Goal: Check status: Check status

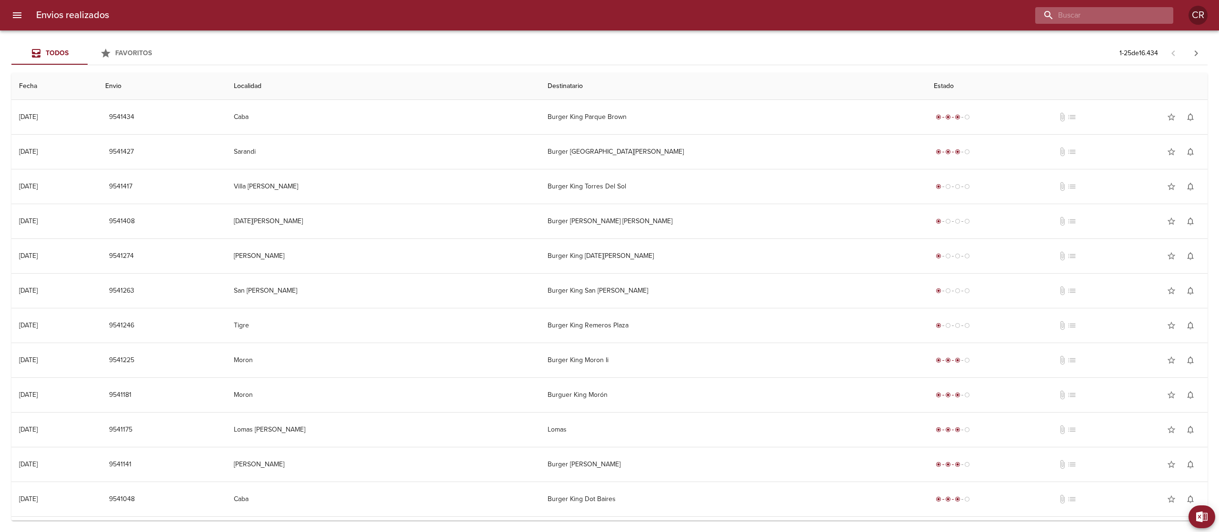
click at [1121, 19] on input "buscar" at bounding box center [1096, 15] width 122 height 17
type input "terrazas"
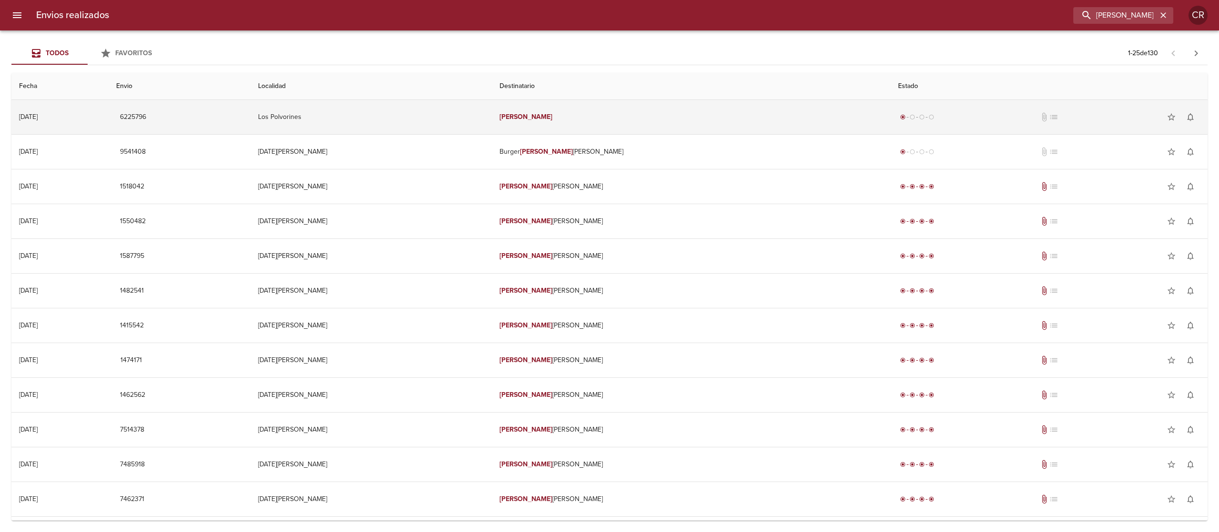
click at [626, 114] on td "Terrazas" at bounding box center [691, 117] width 399 height 34
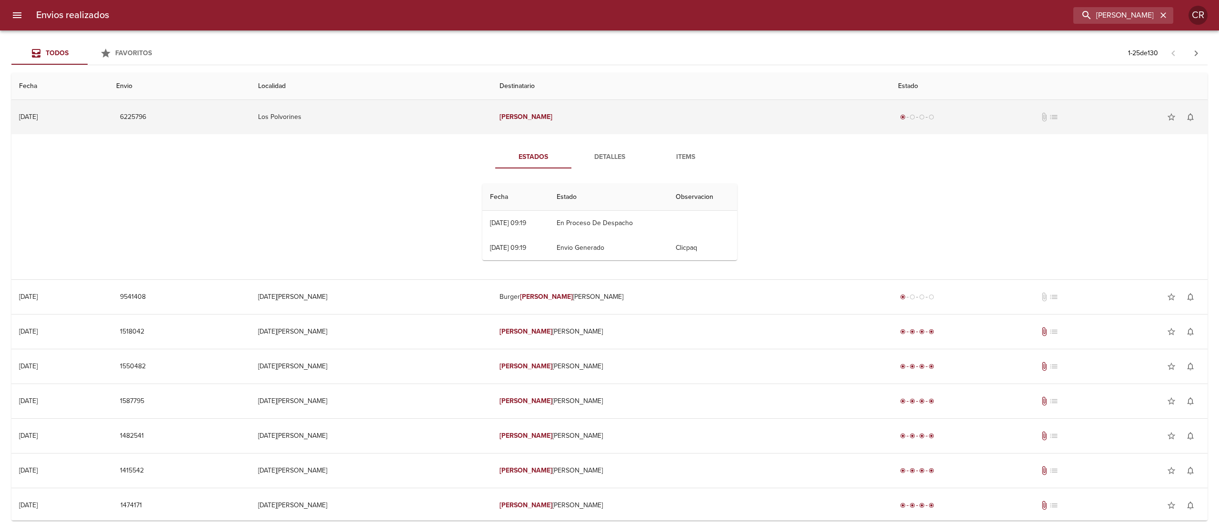
click at [620, 123] on td "Terrazas" at bounding box center [691, 117] width 399 height 34
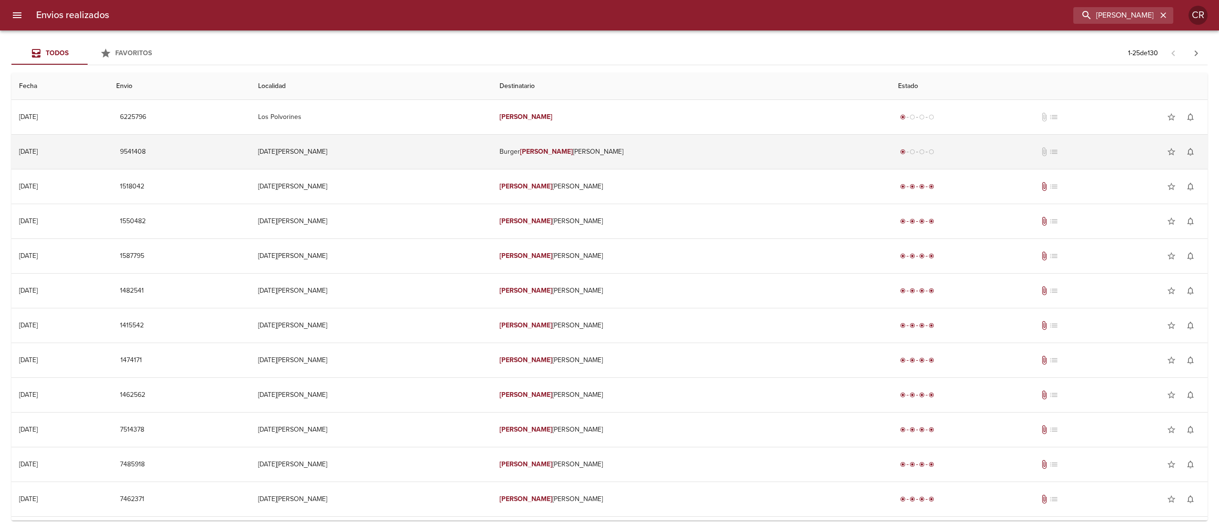
click at [573, 152] on em "Terrazas" at bounding box center [546, 152] width 53 height 8
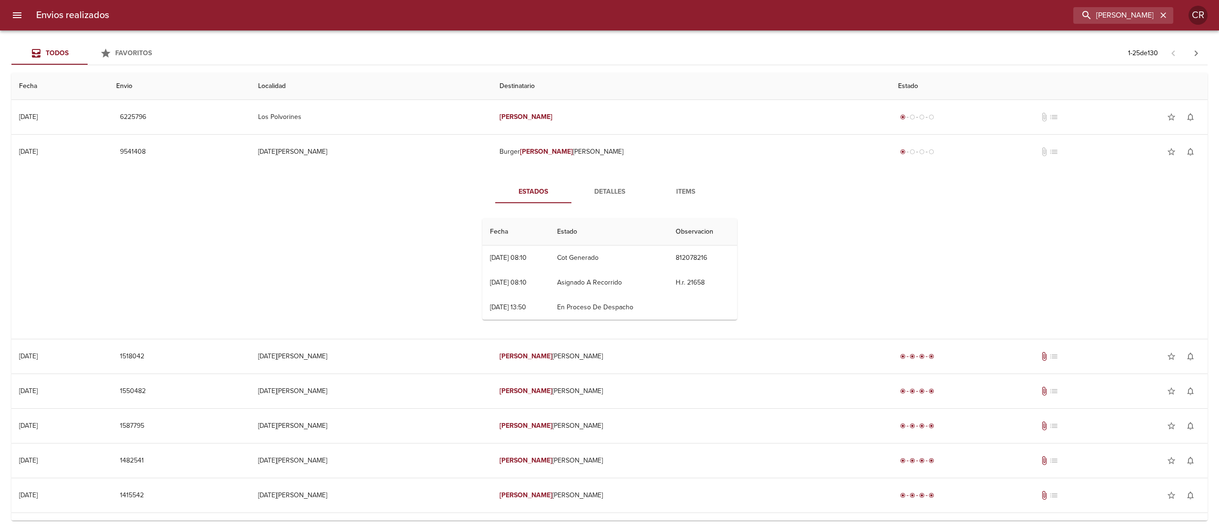
click at [613, 193] on span "Detalles" at bounding box center [609, 192] width 65 height 12
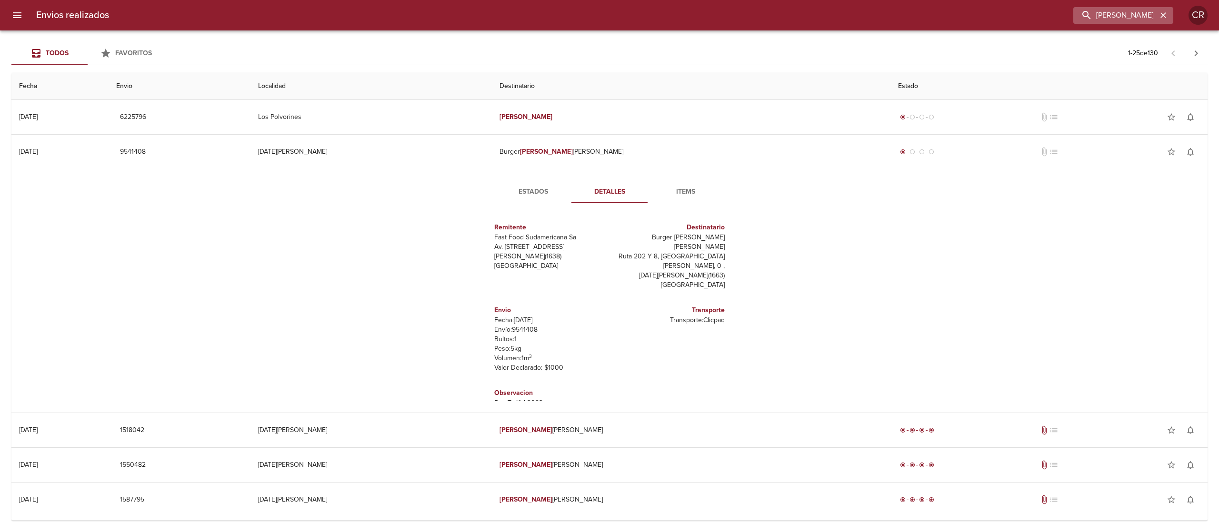
click at [1159, 13] on icon "button" at bounding box center [1164, 15] width 10 height 10
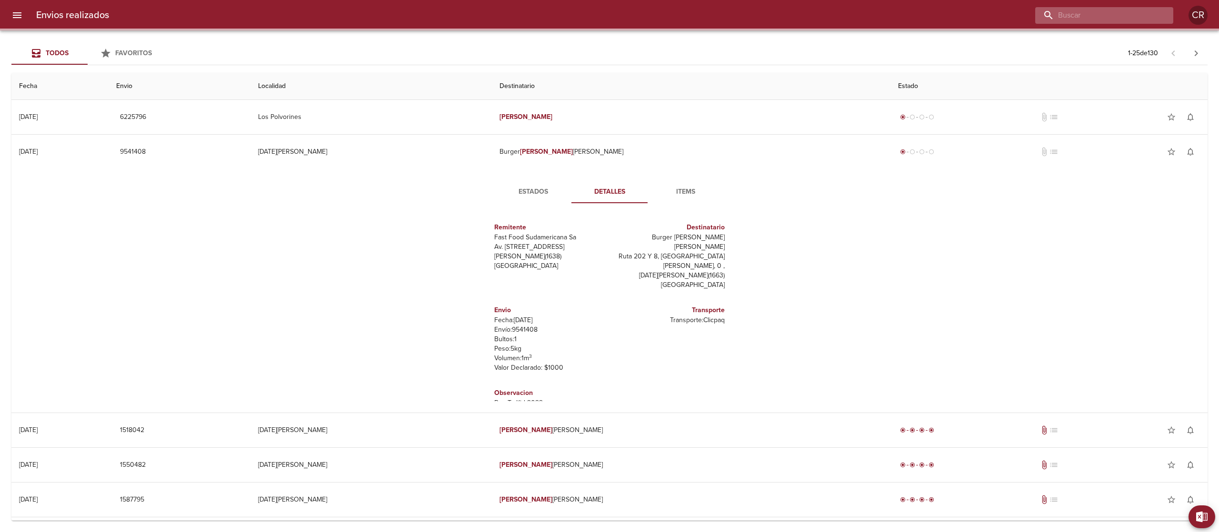
click at [1141, 19] on input "buscar" at bounding box center [1096, 15] width 122 height 17
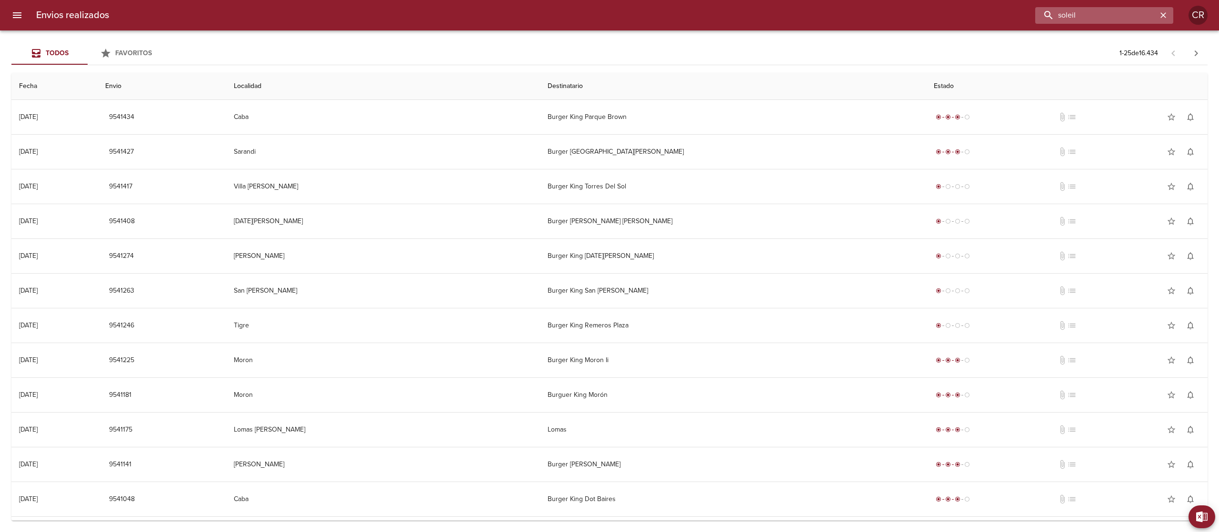
type input "soleil"
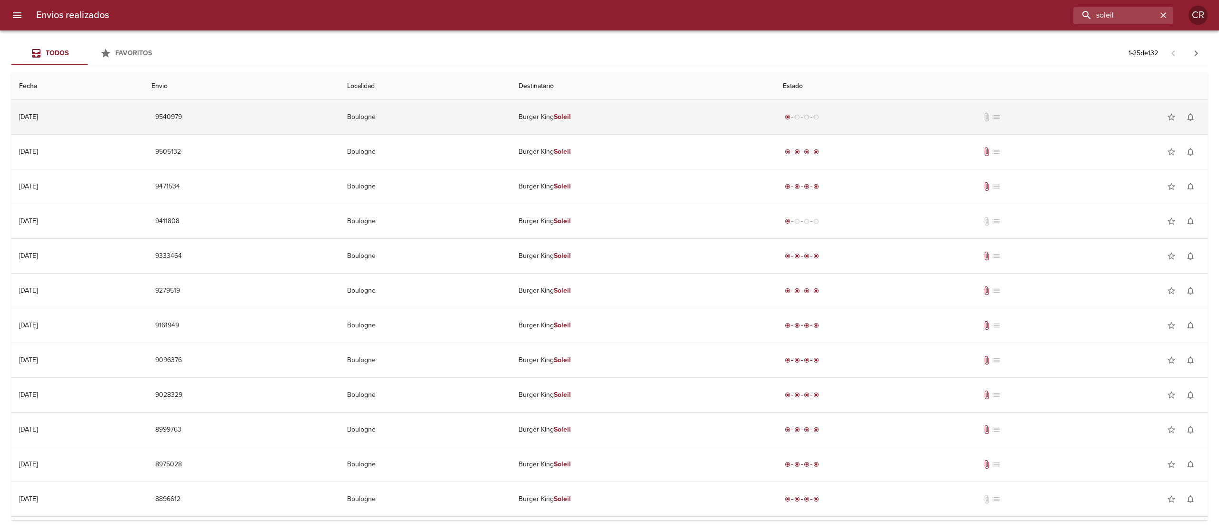
click at [611, 127] on td "Burger King Soleil" at bounding box center [643, 117] width 265 height 34
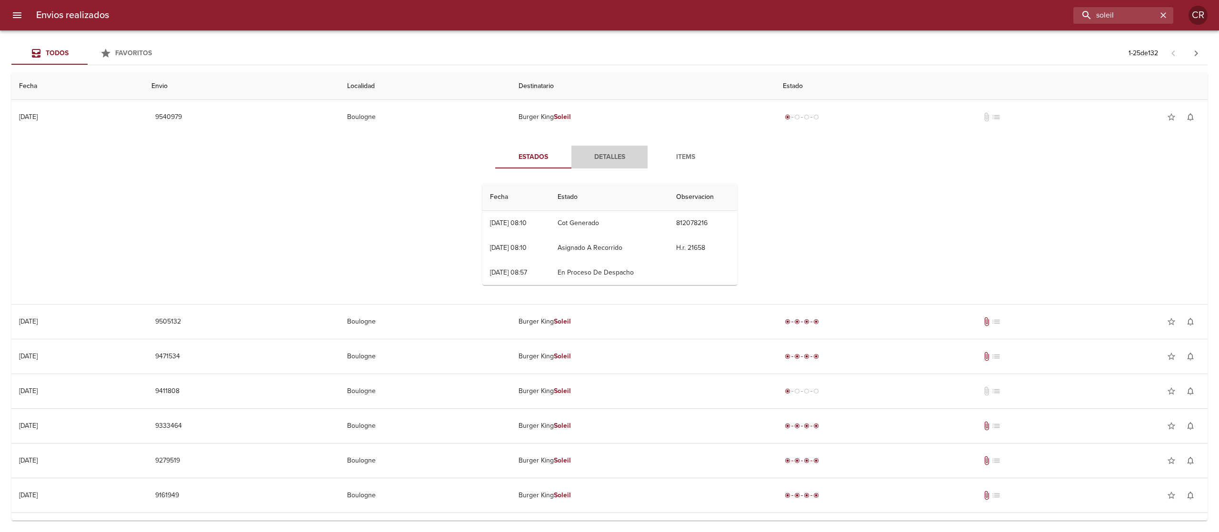
click at [596, 163] on span "Detalles" at bounding box center [609, 157] width 65 height 12
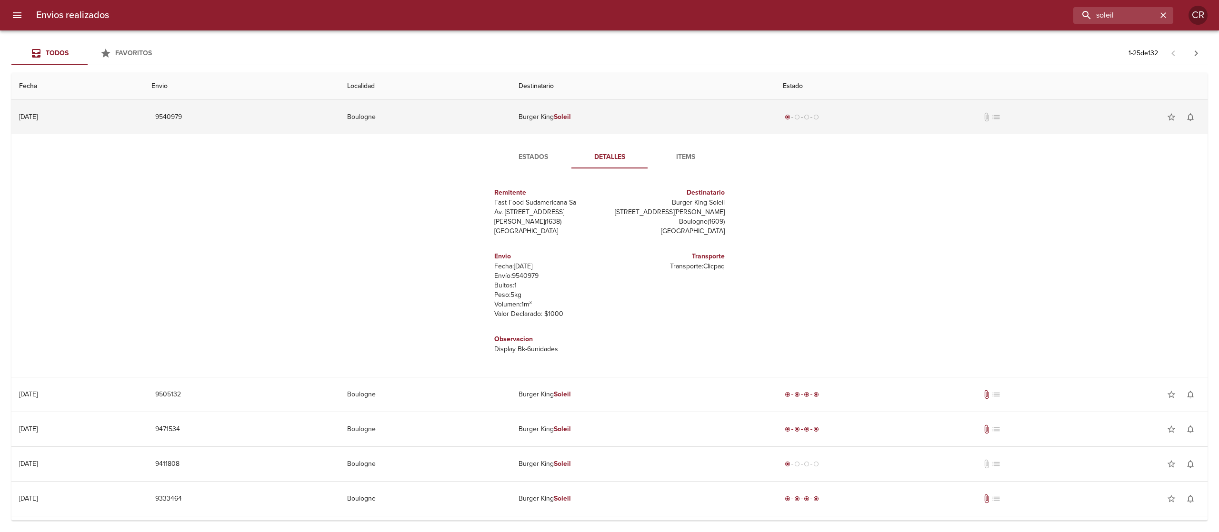
click at [608, 112] on td "Burger King Soleil" at bounding box center [643, 117] width 265 height 34
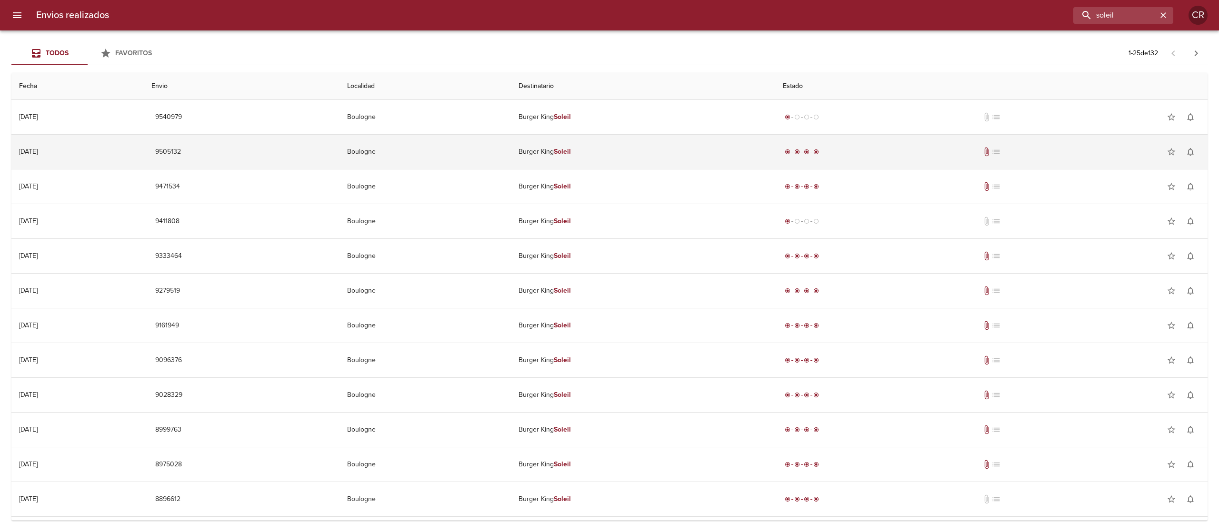
click at [601, 159] on td "Burger King Soleil" at bounding box center [643, 152] width 265 height 34
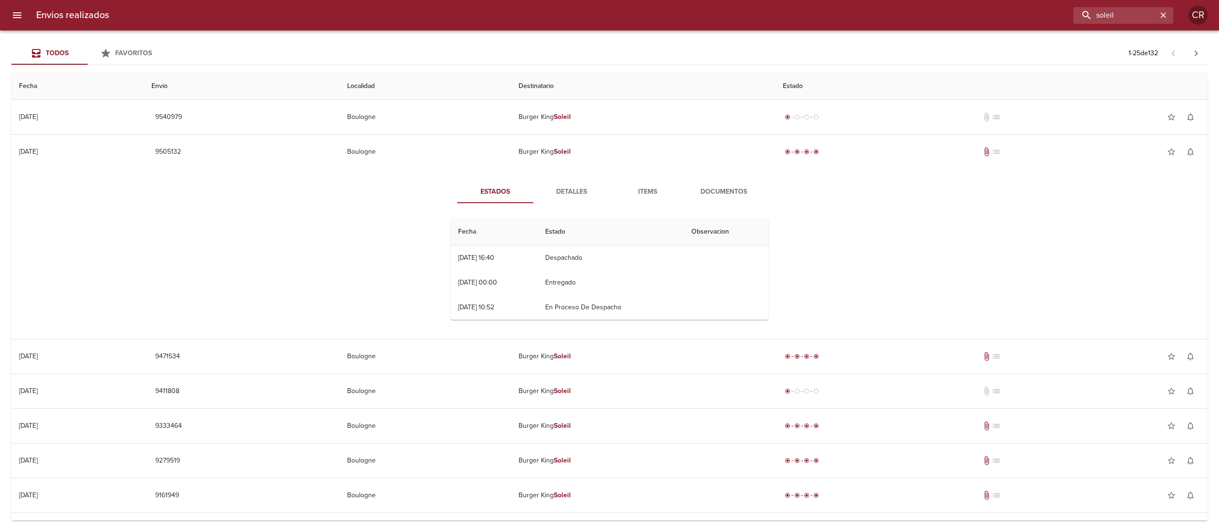
click at [574, 196] on span "Detalles" at bounding box center [571, 192] width 65 height 12
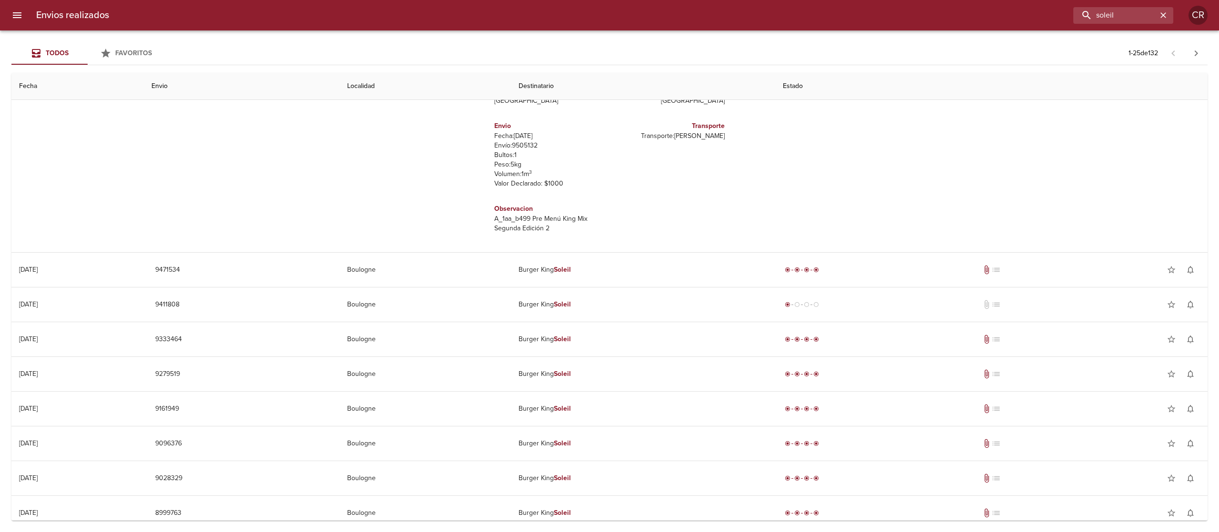
scroll to position [190, 0]
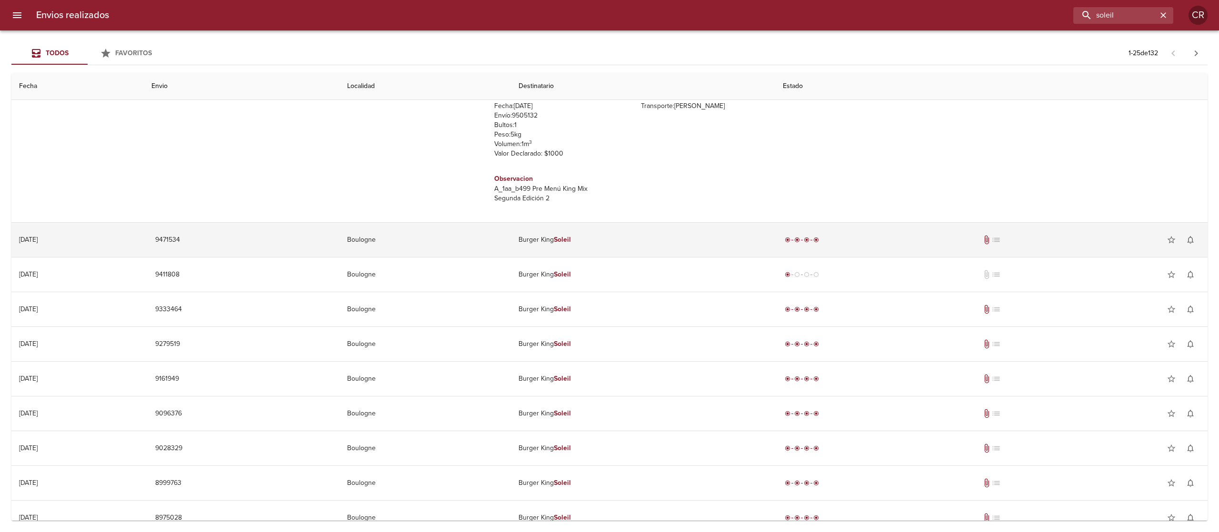
click at [576, 238] on td "Burger King Soleil" at bounding box center [643, 240] width 265 height 34
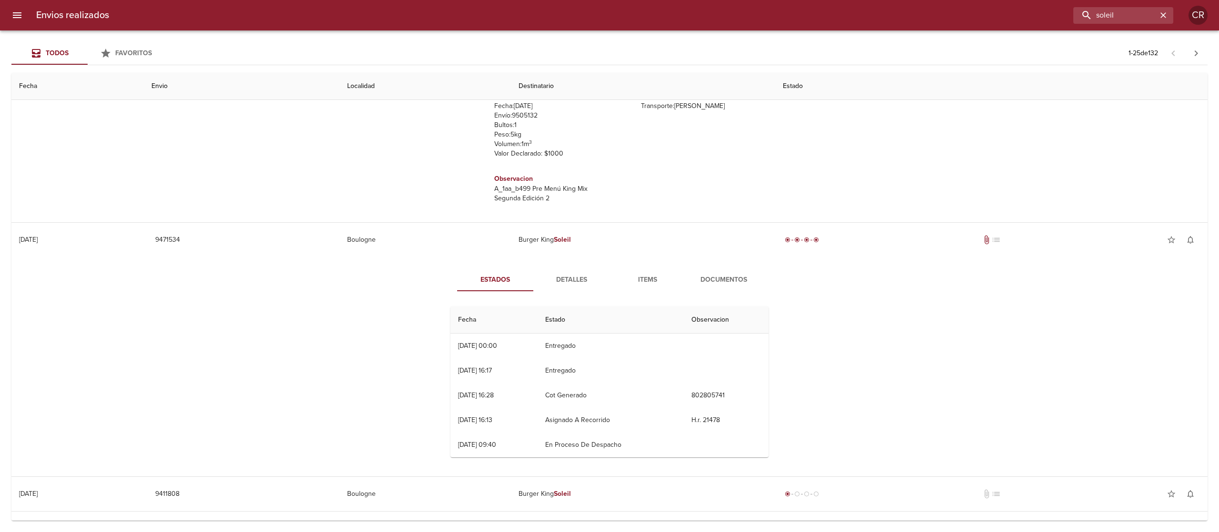
click at [562, 280] on span "Detalles" at bounding box center [571, 280] width 65 height 12
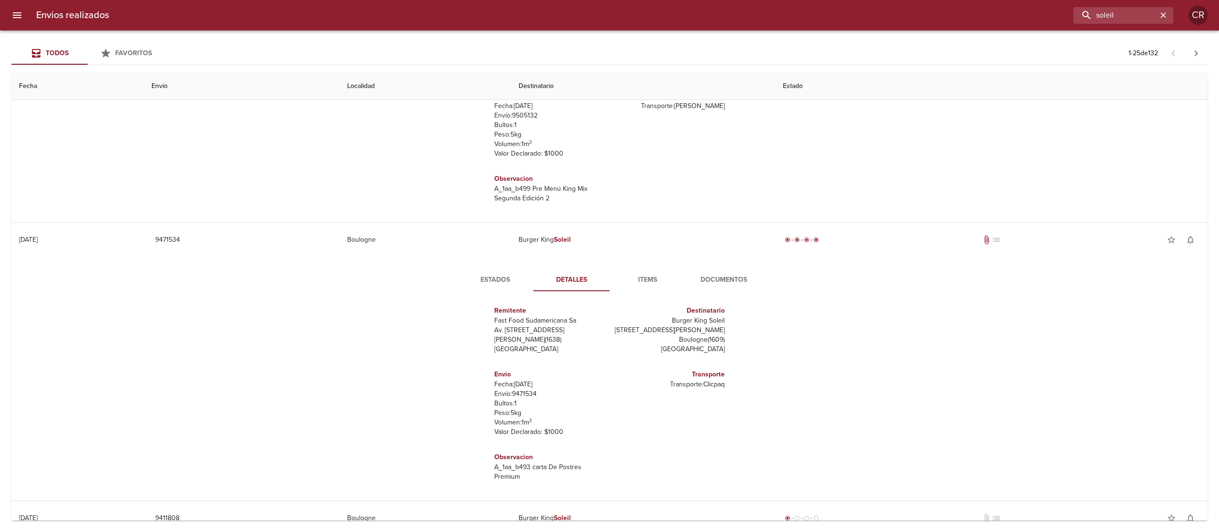
scroll to position [14, 0]
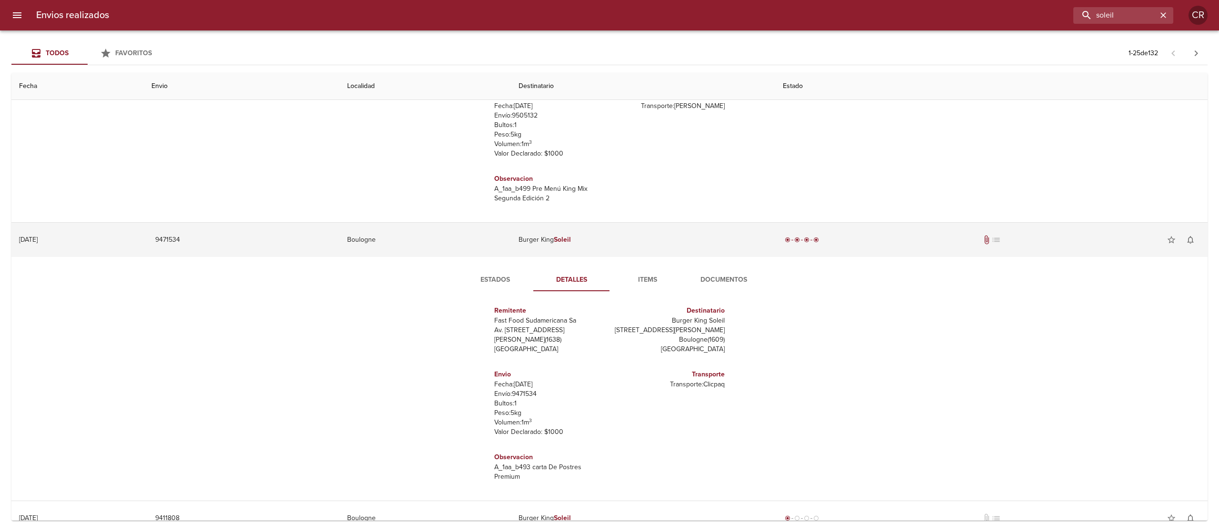
click at [576, 233] on td "Burger King Soleil" at bounding box center [643, 240] width 265 height 34
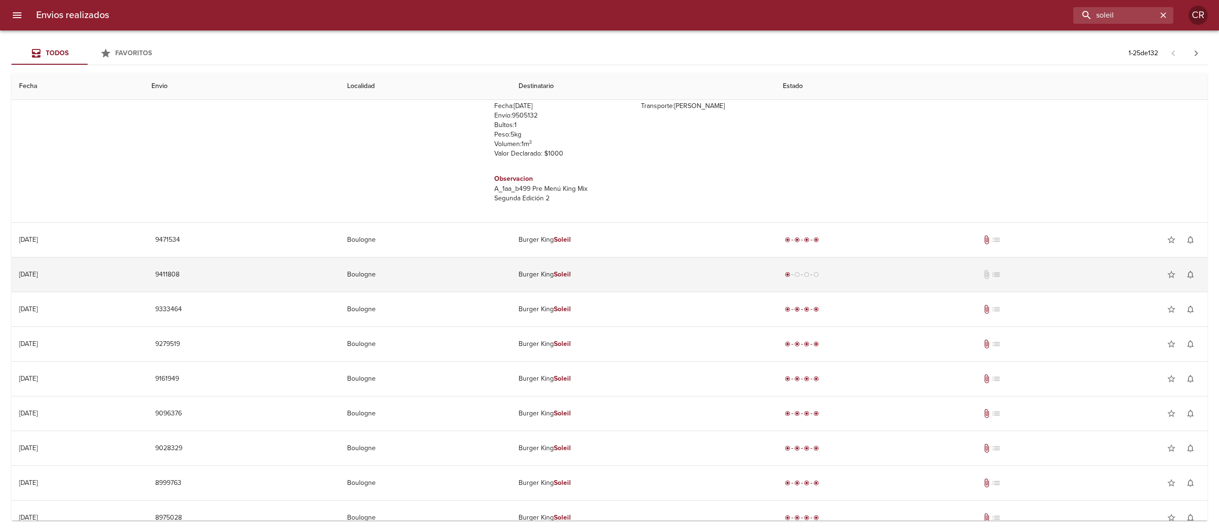
click at [576, 279] on td "Burger King Soleil" at bounding box center [643, 275] width 265 height 34
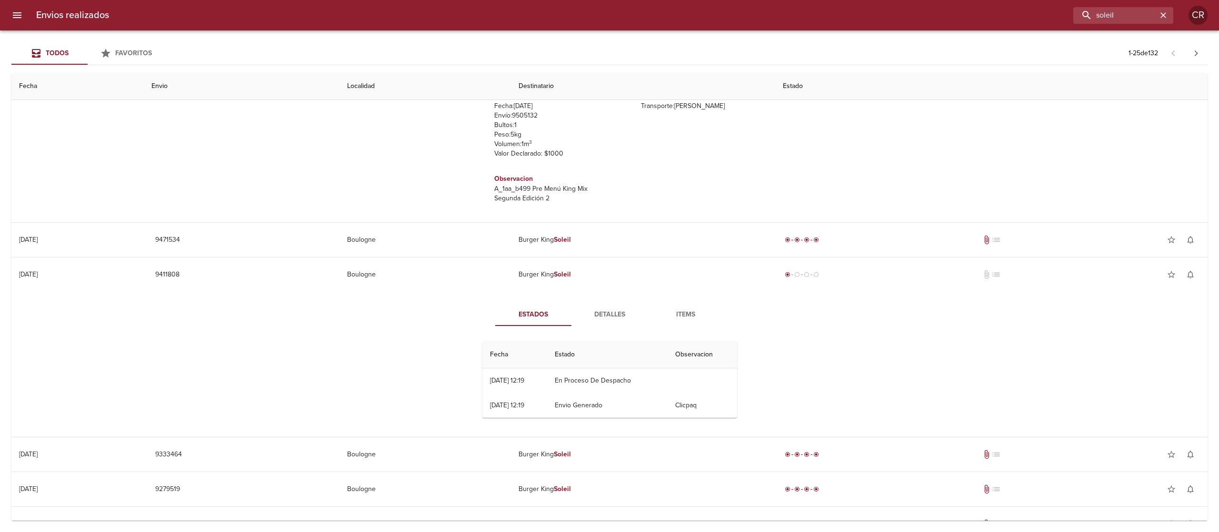
click at [591, 309] on button "Detalles" at bounding box center [609, 314] width 76 height 23
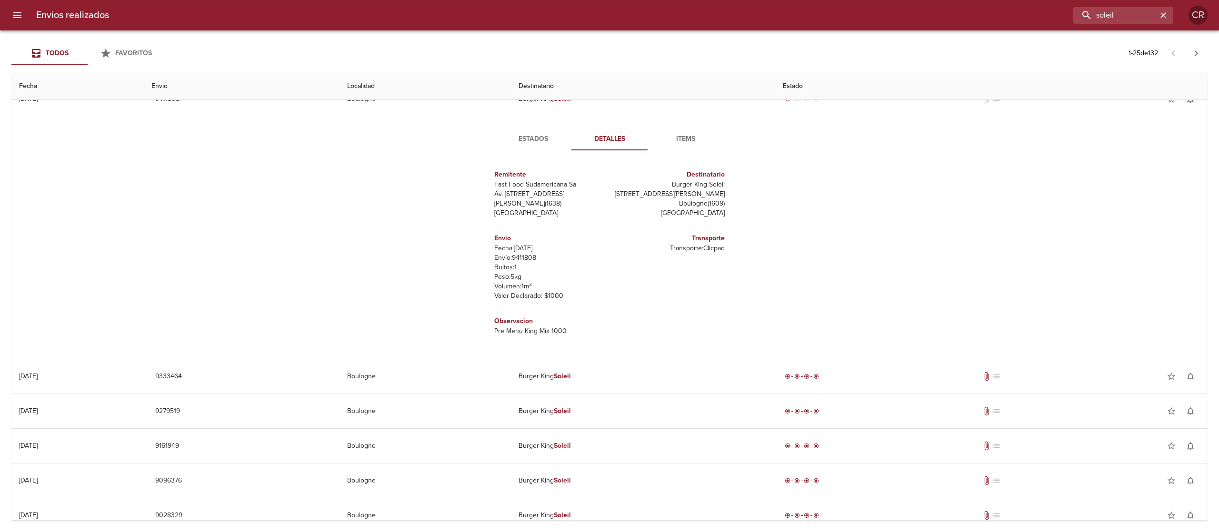
scroll to position [476, 0]
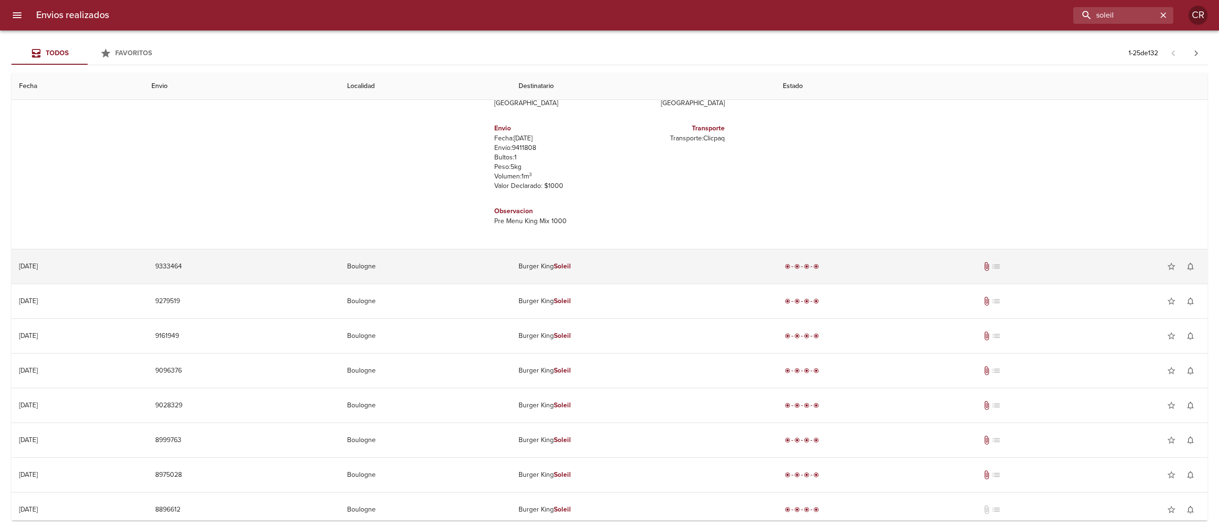
click at [602, 270] on td "Burger King Soleil" at bounding box center [643, 267] width 265 height 34
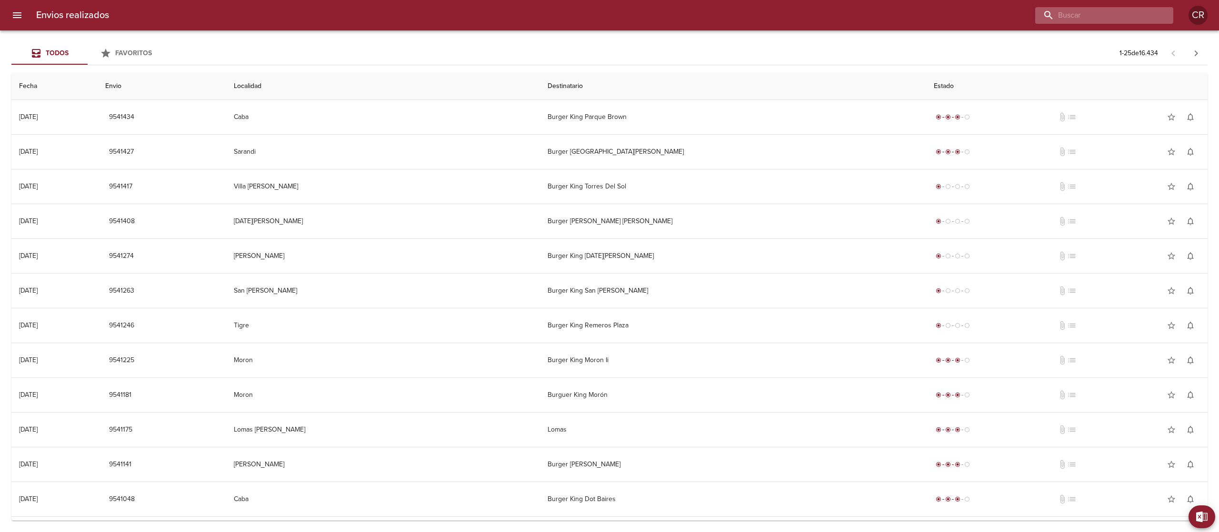
click at [1104, 11] on input "buscar" at bounding box center [1096, 15] width 122 height 17
type input "champagnat"
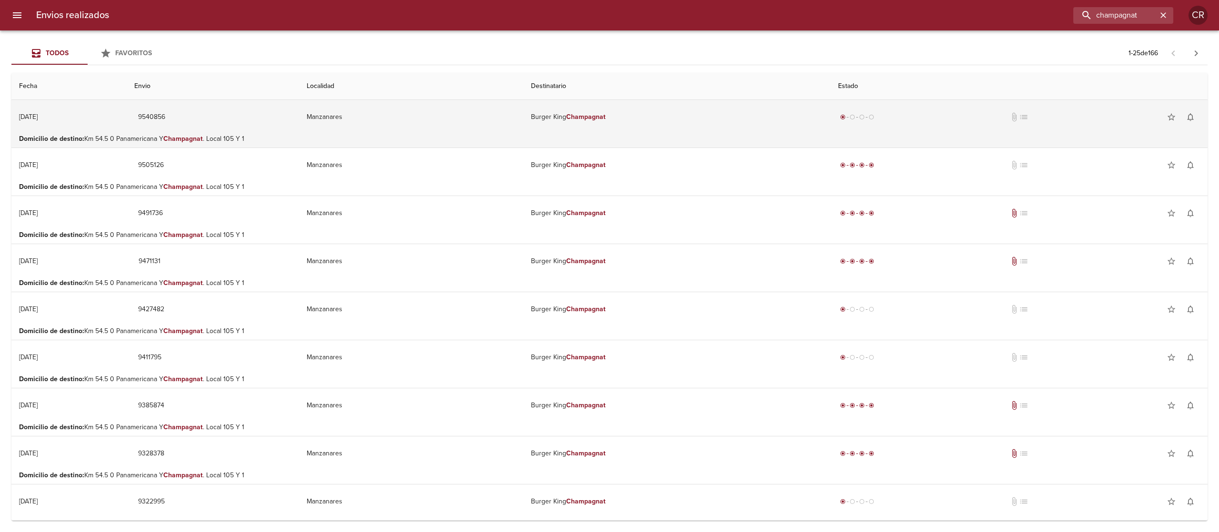
click at [566, 118] on em "Champagnat" at bounding box center [586, 117] width 40 height 8
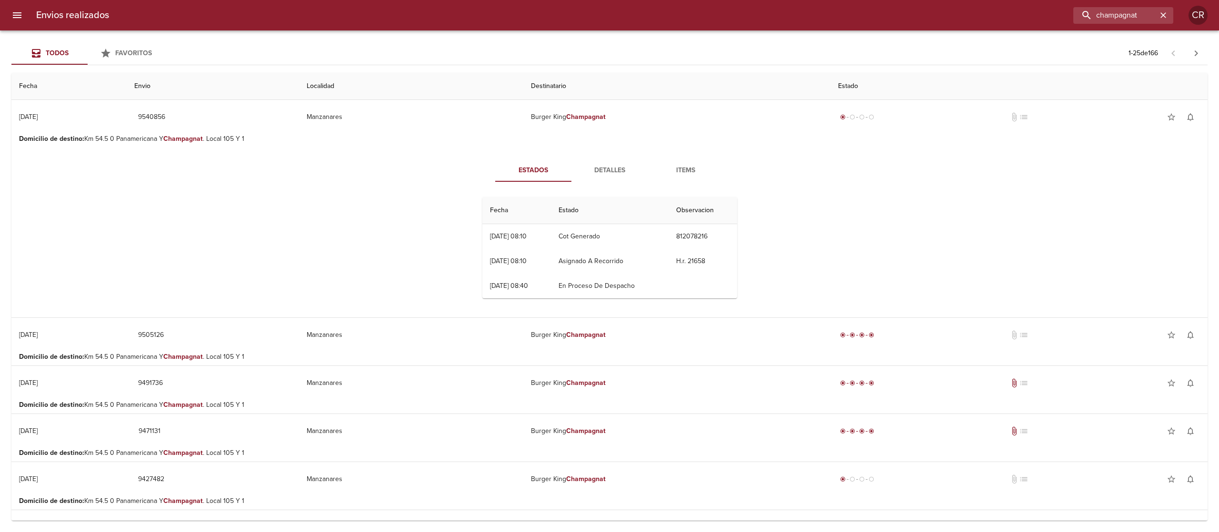
click at [585, 165] on span "Detalles" at bounding box center [609, 171] width 65 height 12
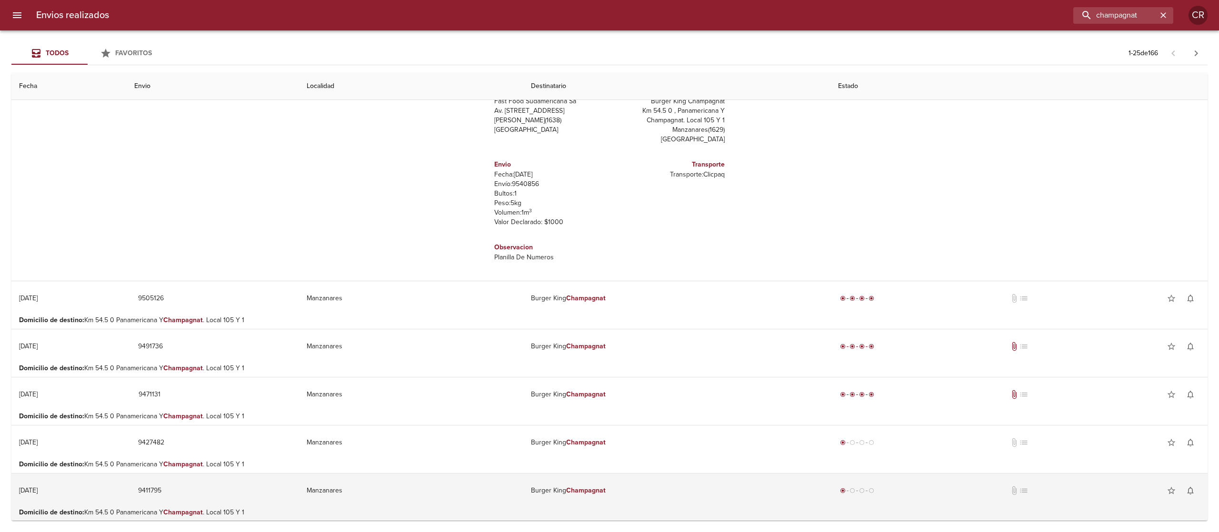
scroll to position [286, 0]
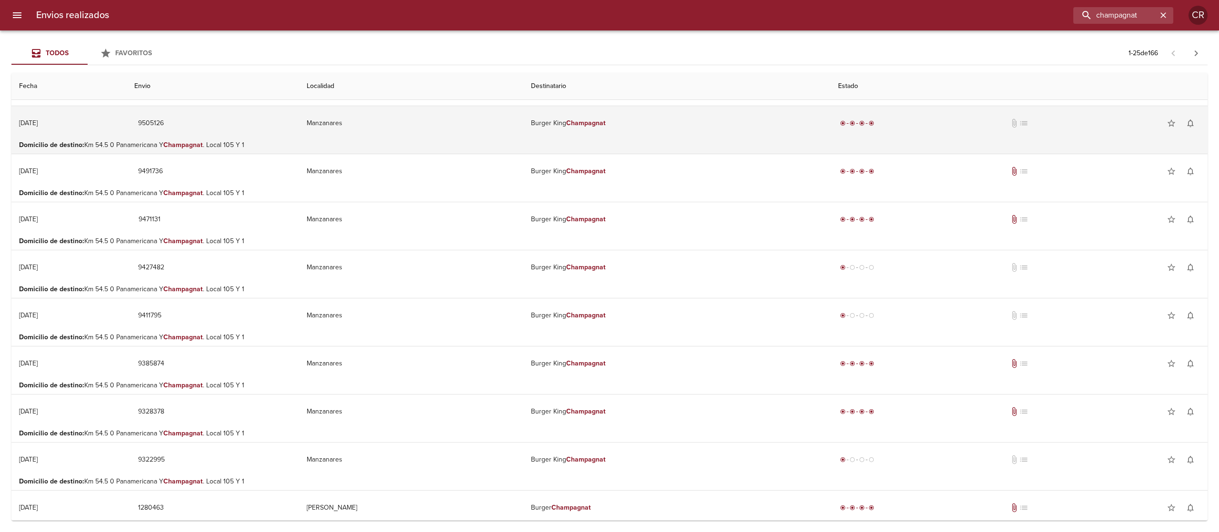
click at [601, 113] on td "Burger King Champagnat" at bounding box center [676, 123] width 307 height 34
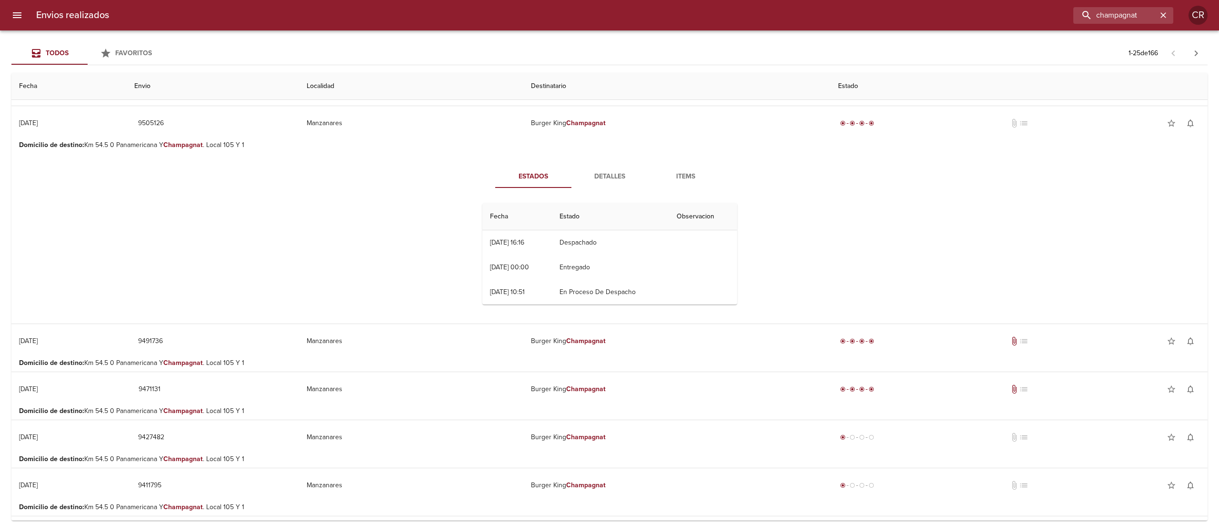
click at [612, 180] on span "Detalles" at bounding box center [609, 177] width 65 height 12
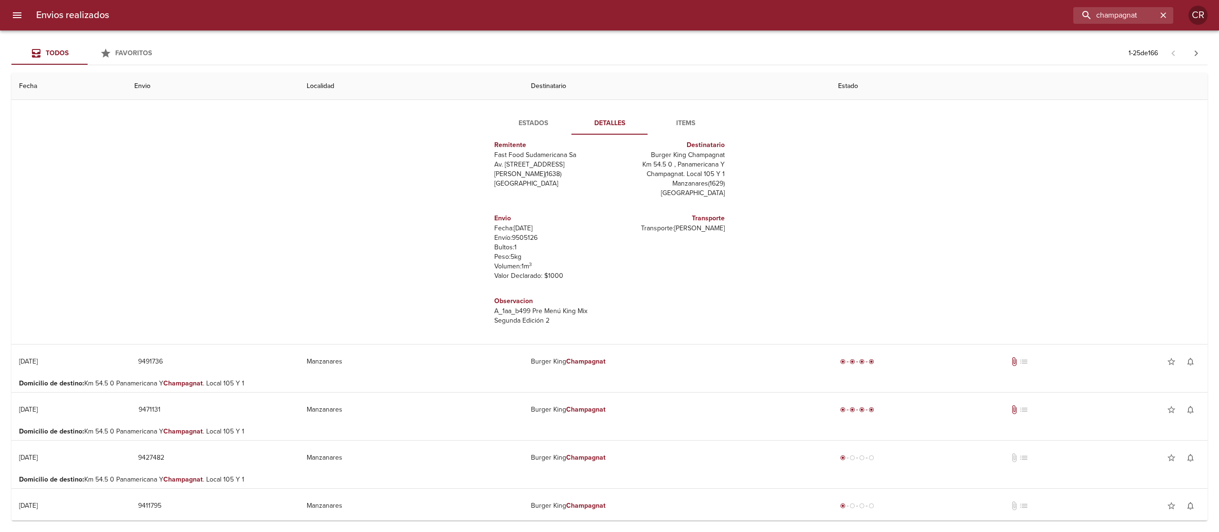
scroll to position [476, 0]
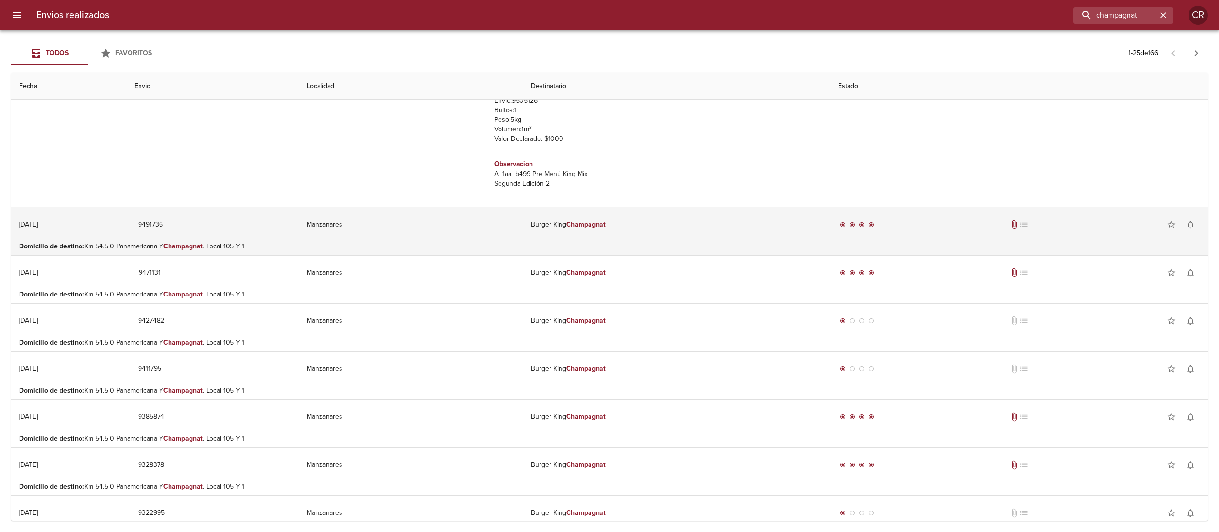
click at [614, 234] on td "Burger King Champagnat" at bounding box center [676, 225] width 307 height 34
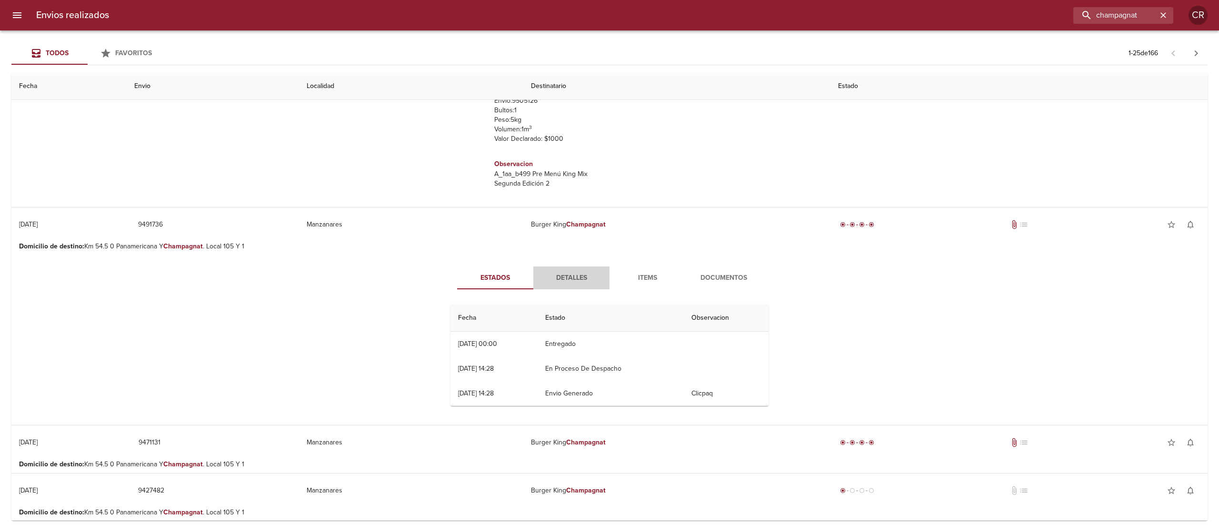
click at [581, 276] on span "Detalles" at bounding box center [571, 278] width 65 height 12
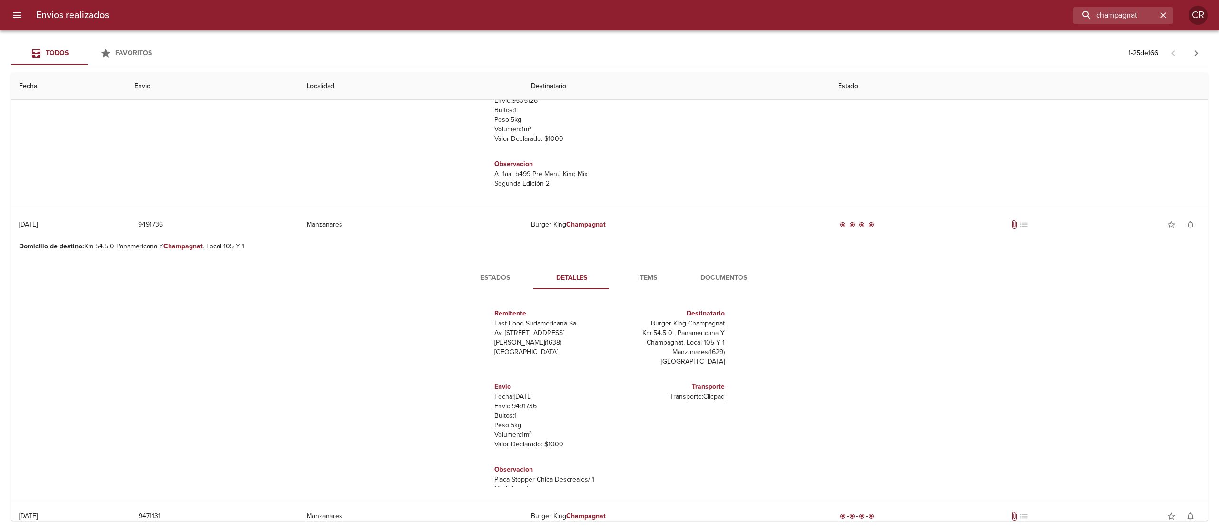
scroll to position [14, 0]
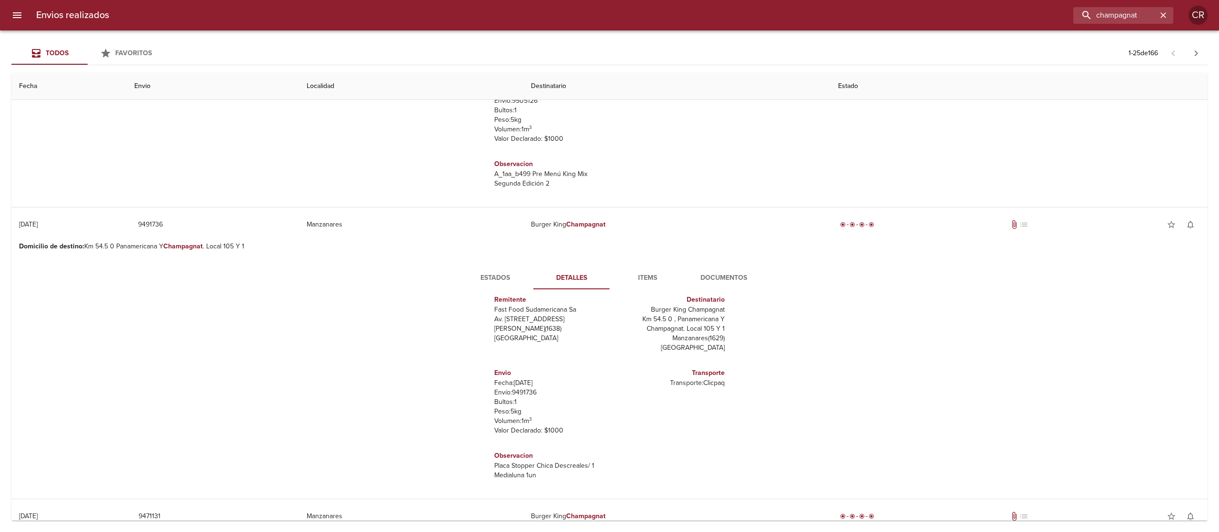
click at [713, 280] on span "Documentos" at bounding box center [723, 278] width 65 height 12
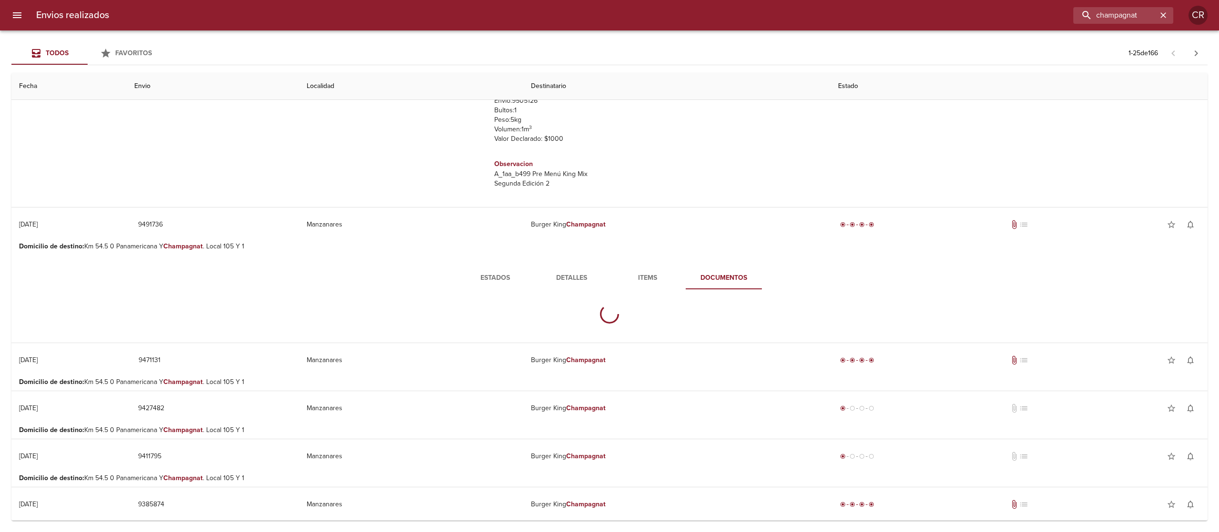
scroll to position [0, 0]
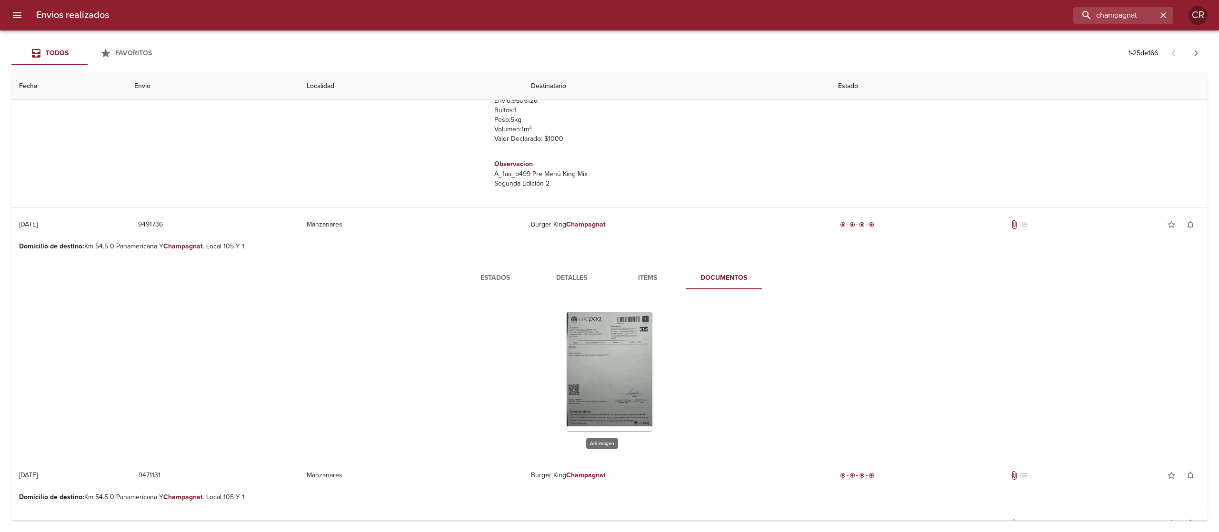
click at [591, 359] on div "Tabla de envíos del cliente" at bounding box center [610, 371] width 86 height 119
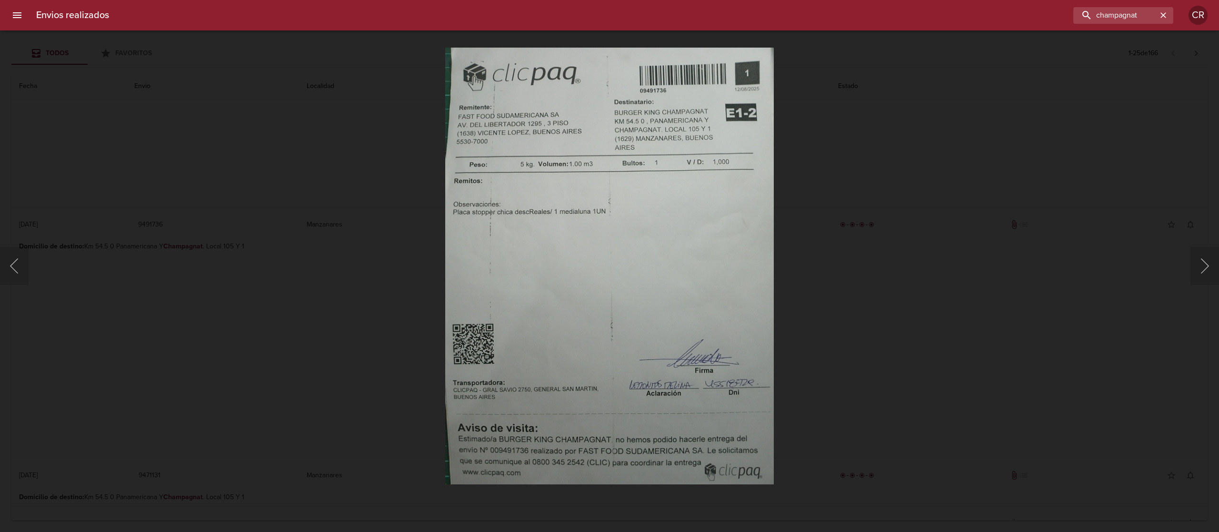
click at [867, 278] on div "Lightbox" at bounding box center [609, 266] width 1219 height 532
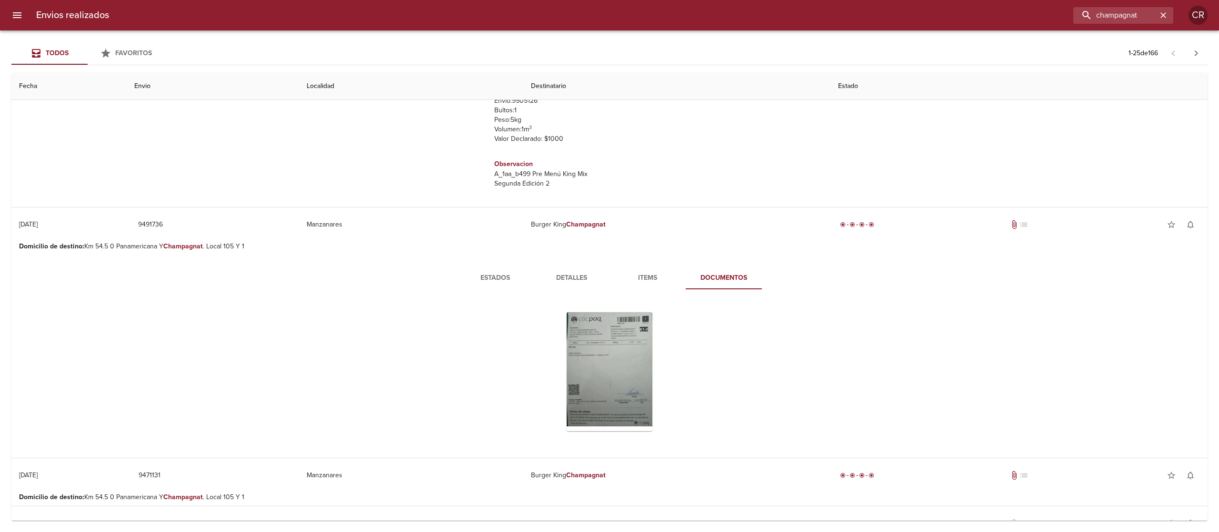
click at [477, 270] on button "Estados" at bounding box center [495, 278] width 76 height 23
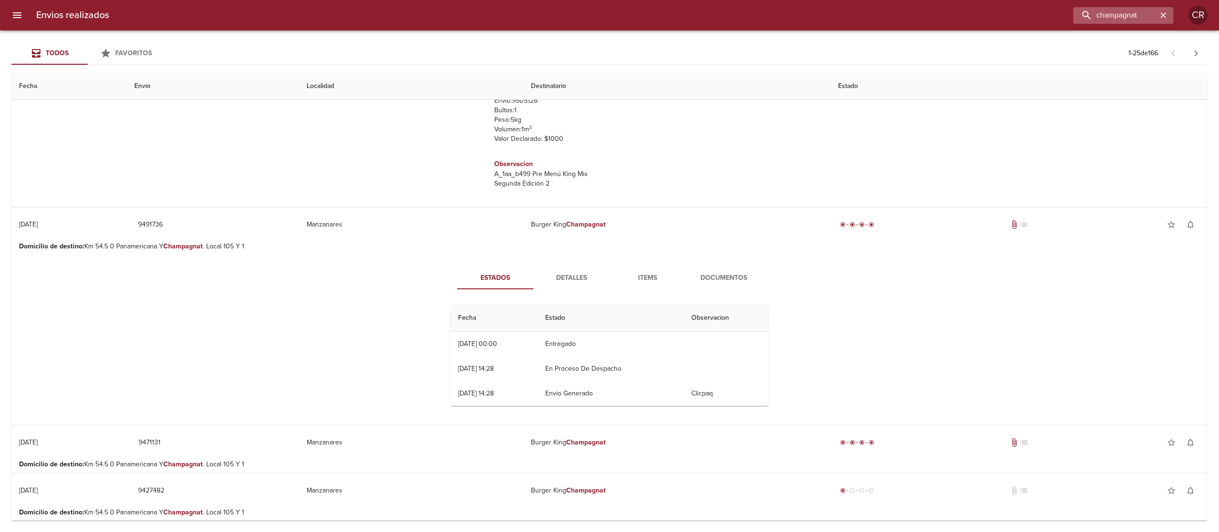
drag, startPoint x: 1164, startPoint y: 11, endPoint x: 1138, endPoint y: 13, distance: 25.8
click at [1165, 11] on icon "button" at bounding box center [1164, 15] width 10 height 10
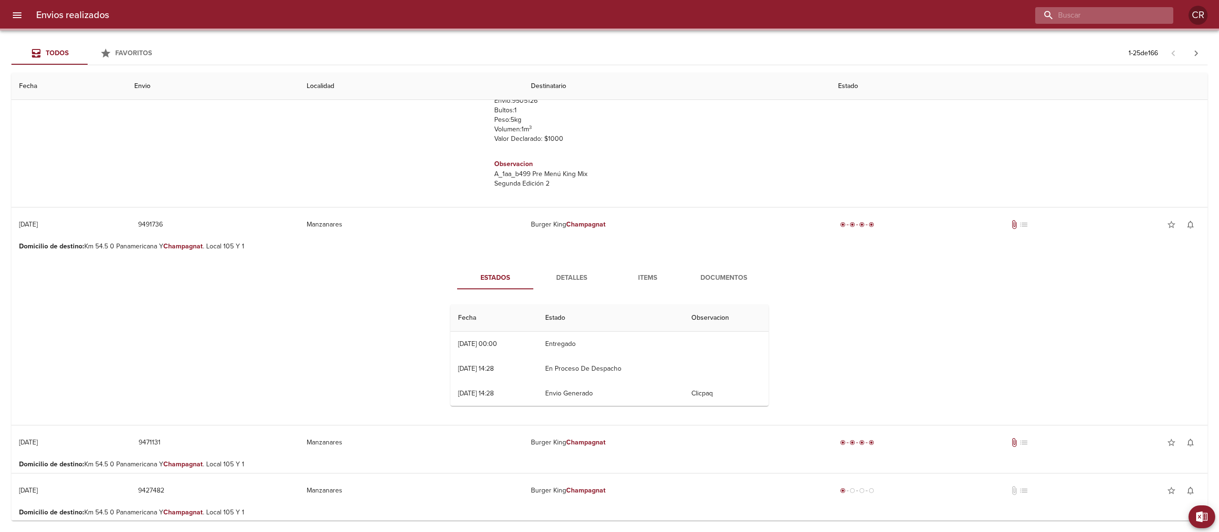
click at [1122, 13] on input "buscar" at bounding box center [1096, 15] width 122 height 17
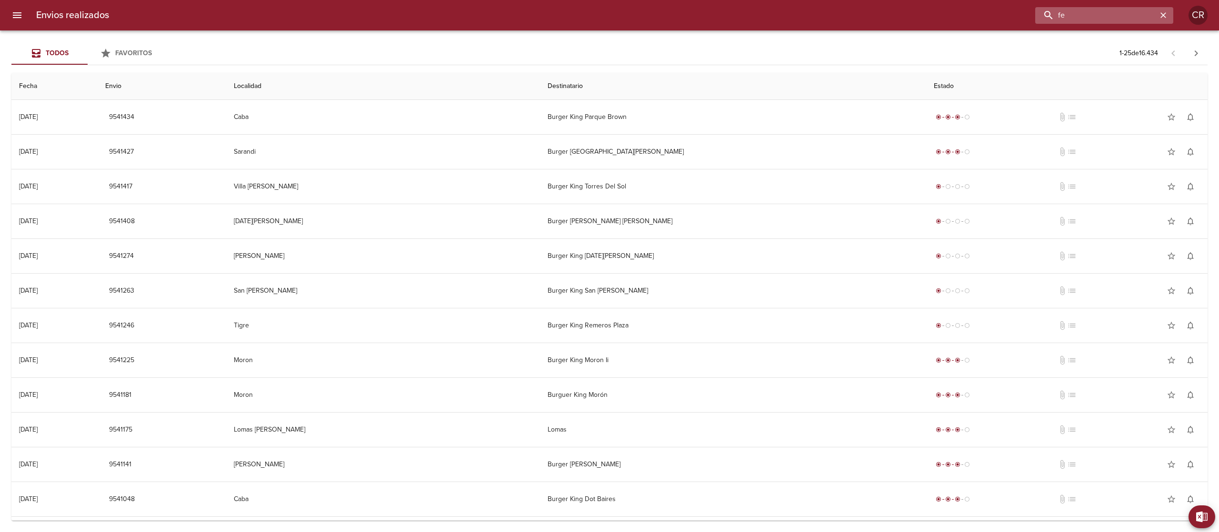
type input "f"
type input "remeros"
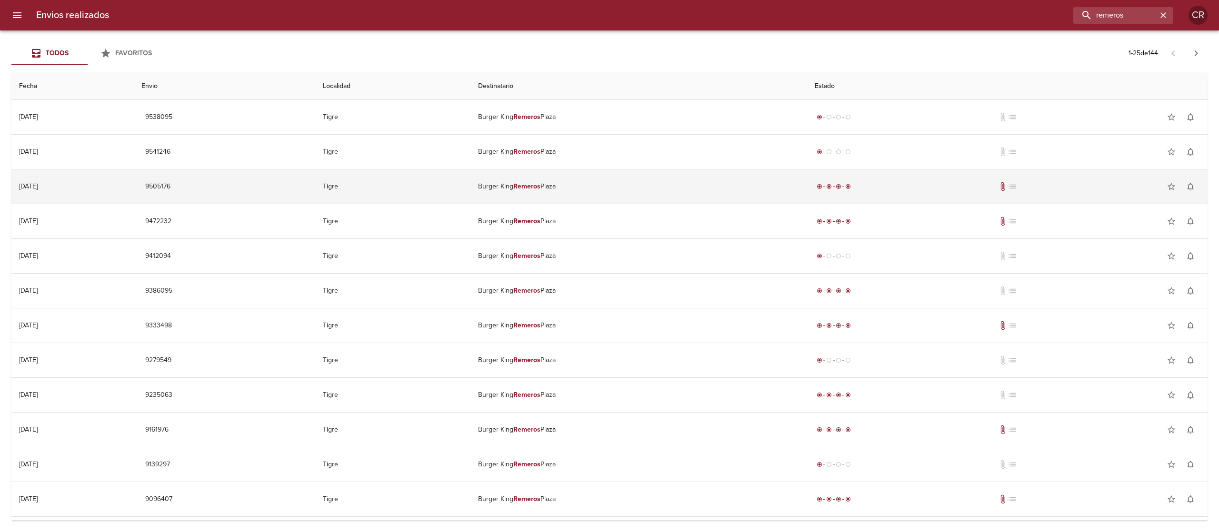
click at [541, 190] on em "Remeros" at bounding box center [526, 186] width 27 height 8
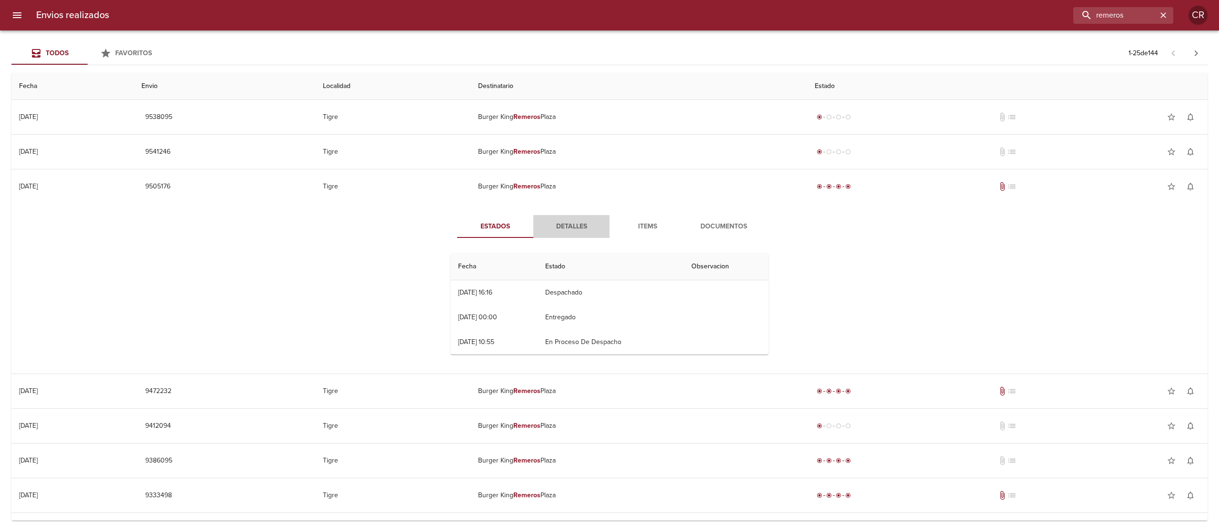
click at [566, 221] on span "Detalles" at bounding box center [571, 227] width 65 height 12
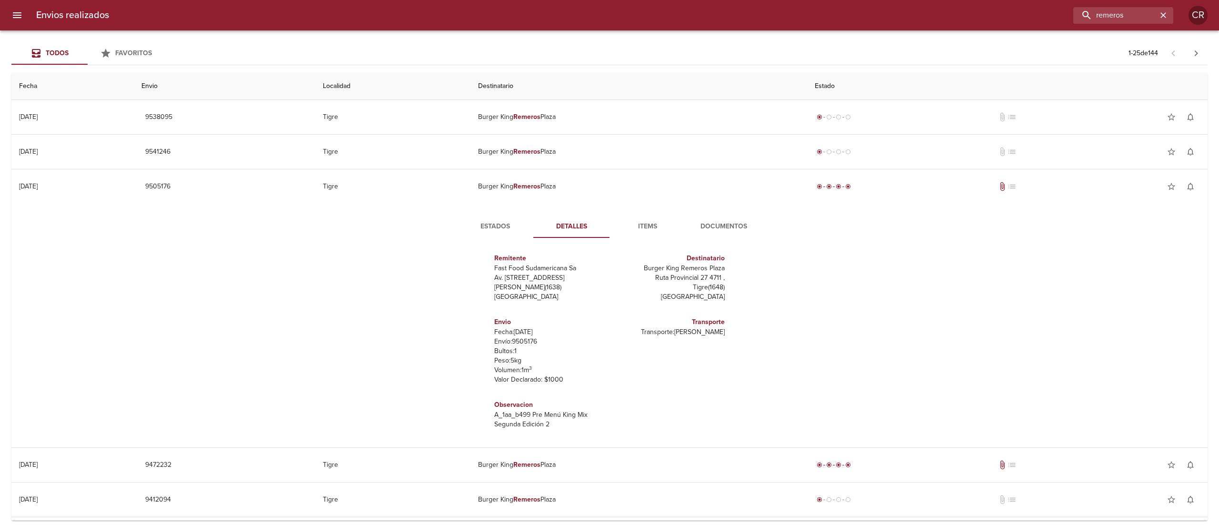
scroll to position [4, 0]
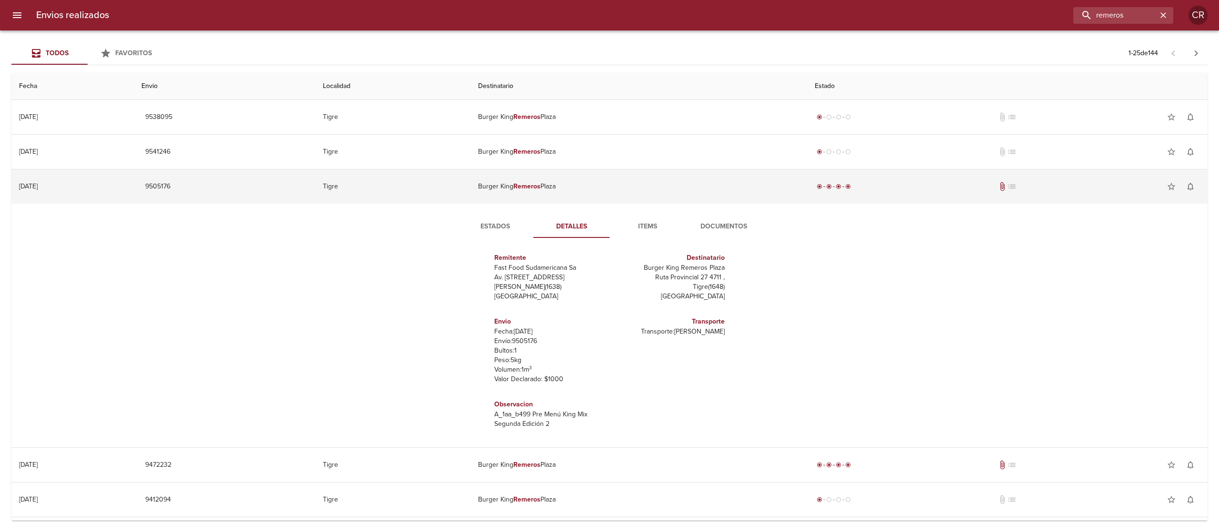
click at [572, 185] on td "Burger King Remeros Plaza" at bounding box center [639, 187] width 337 height 34
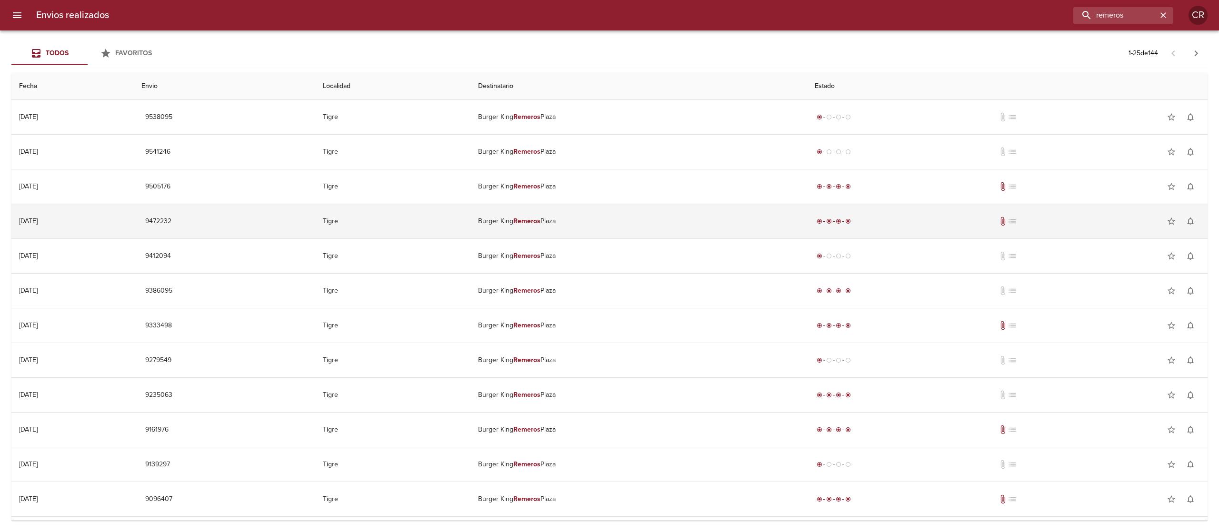
click at [568, 231] on td "Burger King Remeros Plaza" at bounding box center [639, 221] width 337 height 34
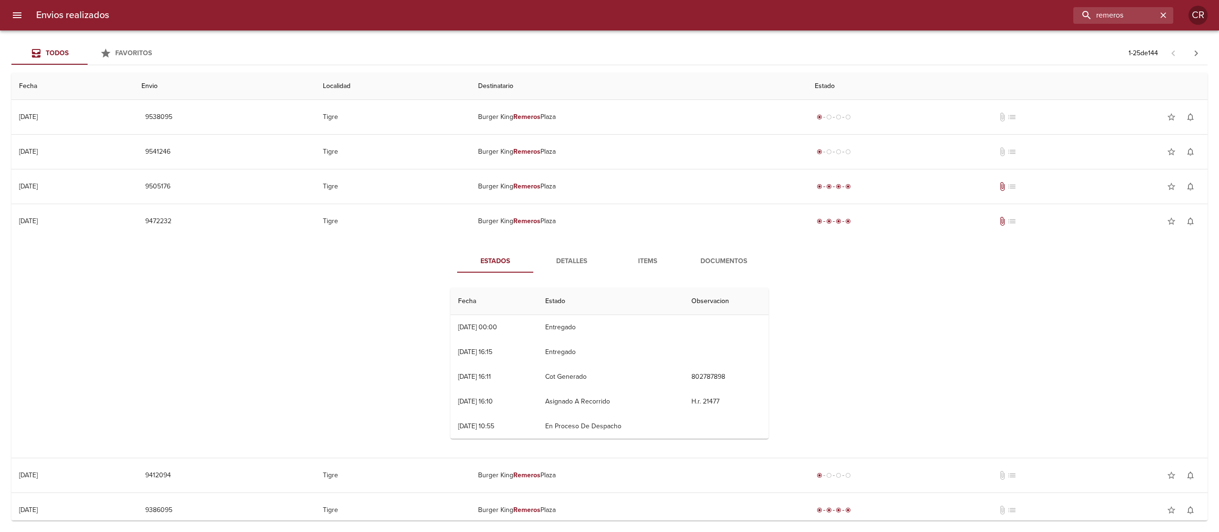
click at [569, 267] on span "Detalles" at bounding box center [571, 262] width 65 height 12
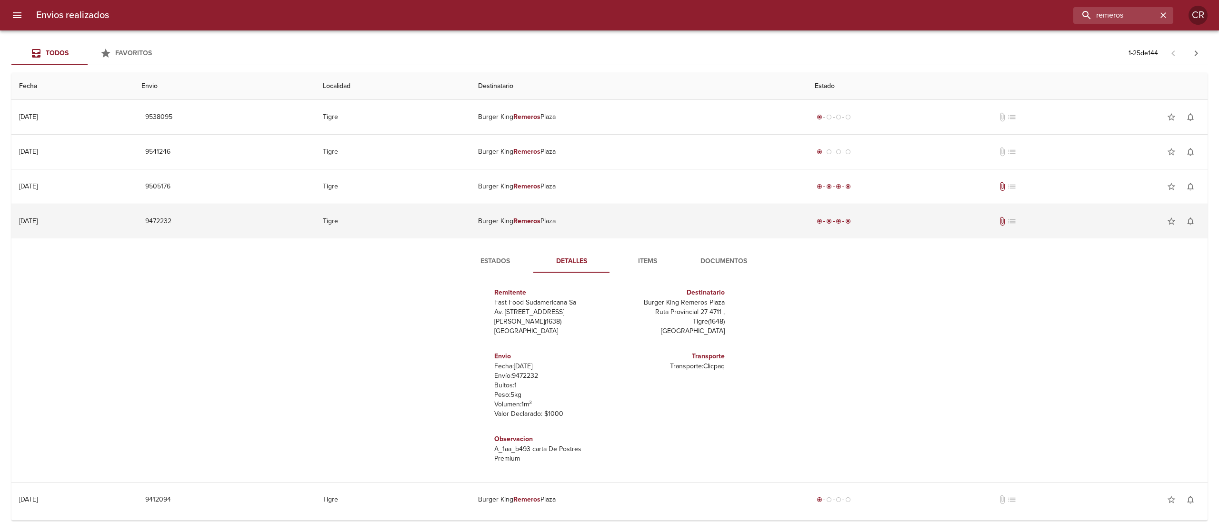
click at [571, 229] on td "Burger King Remeros Plaza" at bounding box center [639, 221] width 337 height 34
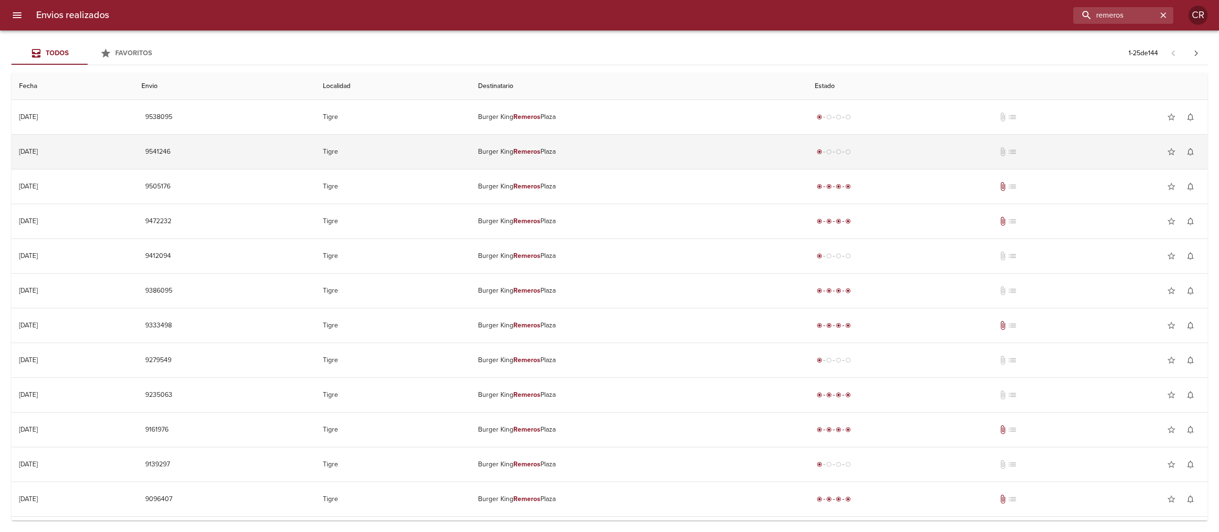
click at [570, 163] on td "Burger King Remeros Plaza" at bounding box center [639, 152] width 337 height 34
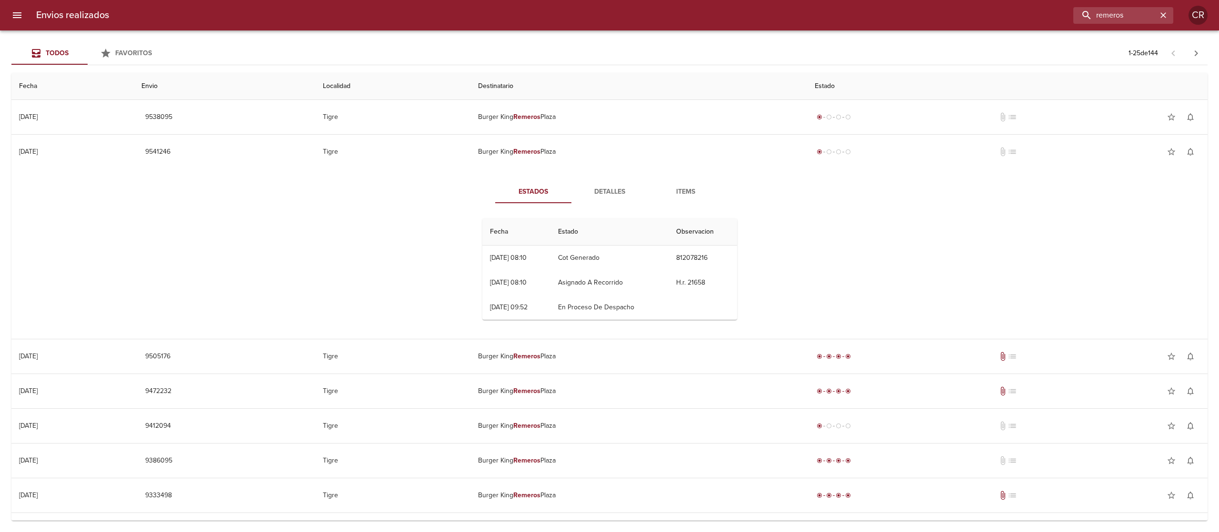
click at [591, 191] on span "Detalles" at bounding box center [609, 192] width 65 height 12
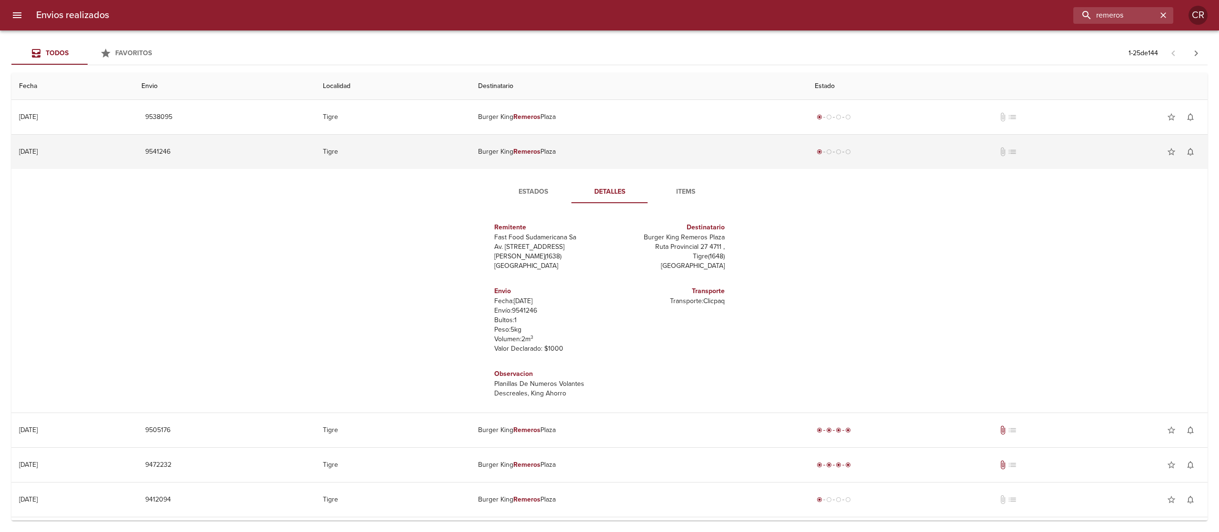
click at [590, 160] on td "Burger King Remeros Plaza" at bounding box center [639, 152] width 337 height 34
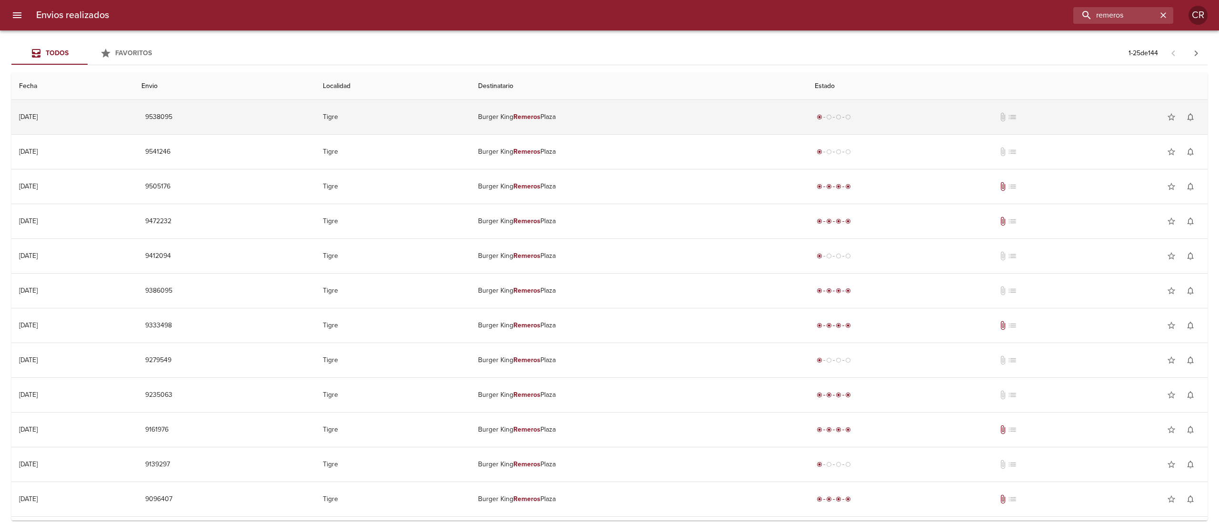
click at [541, 118] on em "Remeros" at bounding box center [526, 117] width 27 height 8
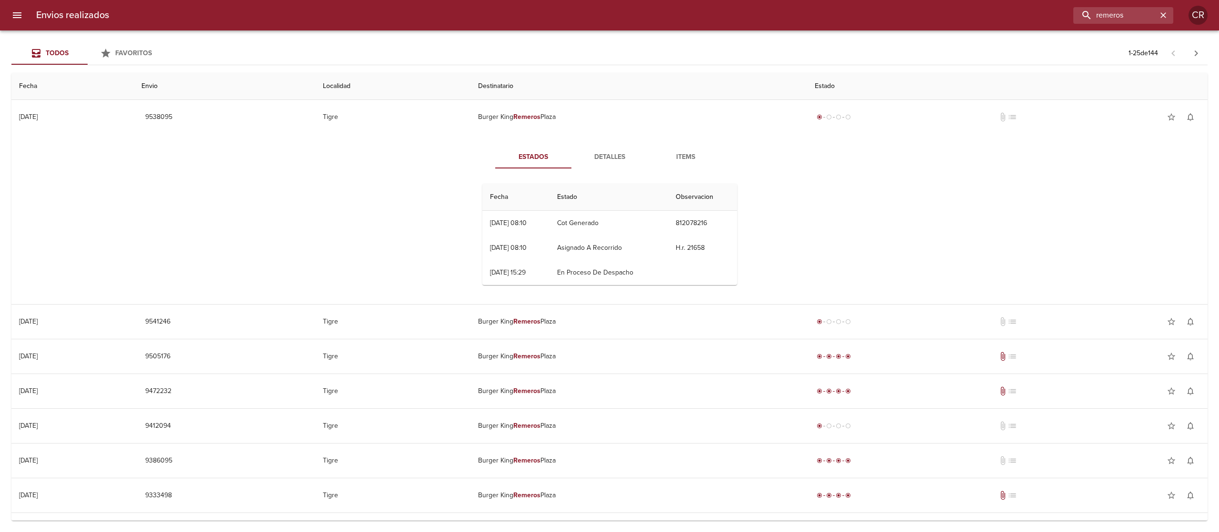
click at [591, 158] on span "Detalles" at bounding box center [609, 157] width 65 height 12
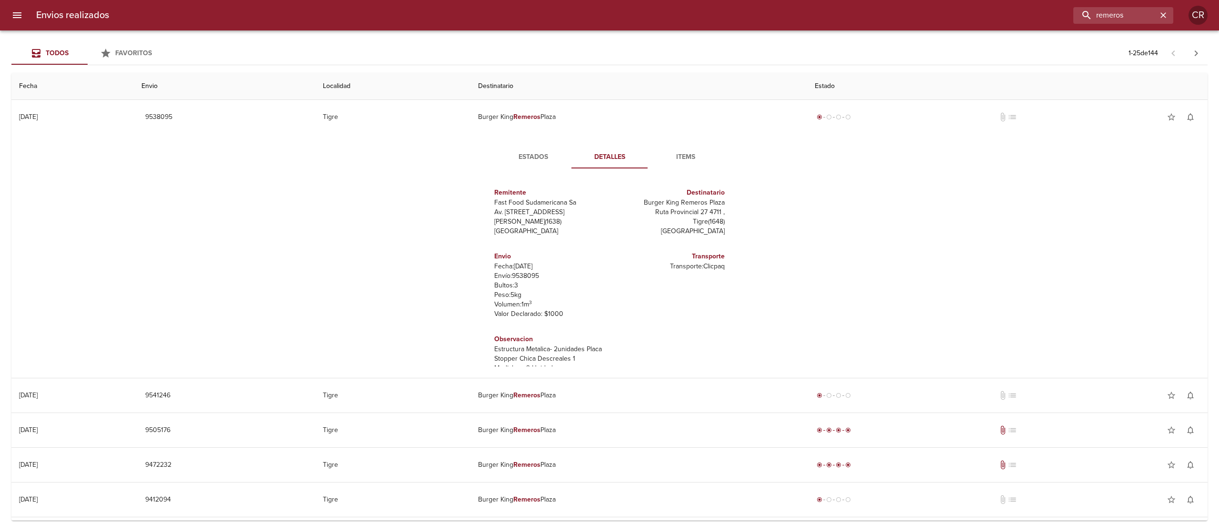
scroll to position [14, 0]
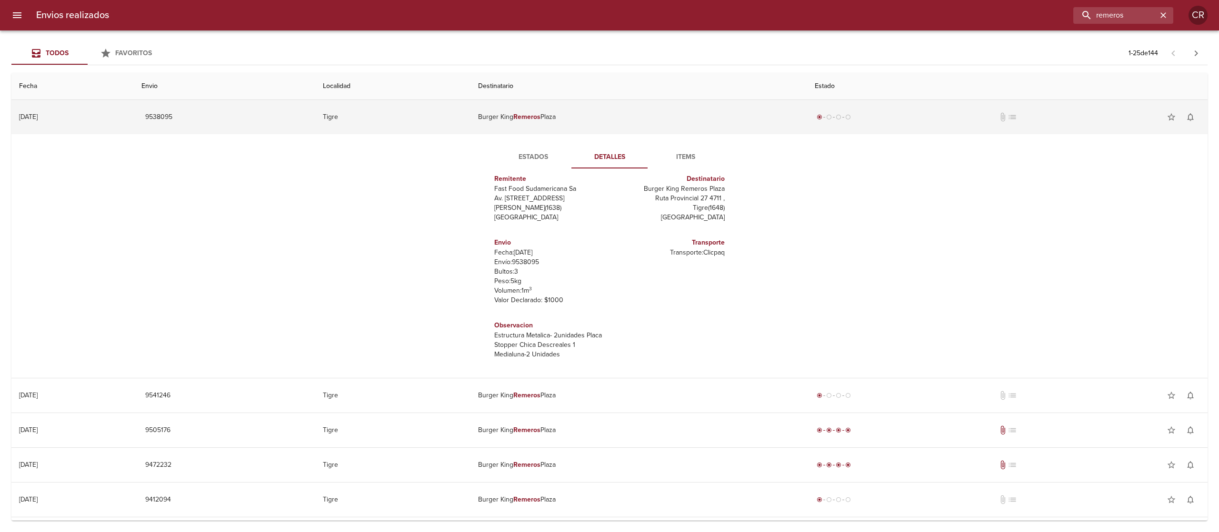
click at [612, 109] on td "Burger King Remeros Plaza" at bounding box center [639, 117] width 337 height 34
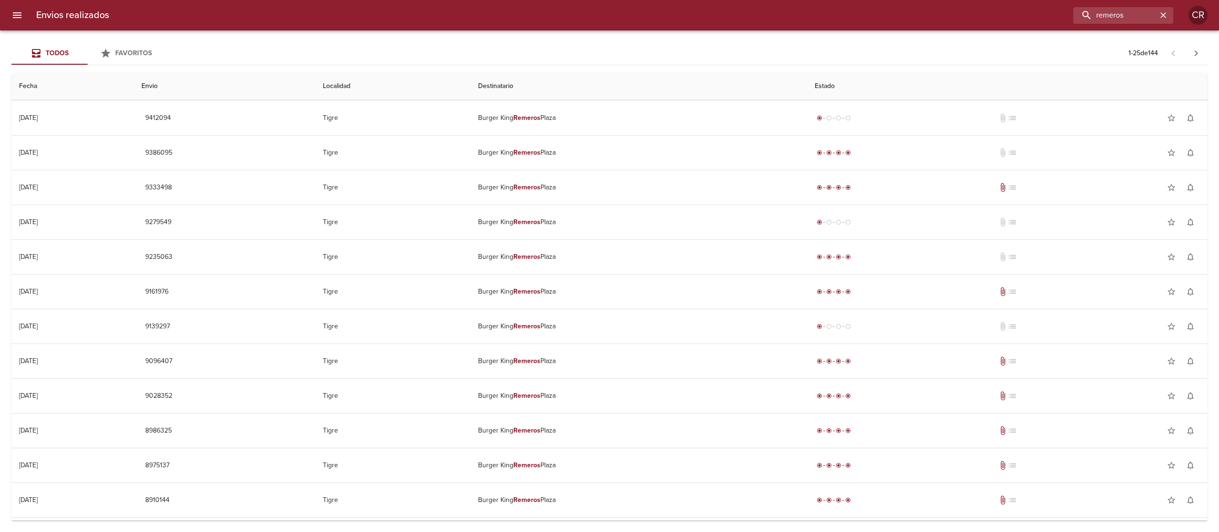
scroll to position [0, 0]
drag, startPoint x: 1164, startPoint y: 14, endPoint x: 1153, endPoint y: 19, distance: 11.3
click at [1162, 16] on icon "button" at bounding box center [1164, 15] width 6 height 6
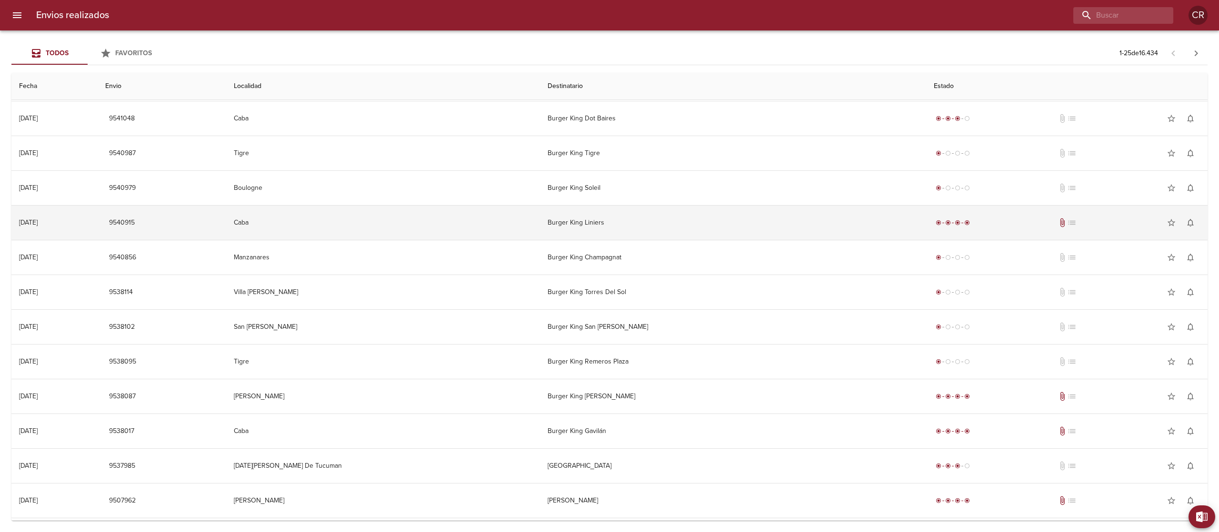
scroll to position [452, 0]
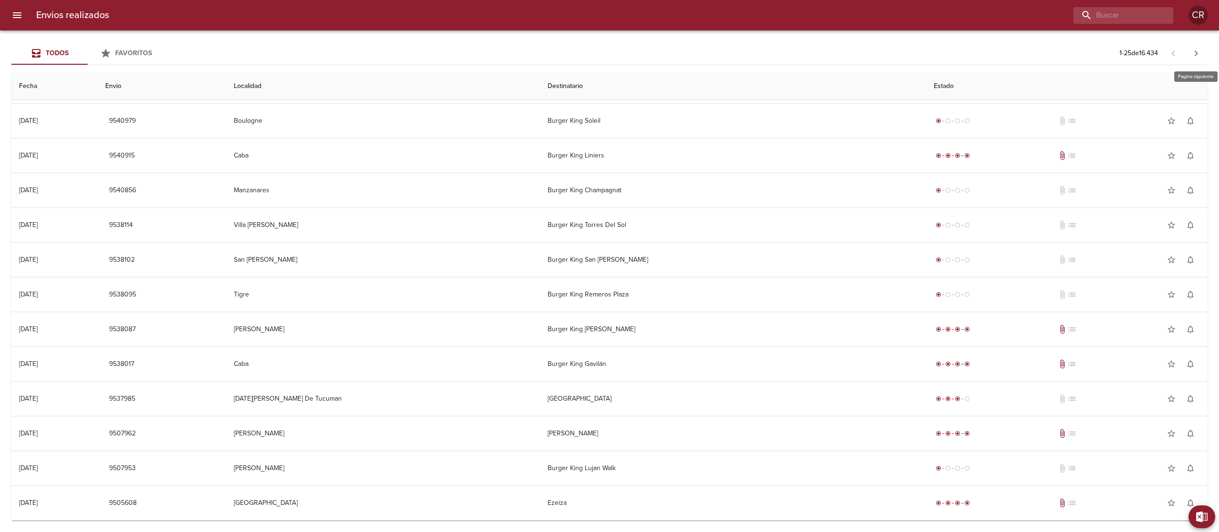
click at [1193, 53] on icon "button" at bounding box center [1196, 53] width 11 height 11
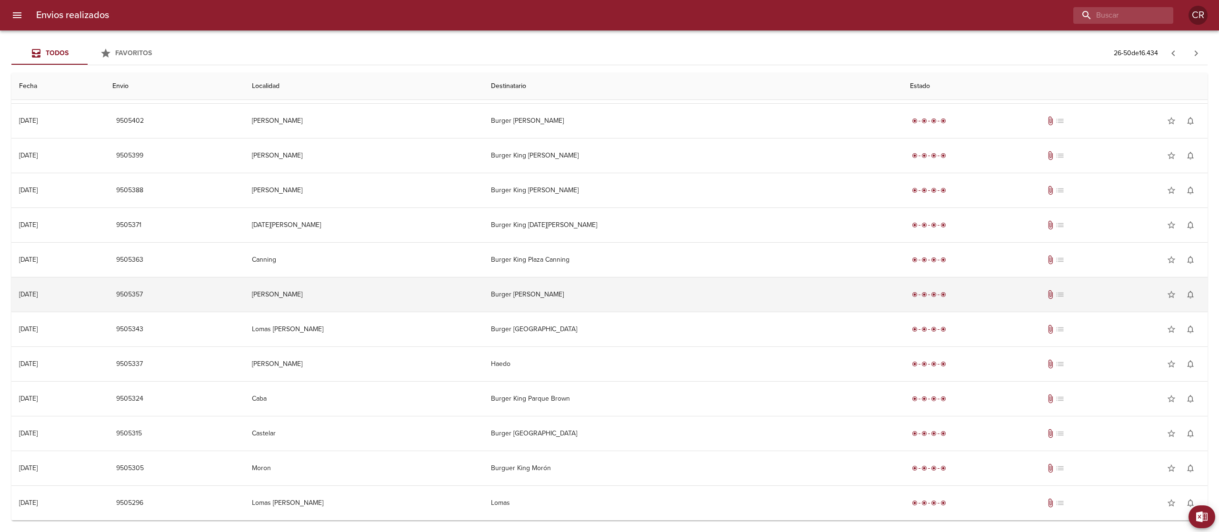
scroll to position [0, 0]
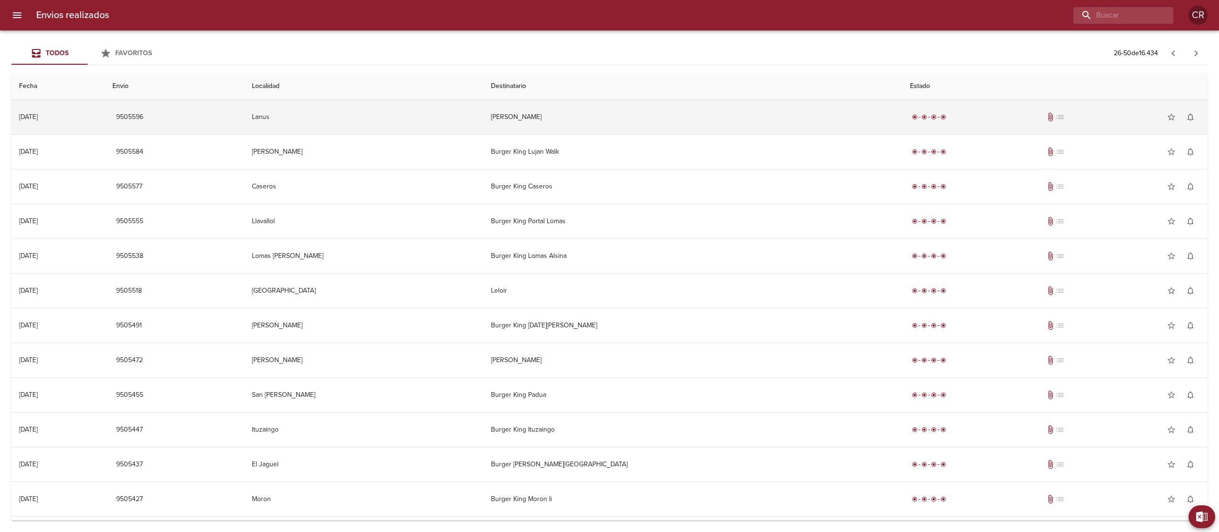
click at [623, 121] on td "[PERSON_NAME]" at bounding box center [692, 117] width 419 height 34
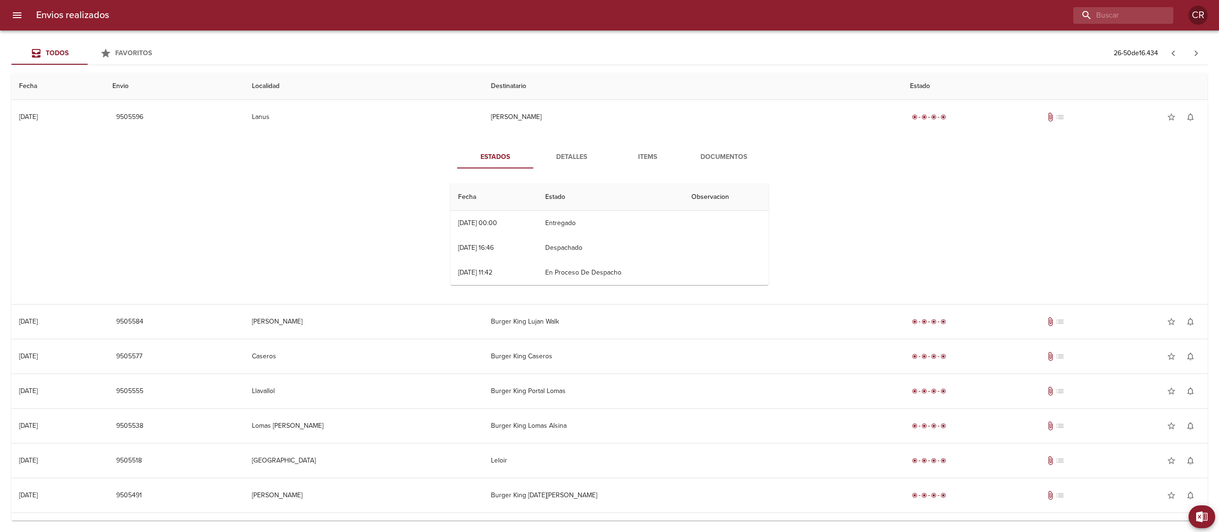
click at [594, 155] on span "Detalles" at bounding box center [571, 157] width 65 height 12
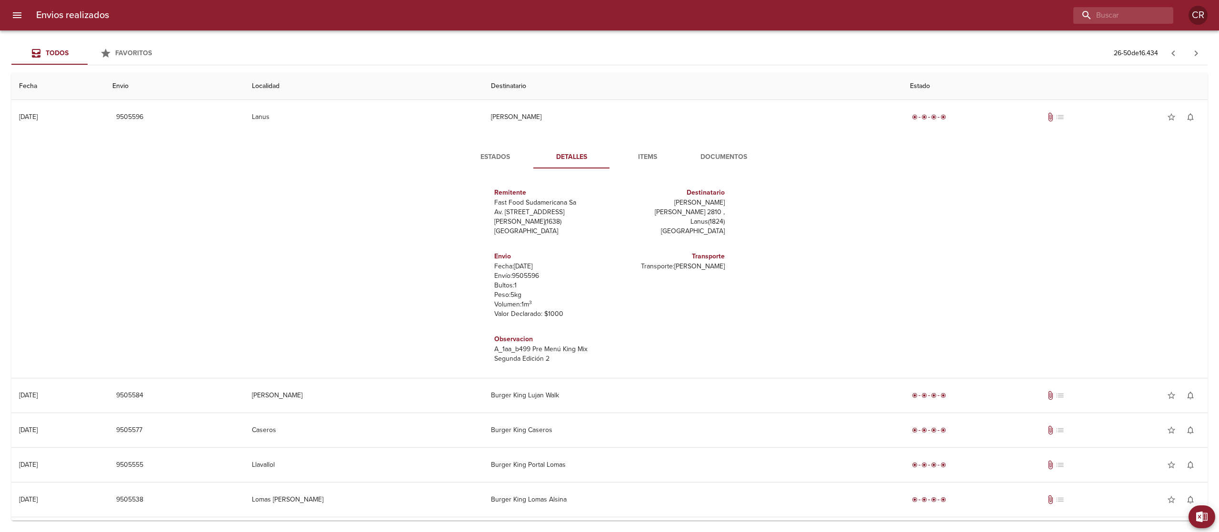
scroll to position [4, 0]
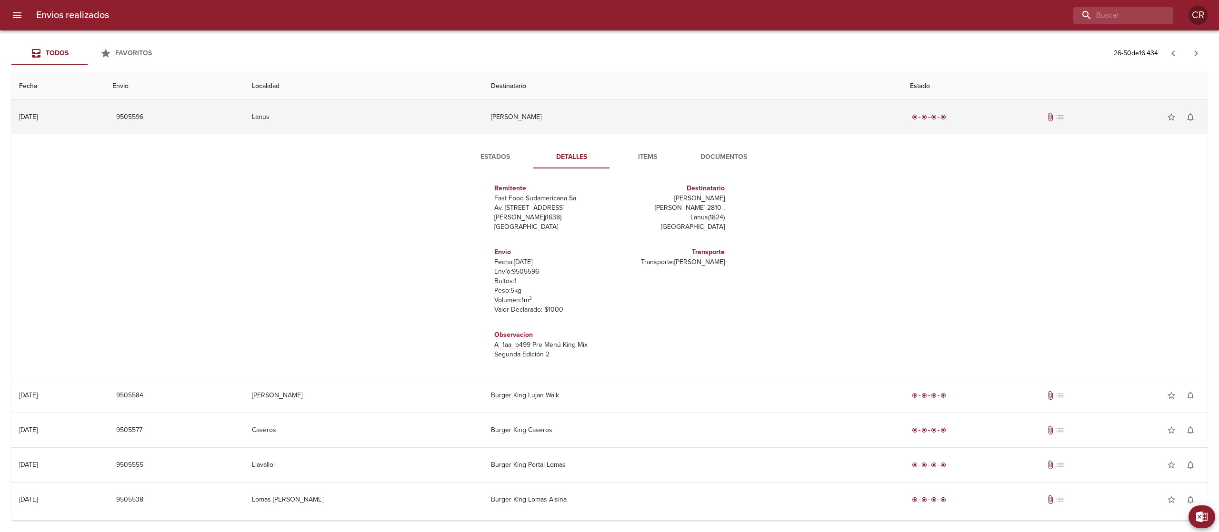
click at [595, 116] on td "[PERSON_NAME]" at bounding box center [692, 117] width 419 height 34
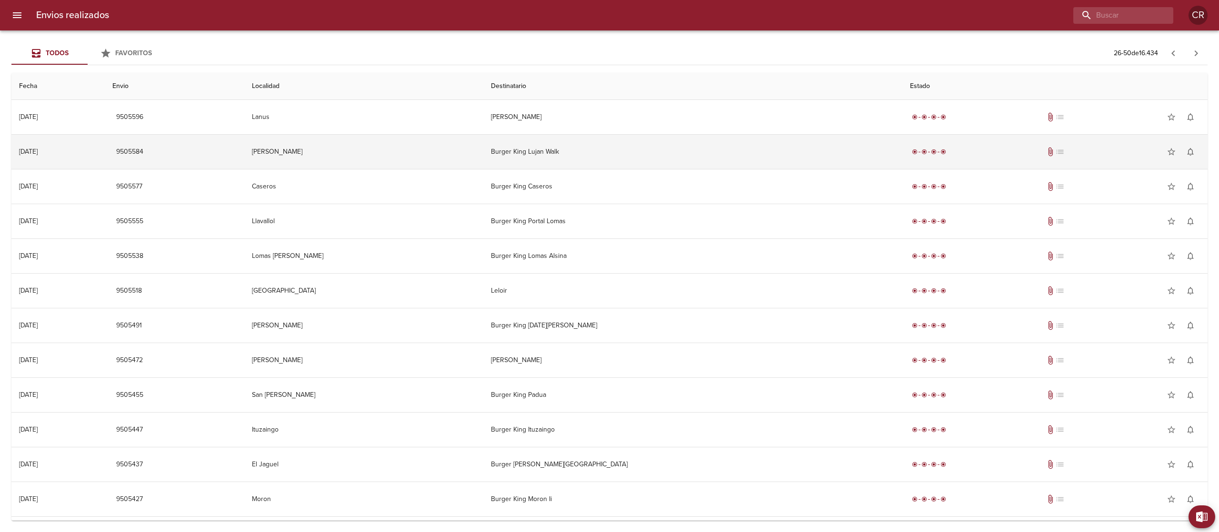
click at [597, 160] on td "Burger King Lujan Walk" at bounding box center [692, 152] width 419 height 34
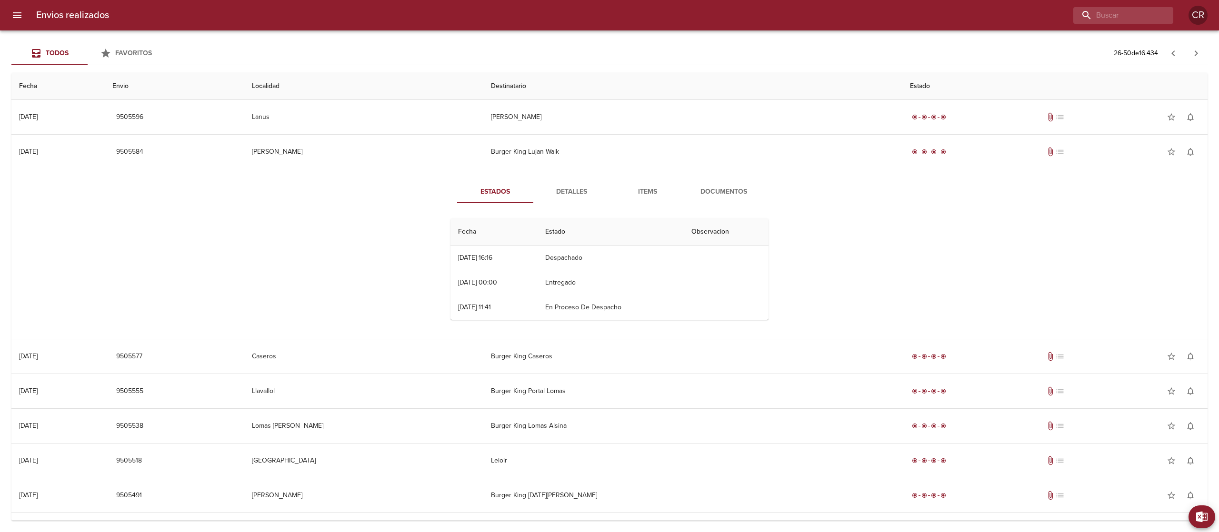
click at [568, 192] on span "Detalles" at bounding box center [571, 192] width 65 height 12
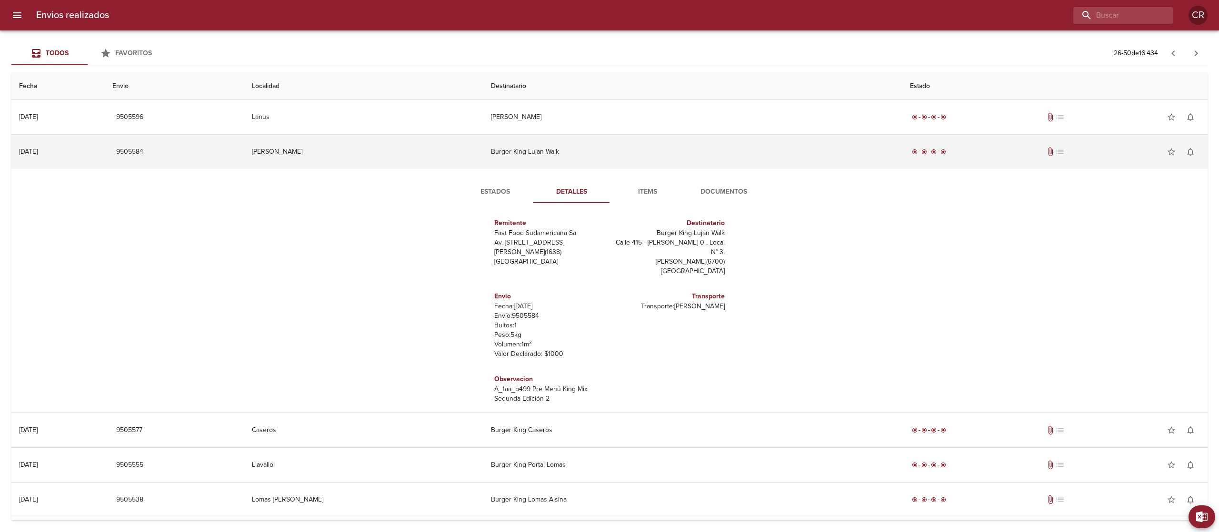
click at [606, 150] on td "Burger King Lujan Walk" at bounding box center [692, 152] width 419 height 34
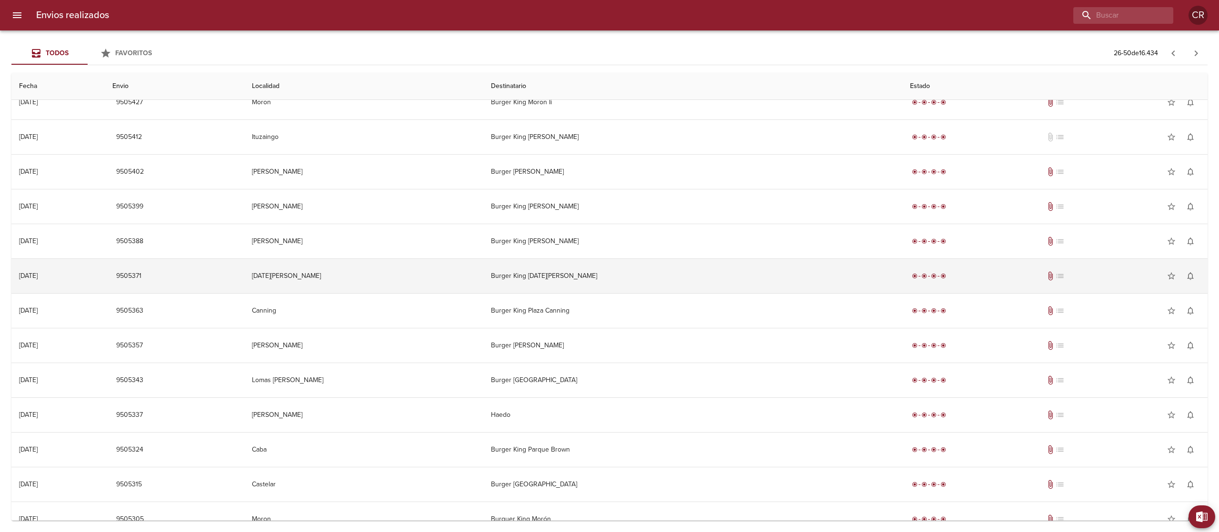
scroll to position [452, 0]
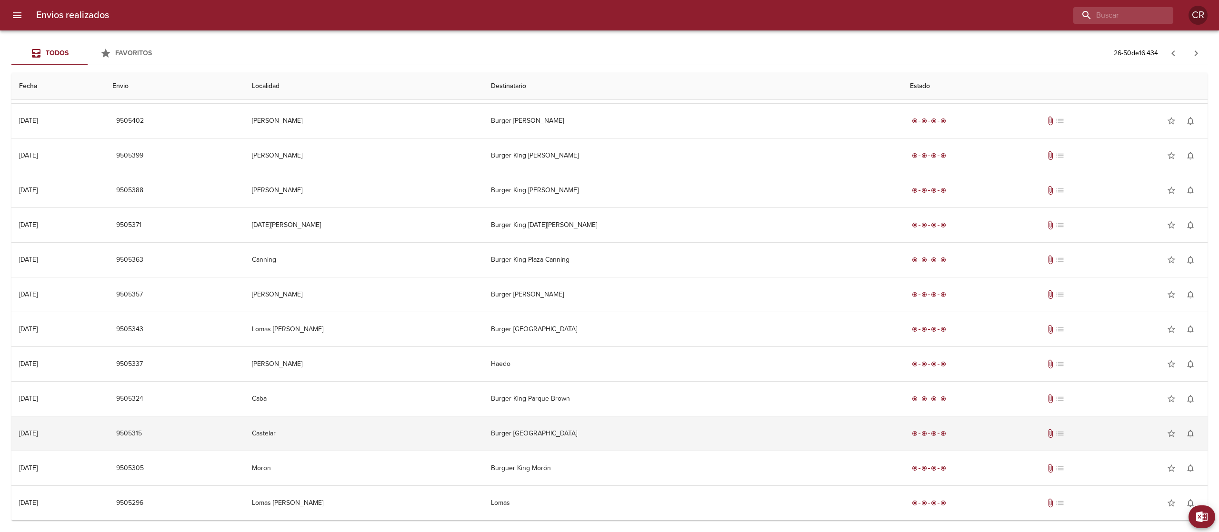
click at [605, 432] on td "Burger [GEOGRAPHIC_DATA]" at bounding box center [692, 434] width 419 height 34
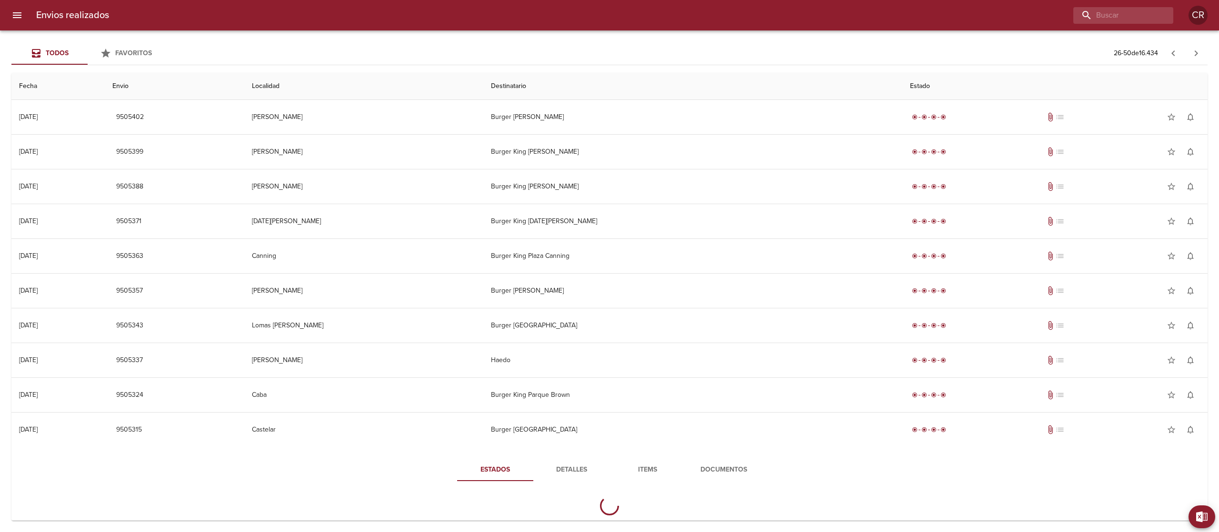
click at [557, 470] on span "Detalles" at bounding box center [571, 470] width 65 height 12
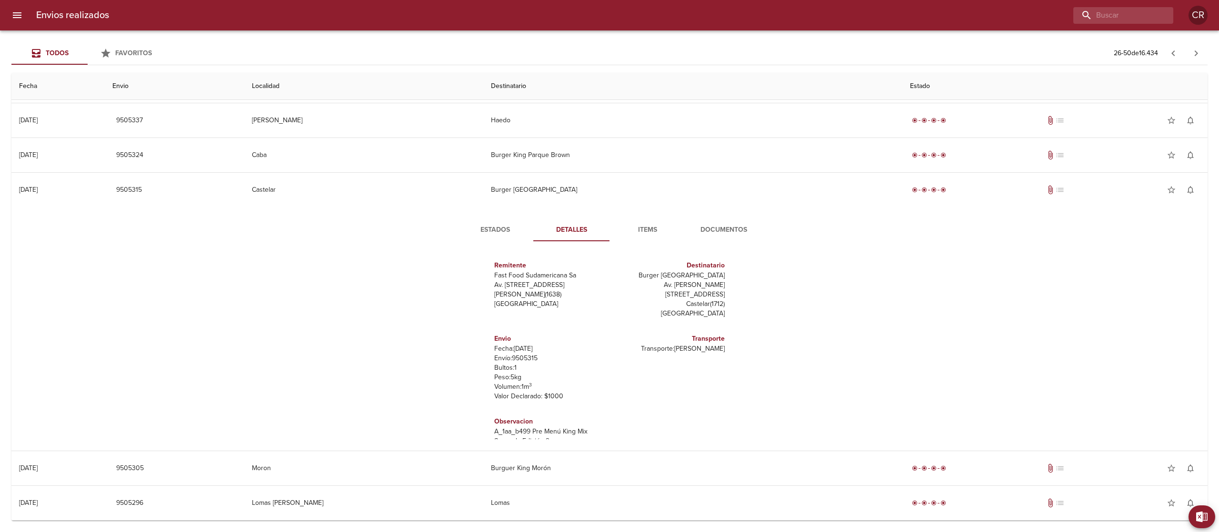
scroll to position [696, 0]
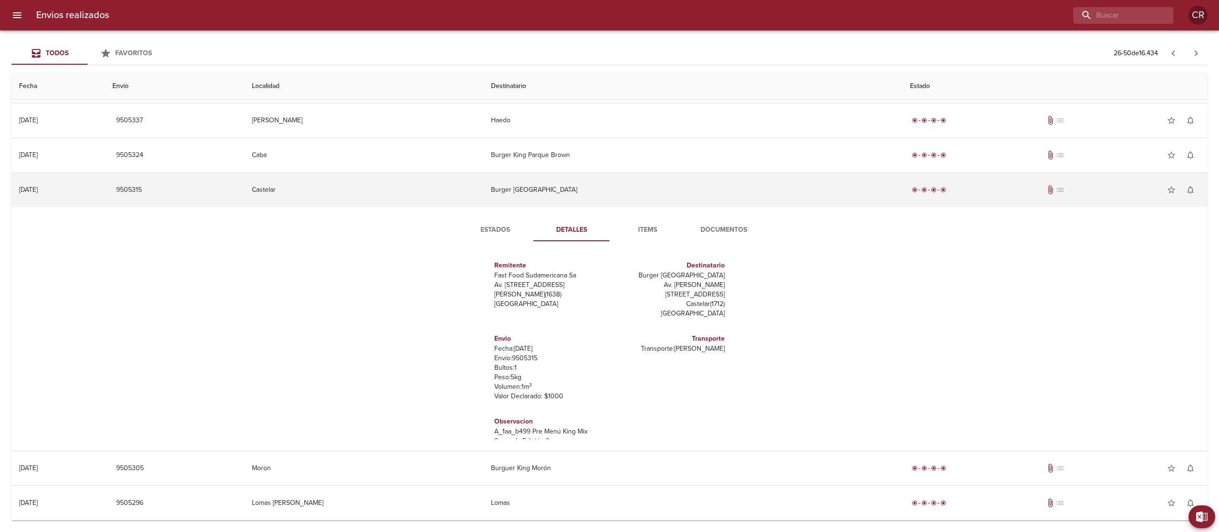
click at [608, 188] on td "Burger [GEOGRAPHIC_DATA]" at bounding box center [692, 190] width 419 height 34
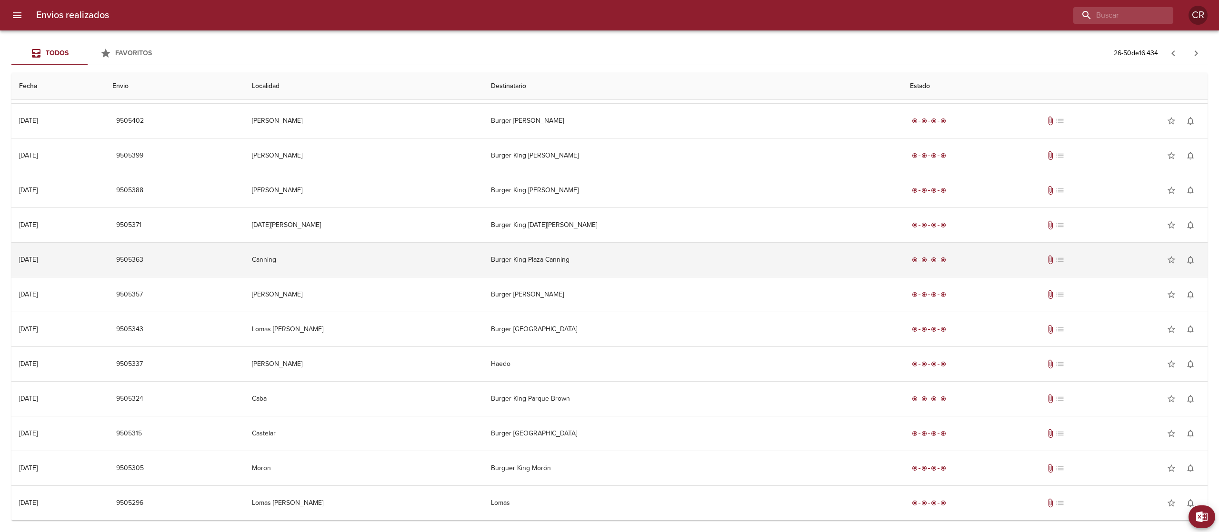
scroll to position [452, 0]
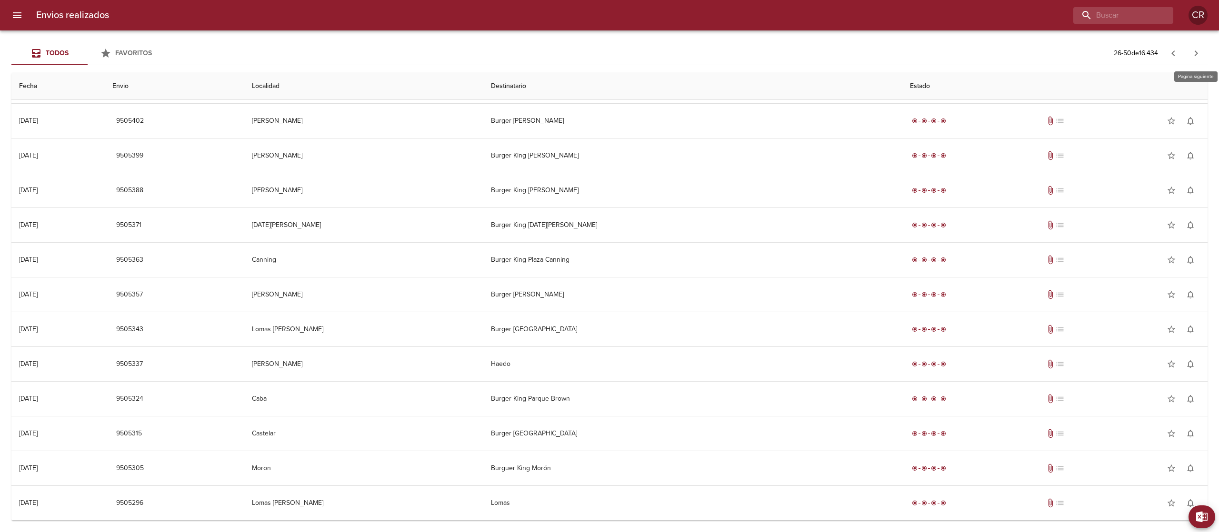
click at [1189, 50] on button "button" at bounding box center [1196, 53] width 23 height 23
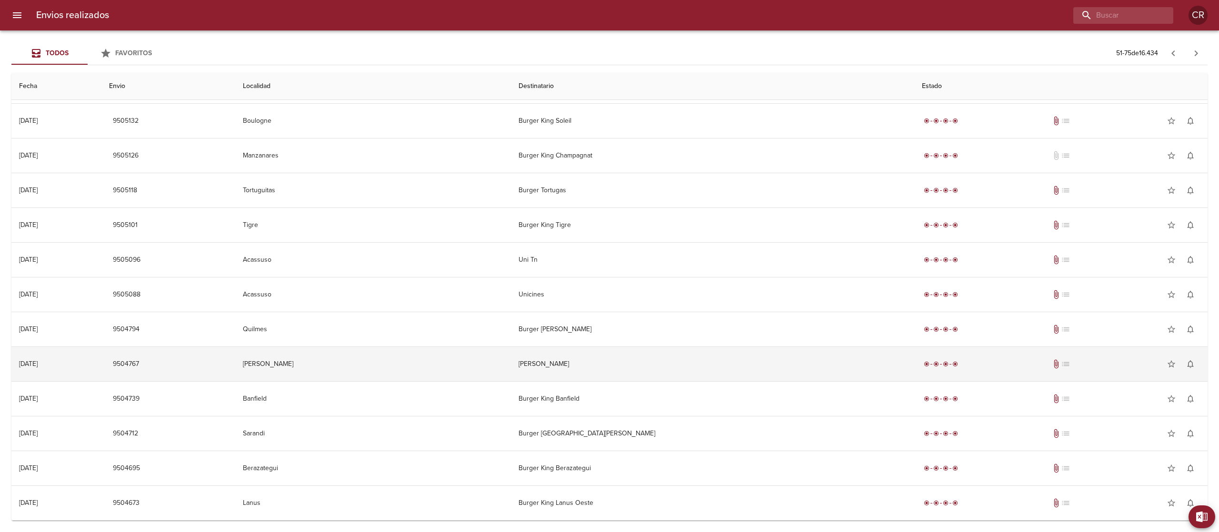
click at [584, 366] on td "[PERSON_NAME]" at bounding box center [712, 364] width 403 height 34
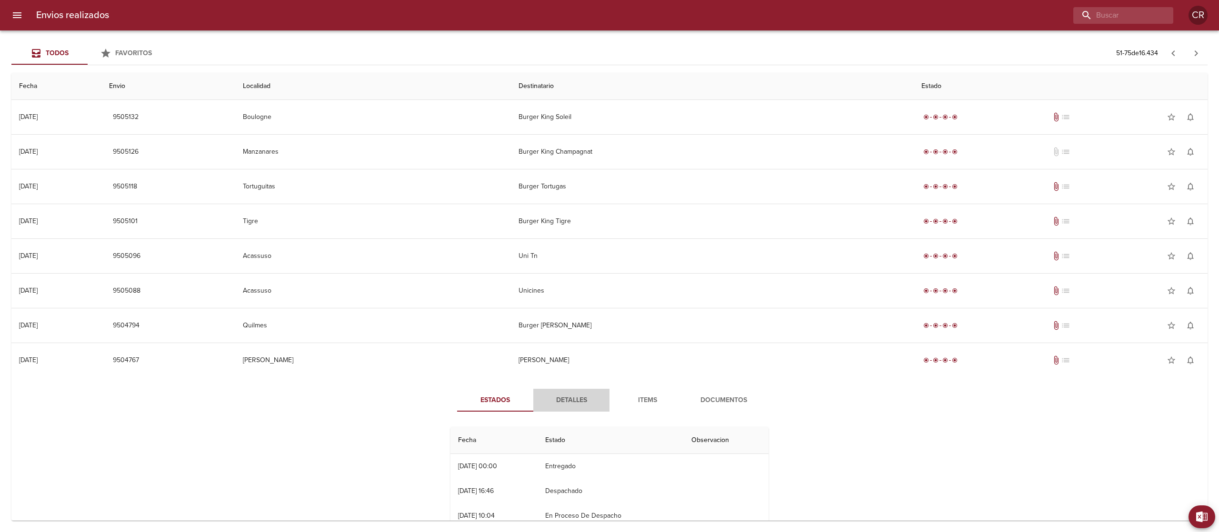
click at [561, 407] on span "Detalles" at bounding box center [571, 401] width 65 height 12
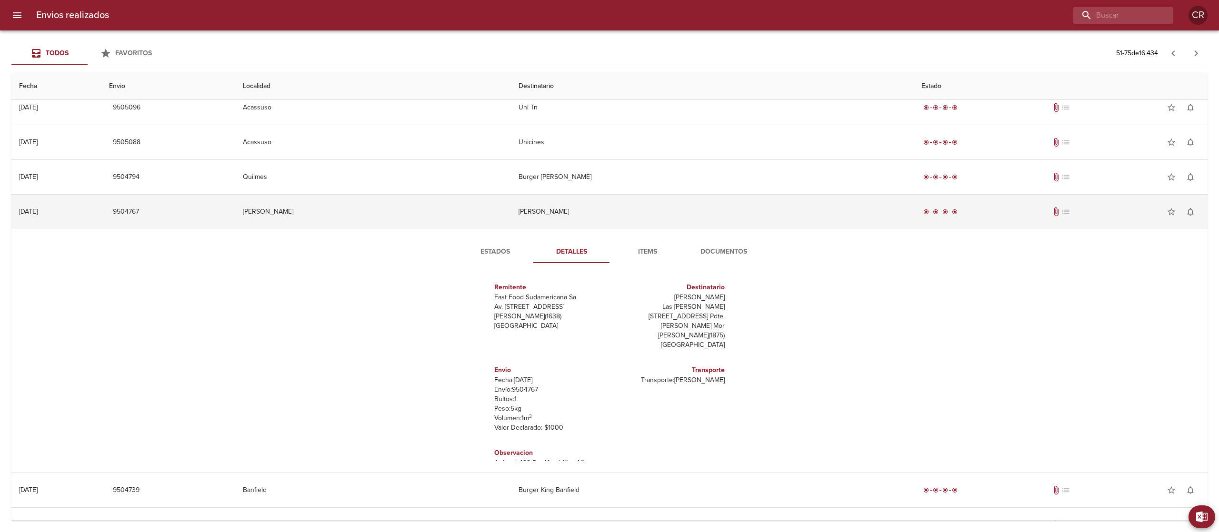
click at [586, 227] on td "[PERSON_NAME]" at bounding box center [712, 212] width 403 height 34
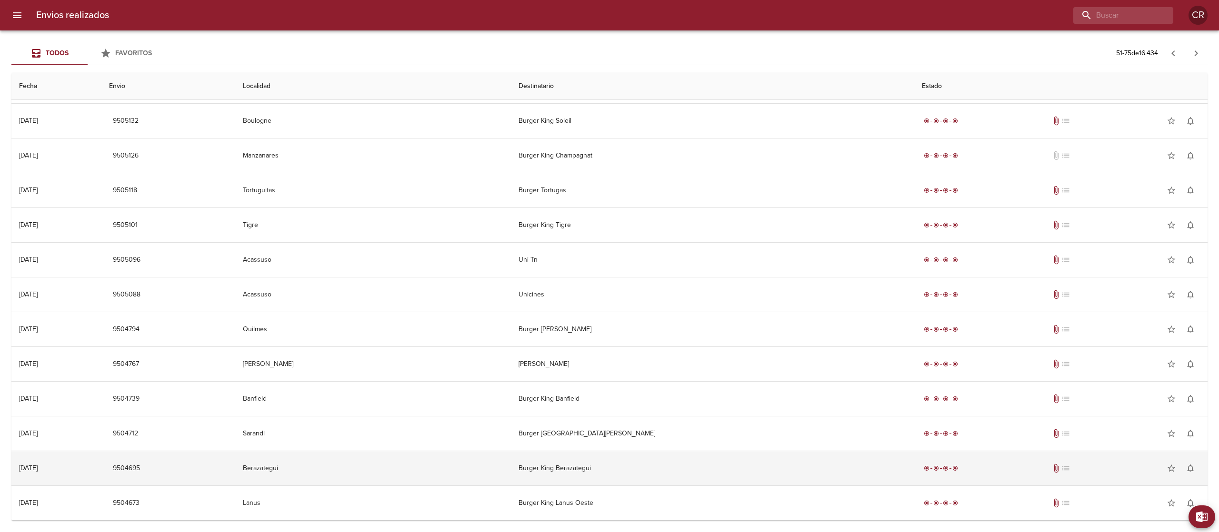
click at [573, 464] on td "Burger King Berazategui" at bounding box center [712, 468] width 403 height 34
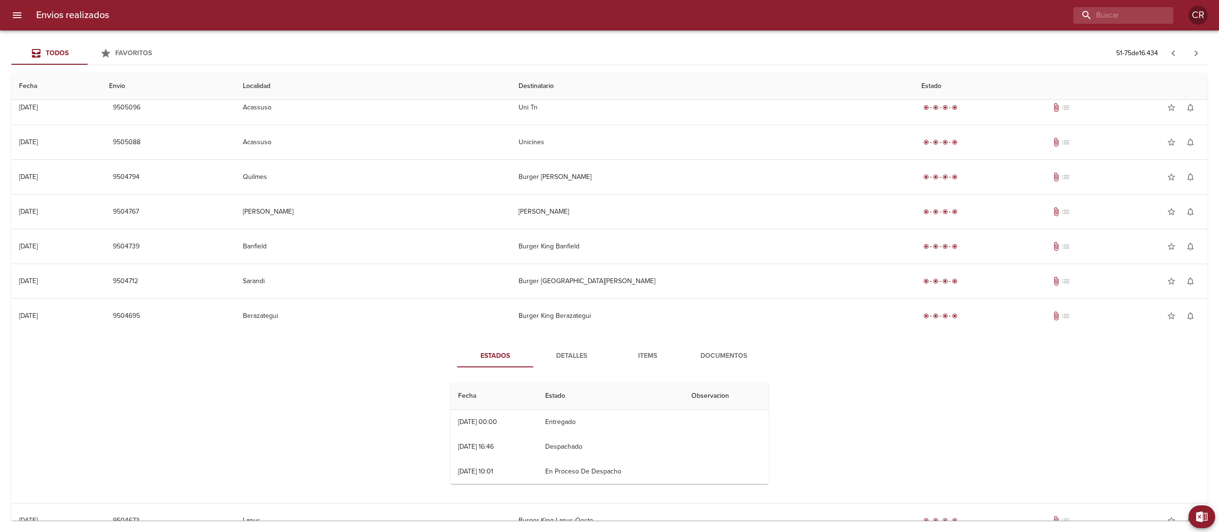
click at [575, 414] on td "Entregado" at bounding box center [611, 422] width 147 height 25
click at [575, 350] on button "Detalles" at bounding box center [571, 356] width 76 height 23
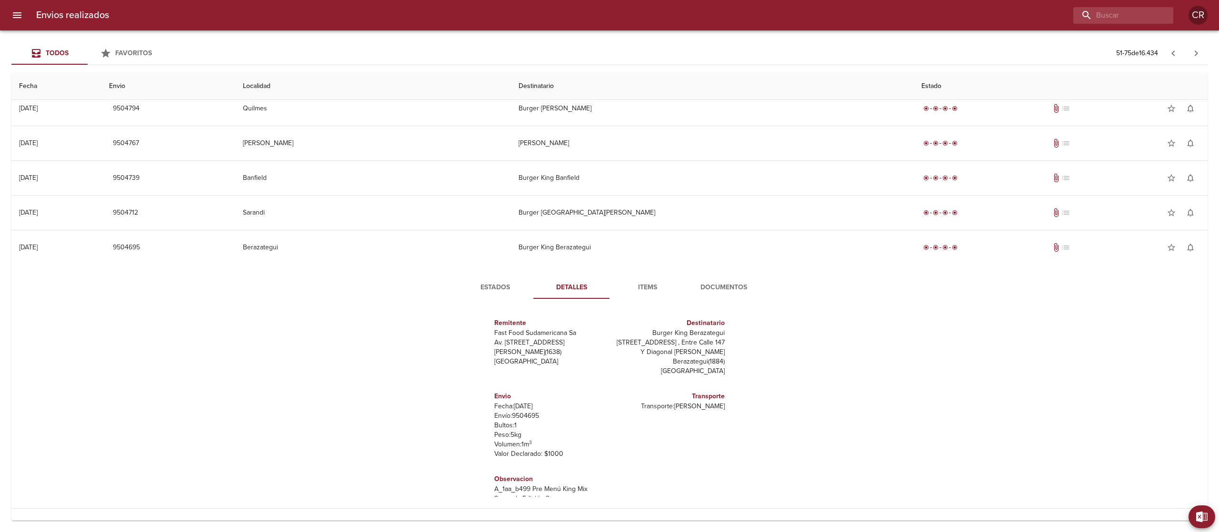
scroll to position [696, 0]
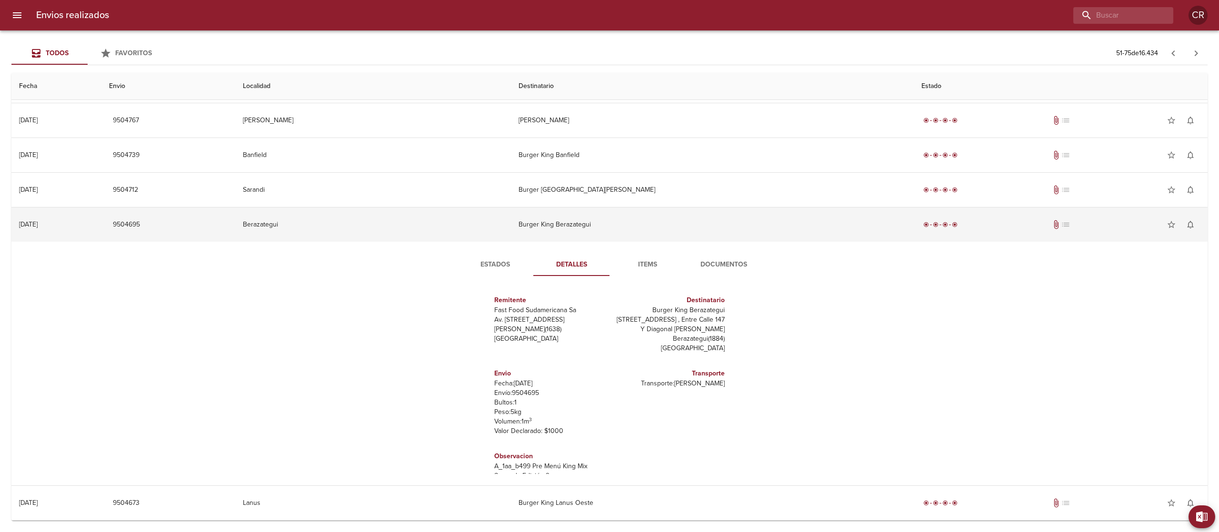
click at [579, 234] on td "Burger King Berazategui" at bounding box center [712, 225] width 403 height 34
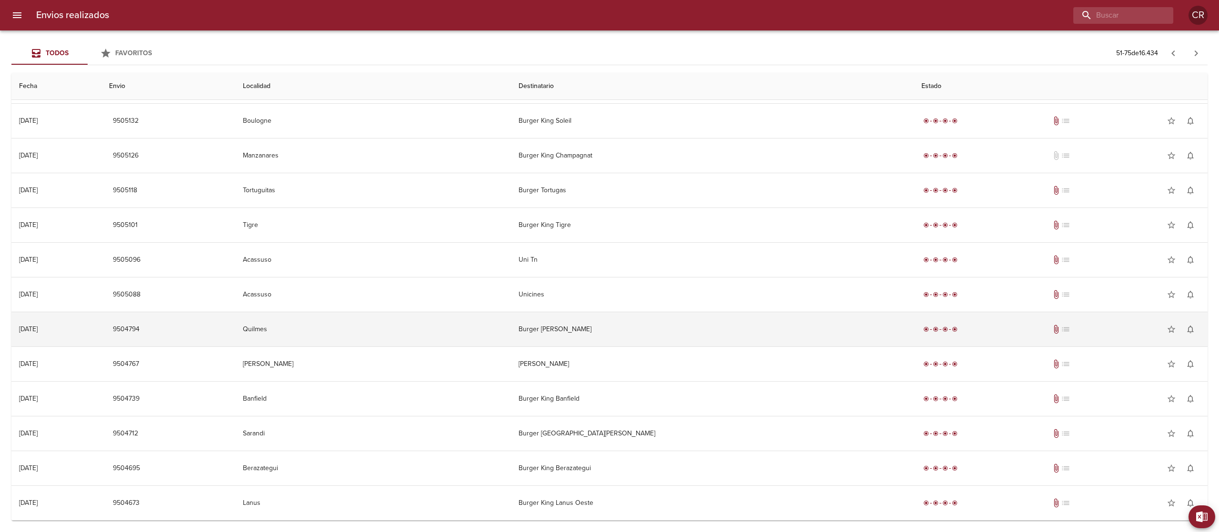
scroll to position [452, 0]
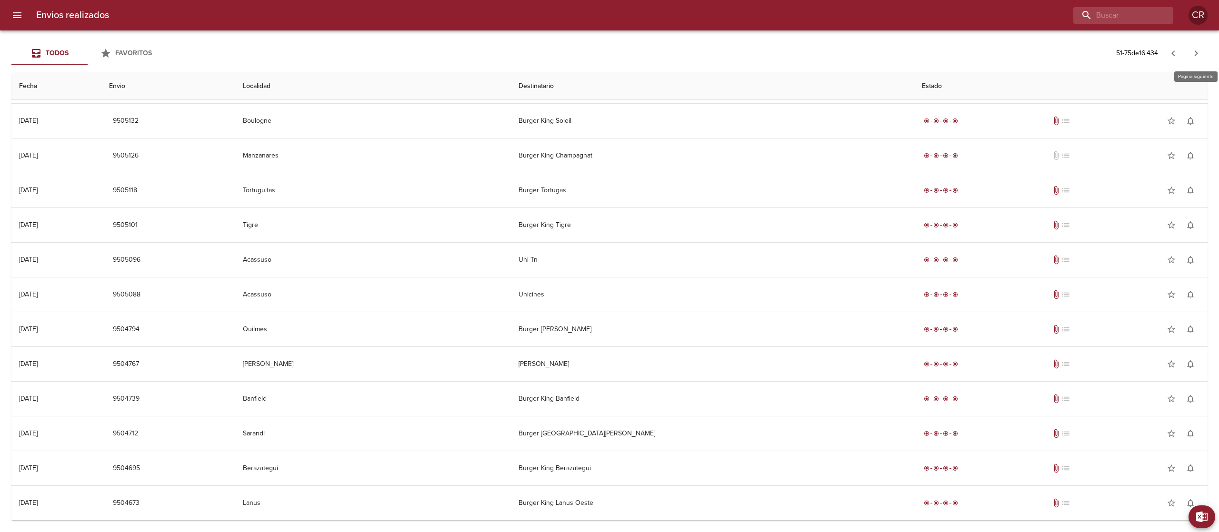
click at [1189, 55] on button "button" at bounding box center [1196, 53] width 23 height 23
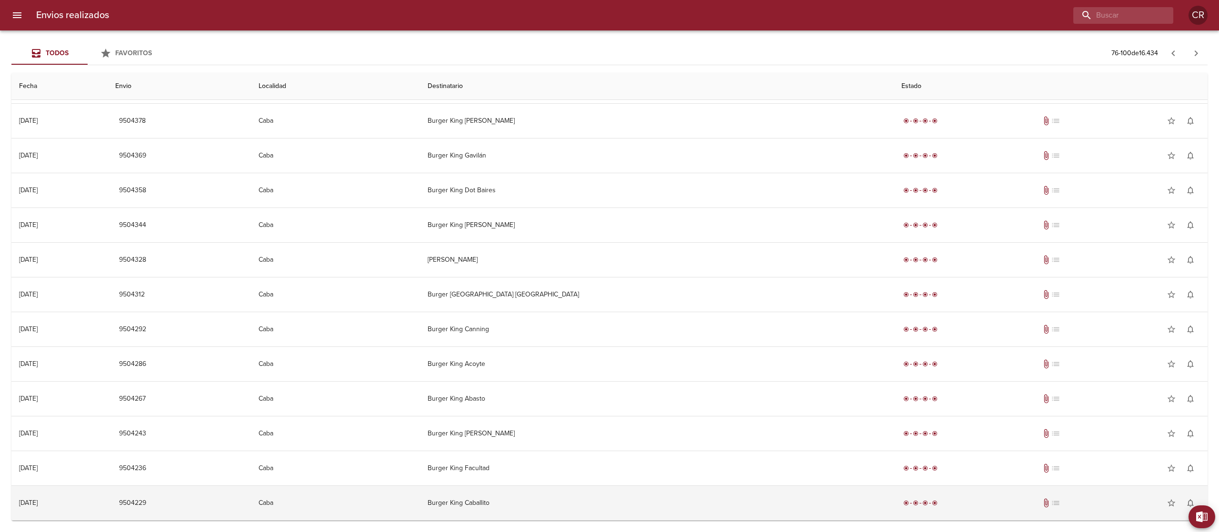
click at [574, 491] on td "Burger King Caballito" at bounding box center [657, 503] width 474 height 34
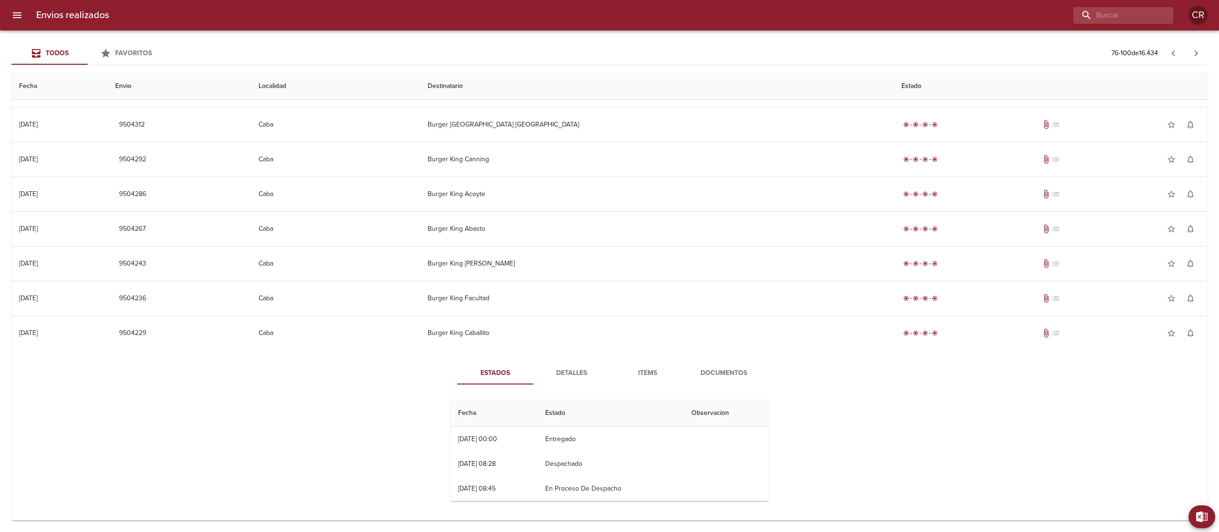
click at [571, 365] on button "Detalles" at bounding box center [571, 373] width 76 height 23
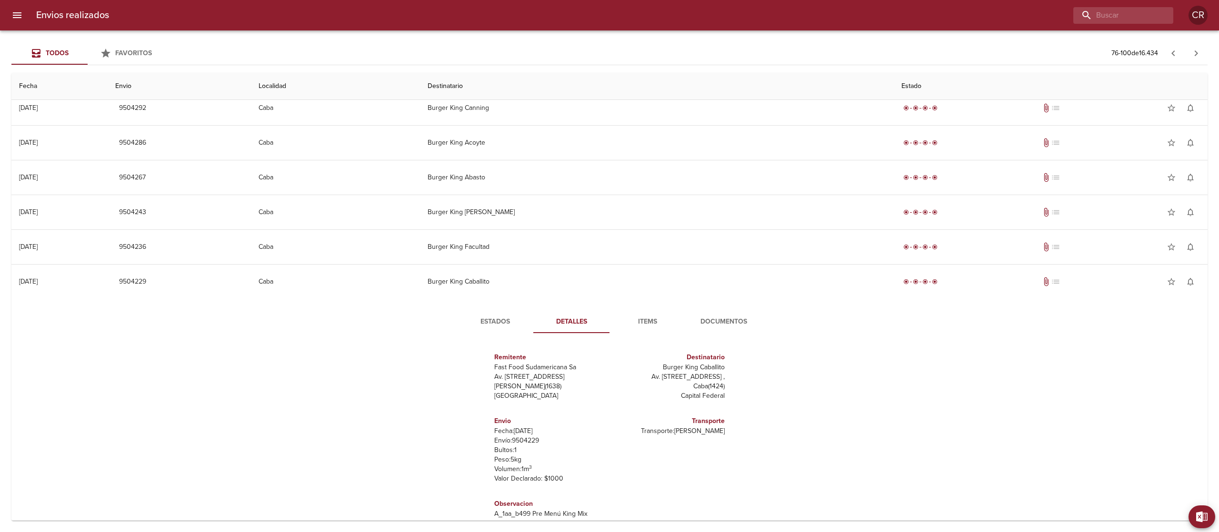
scroll to position [696, 0]
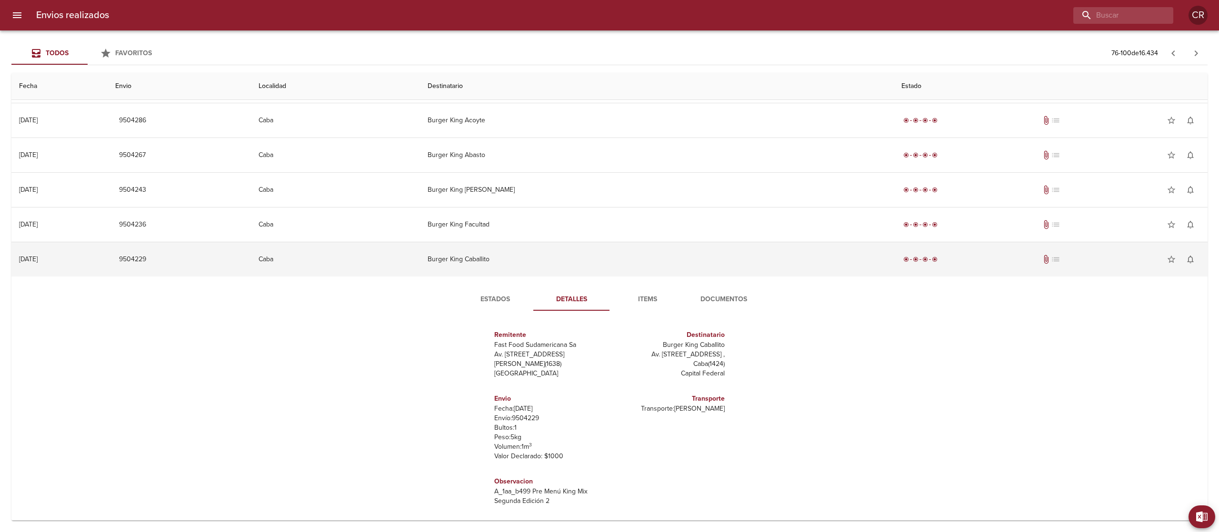
click at [583, 255] on td "Burger King Caballito" at bounding box center [657, 259] width 474 height 34
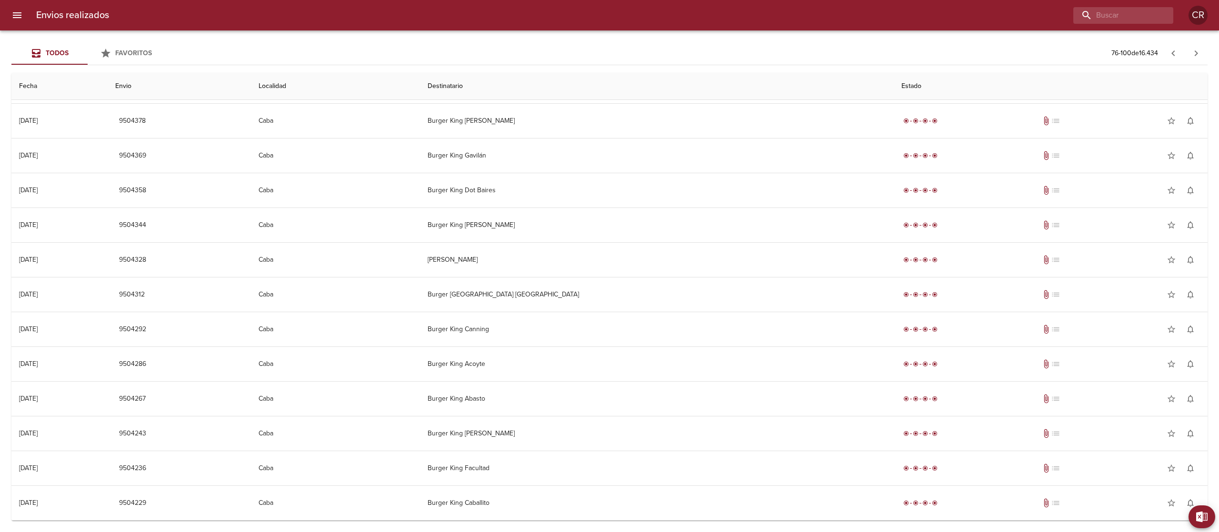
scroll to position [452, 0]
click at [1194, 51] on icon "button" at bounding box center [1196, 53] width 11 height 11
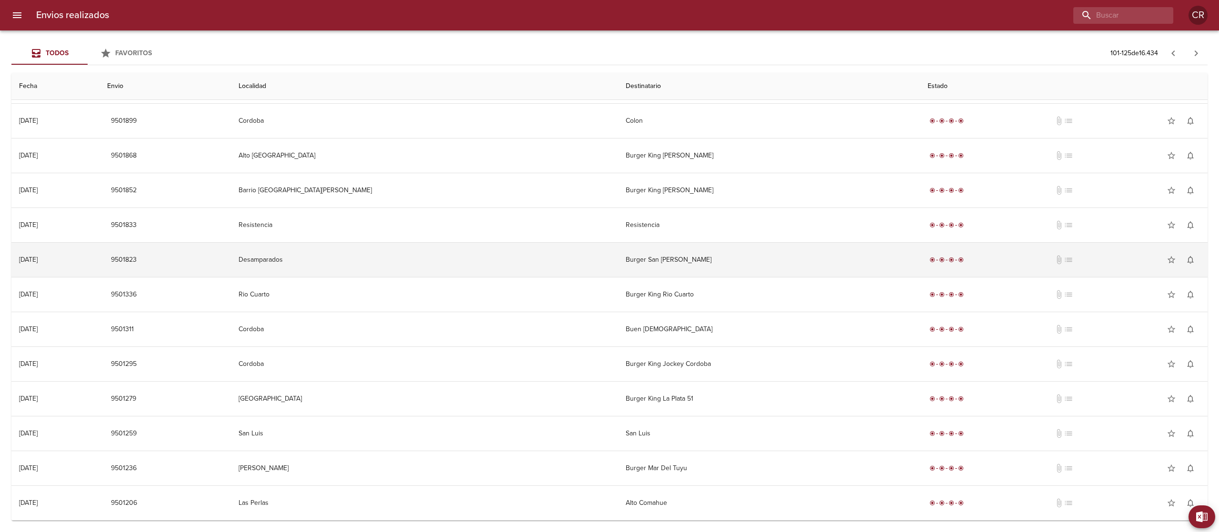
scroll to position [0, 0]
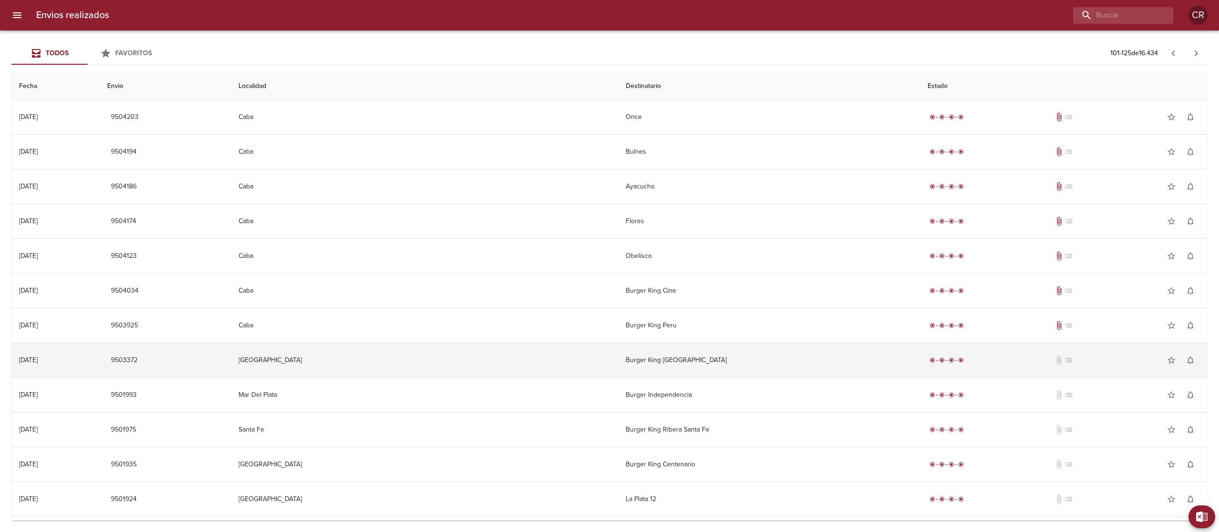
click at [618, 354] on td "Burger King [GEOGRAPHIC_DATA]" at bounding box center [769, 360] width 302 height 34
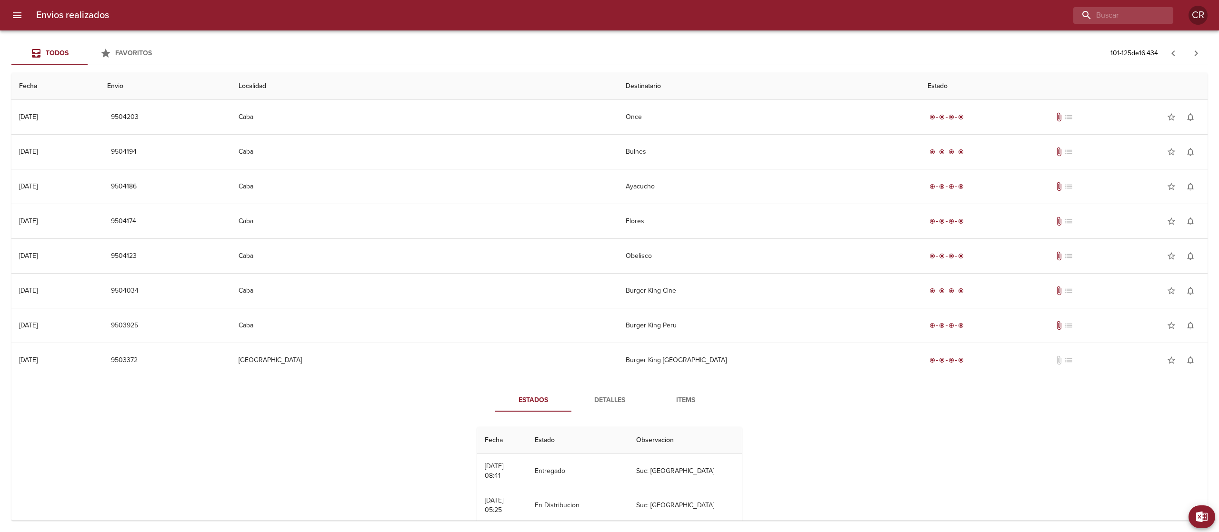
click at [612, 403] on span "Detalles" at bounding box center [609, 401] width 65 height 12
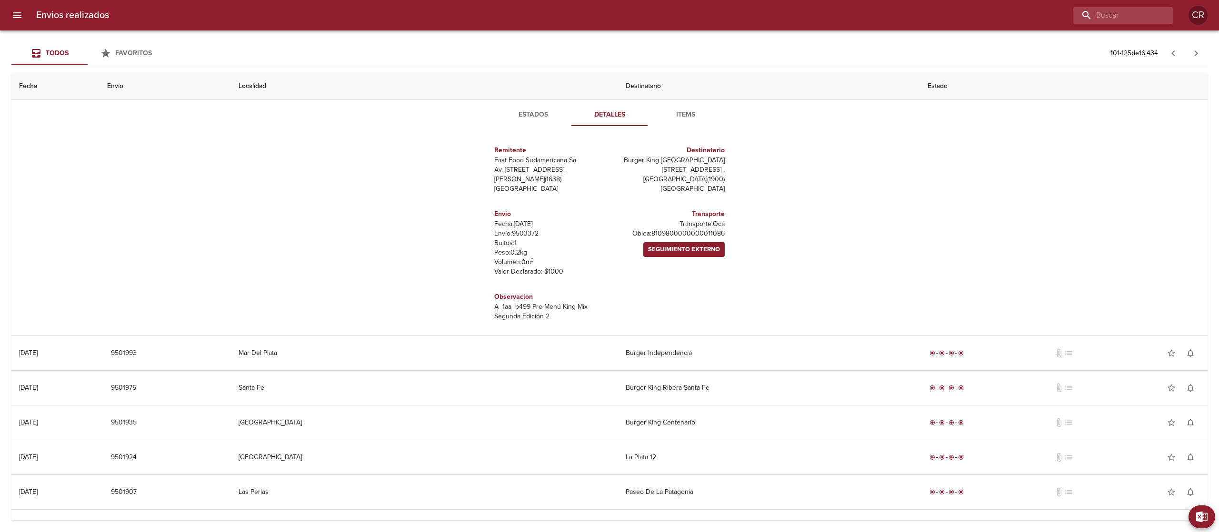
scroll to position [190, 0]
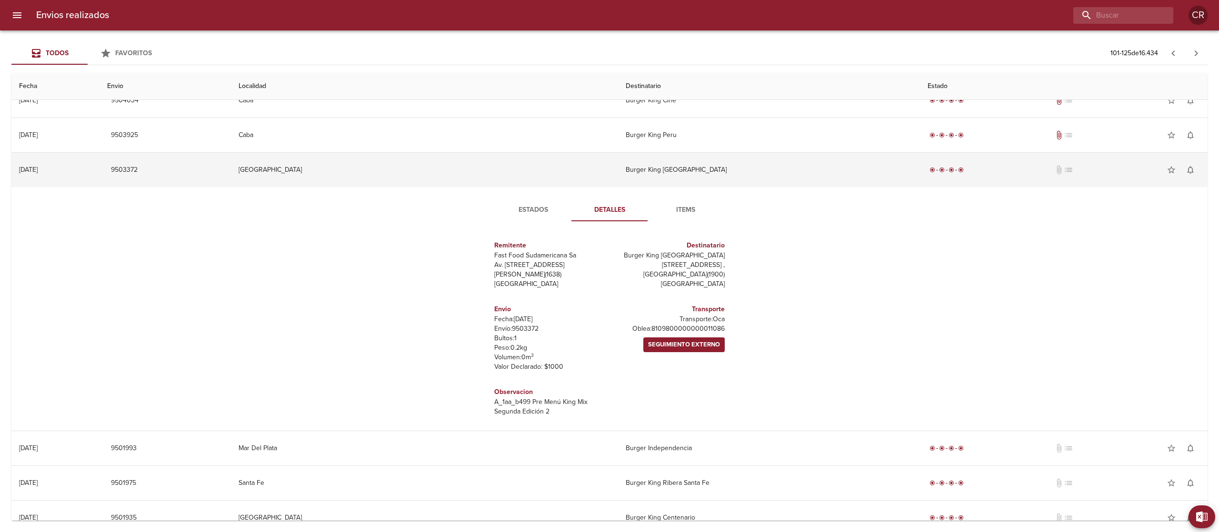
click at [618, 176] on td "Burger King [GEOGRAPHIC_DATA]" at bounding box center [769, 170] width 302 height 34
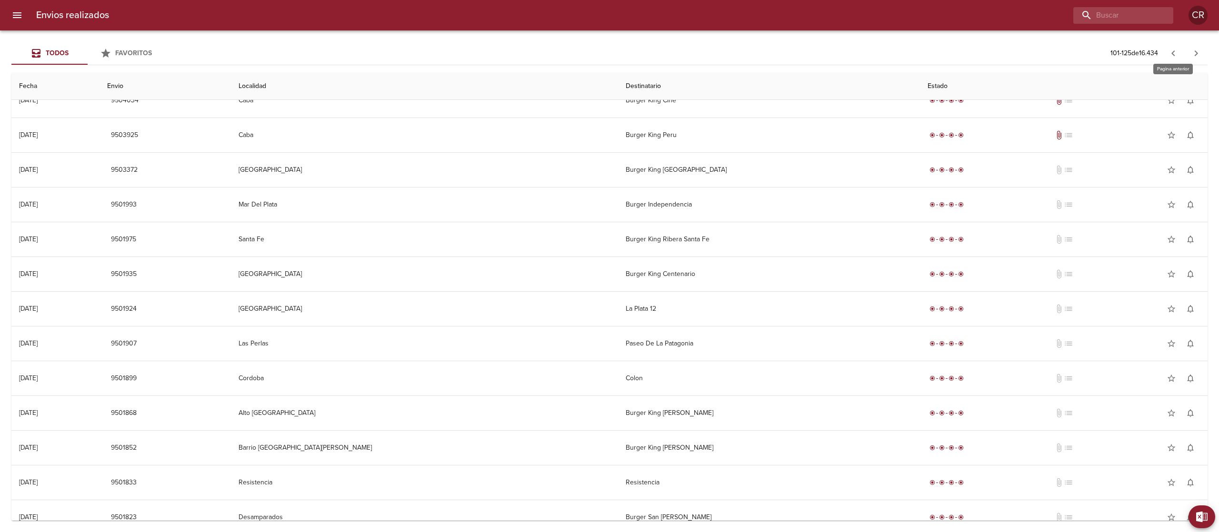
click at [1178, 54] on icon "button" at bounding box center [1173, 53] width 11 height 11
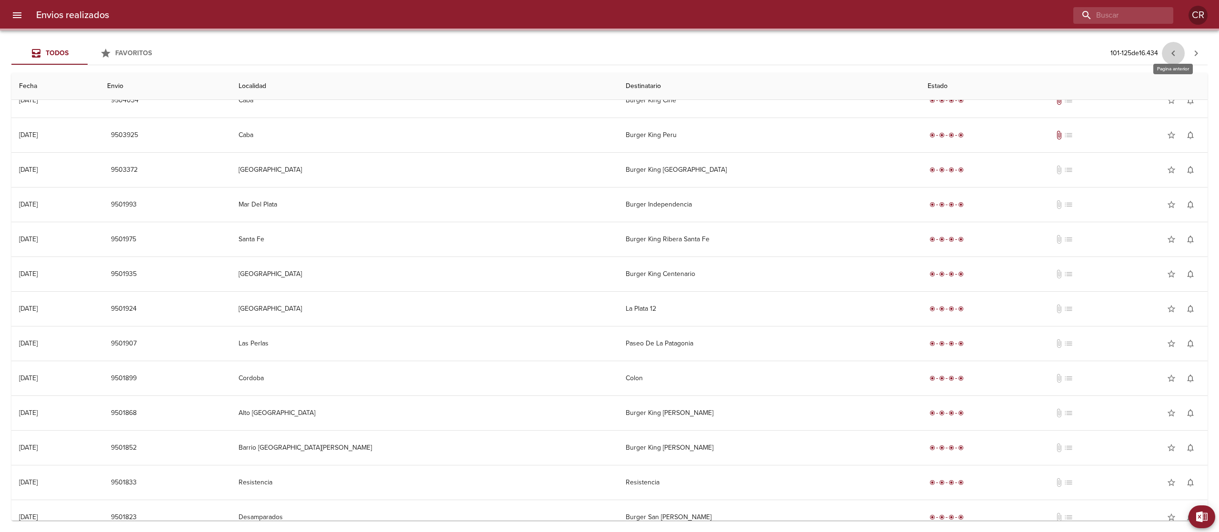
click at [1178, 53] on icon "button" at bounding box center [1173, 53] width 11 height 11
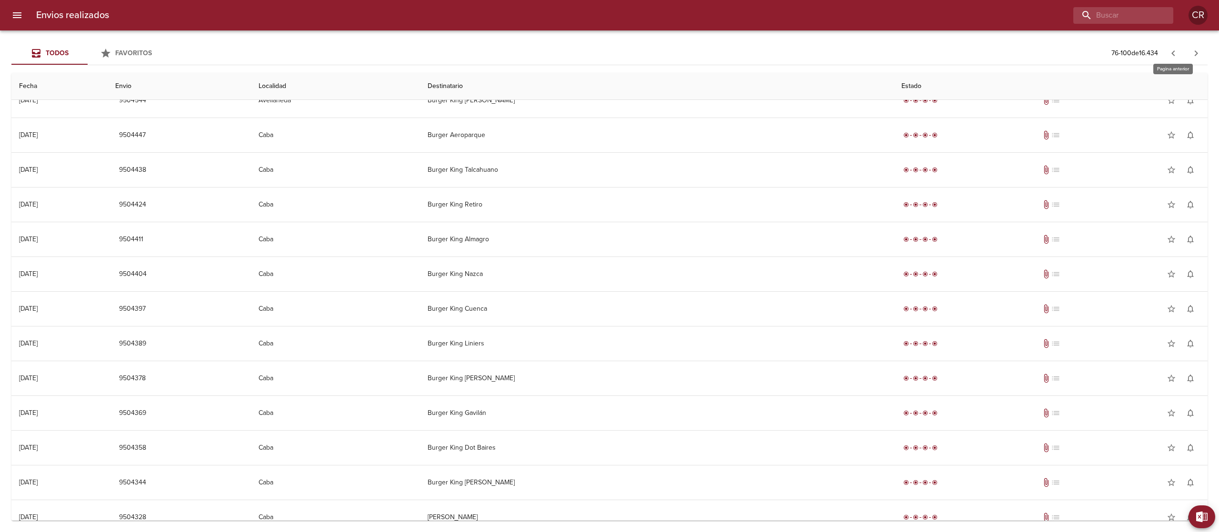
scroll to position [0, 0]
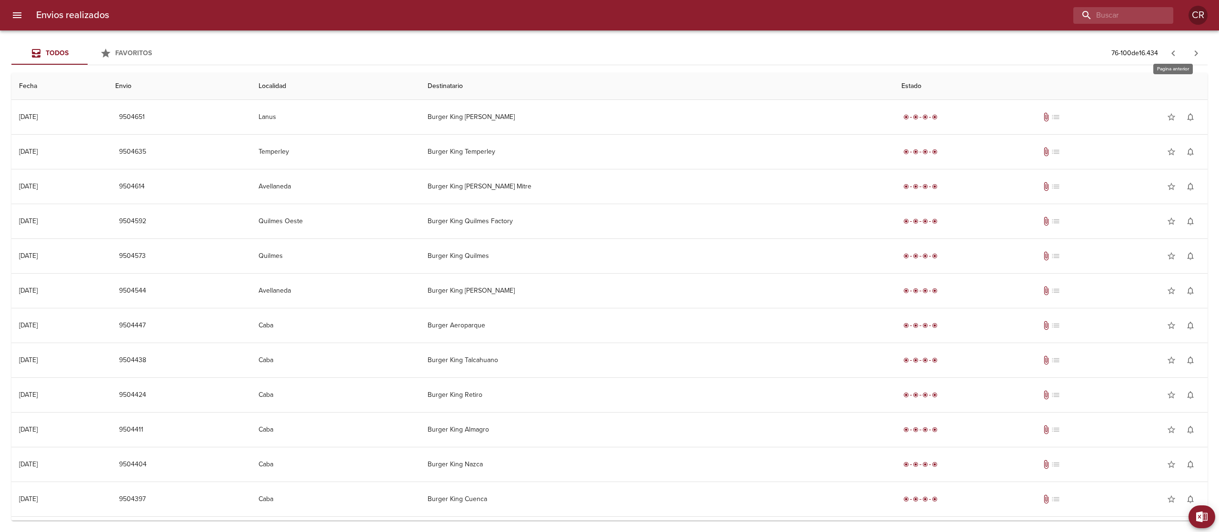
click at [1178, 53] on icon "button" at bounding box center [1173, 53] width 11 height 11
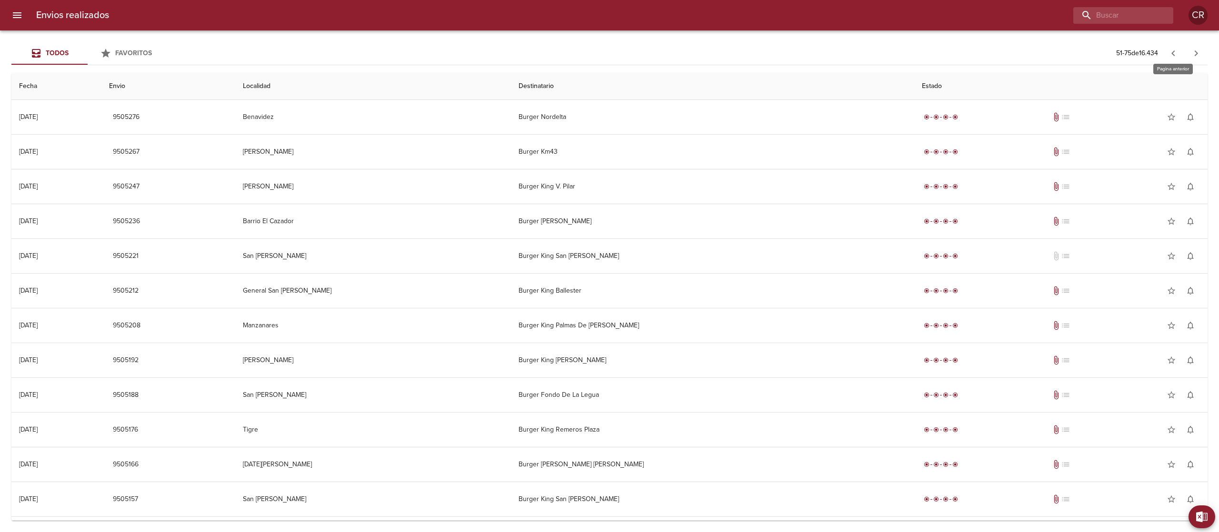
click at [1178, 53] on icon "button" at bounding box center [1173, 53] width 11 height 11
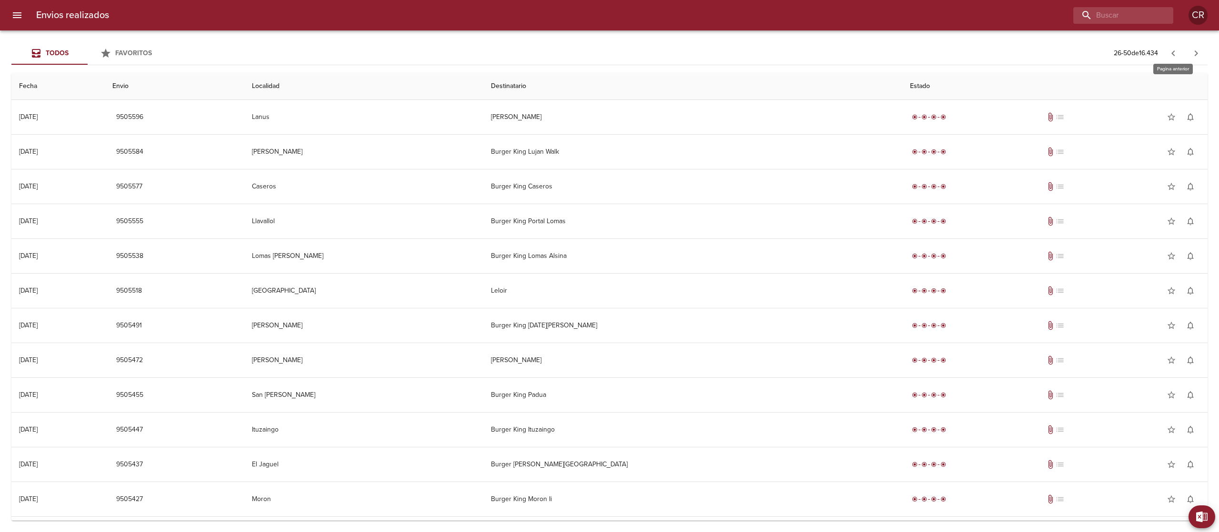
click at [1178, 53] on icon "button" at bounding box center [1173, 53] width 11 height 11
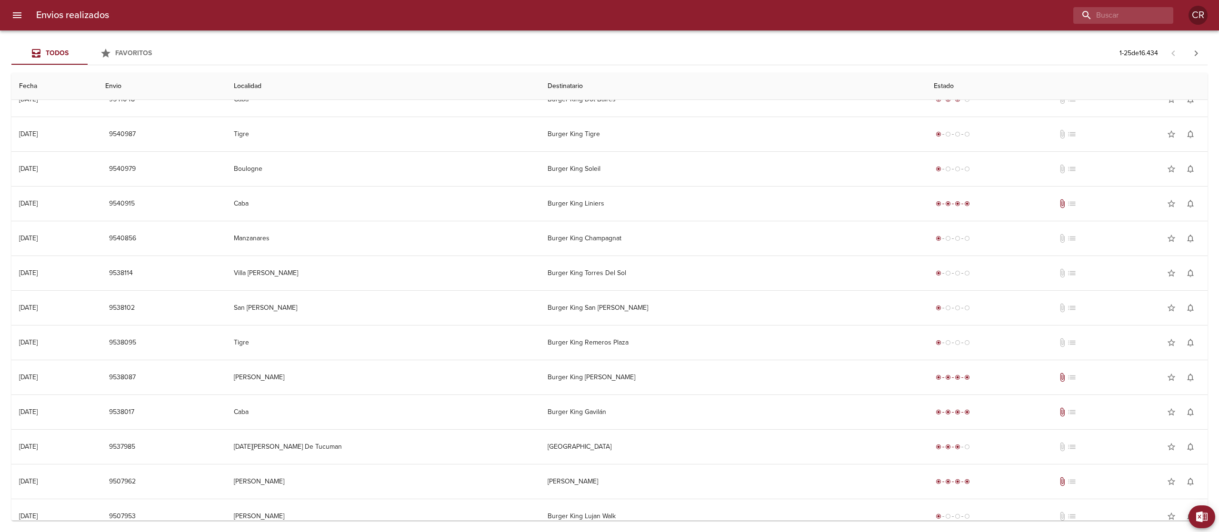
scroll to position [452, 0]
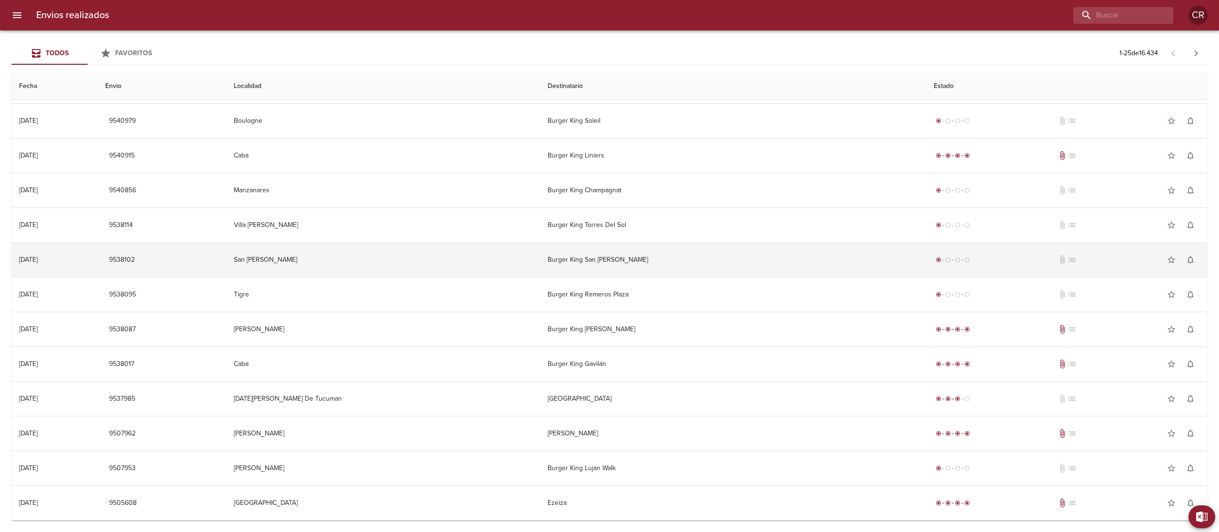
click at [623, 266] on td "Burger King San [PERSON_NAME]" at bounding box center [733, 260] width 386 height 34
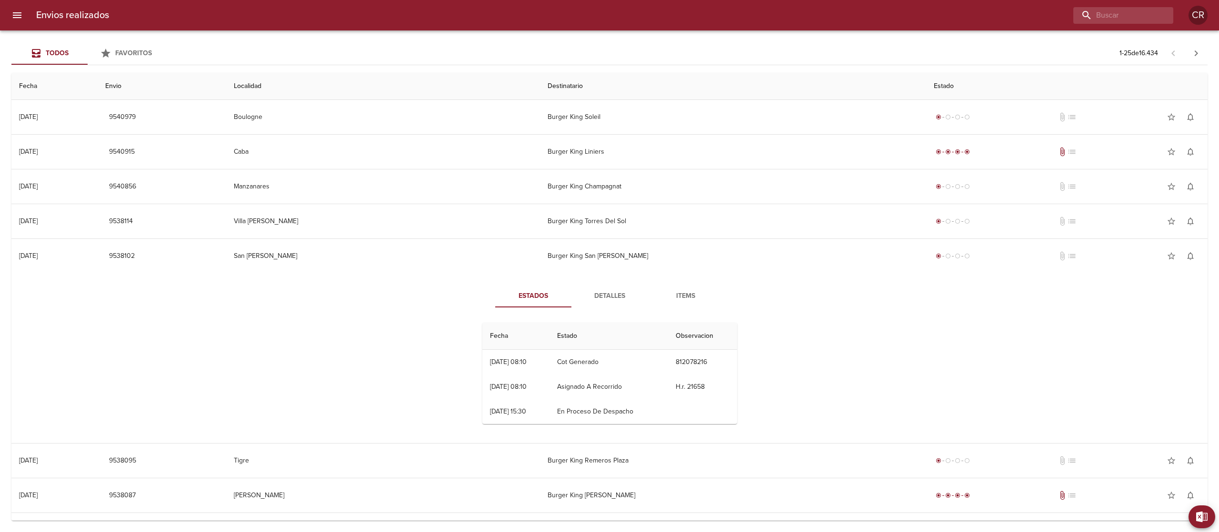
click at [595, 314] on div "Estados Detalles Items Fecha Estado Observacion 29/08 [DATE] 08:10 Cot Generado…" at bounding box center [609, 358] width 276 height 147
click at [601, 299] on span "Detalles" at bounding box center [609, 297] width 65 height 12
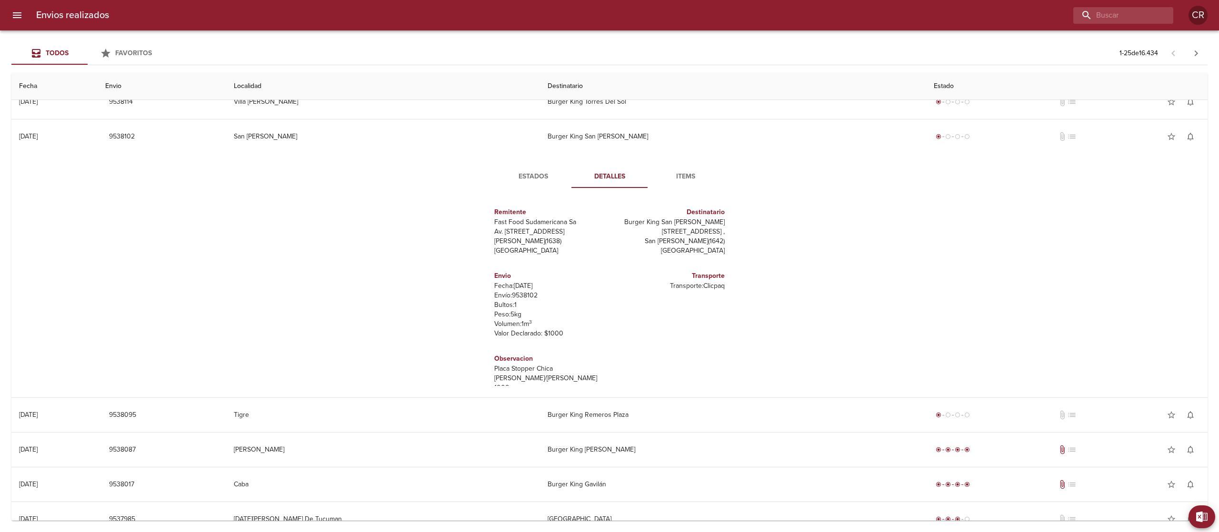
scroll to position [547, 0]
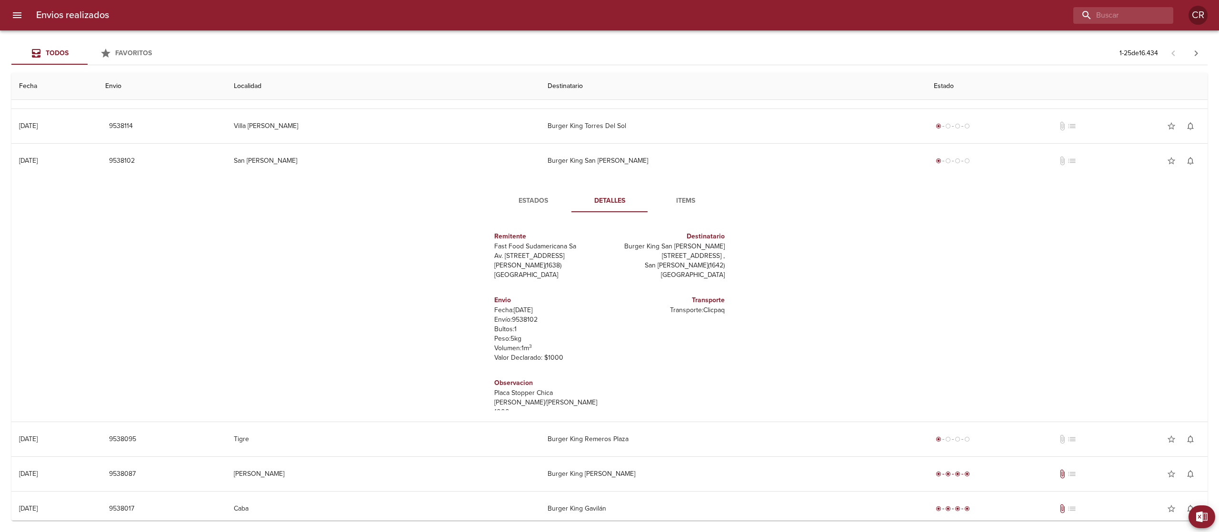
click at [596, 203] on span "Detalles" at bounding box center [609, 201] width 65 height 12
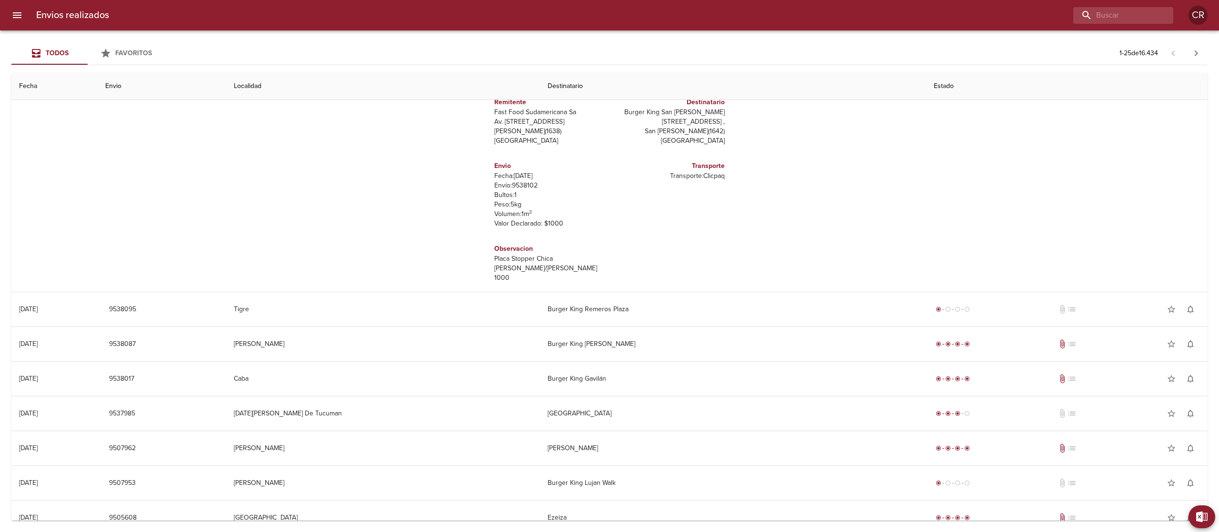
scroll to position [696, 0]
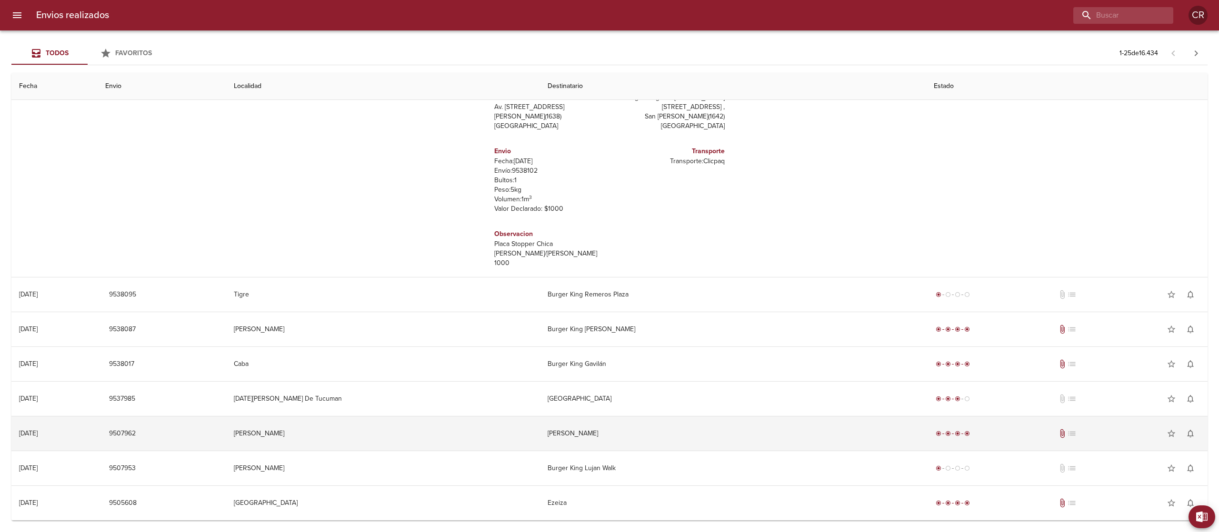
click at [649, 428] on td "[PERSON_NAME]" at bounding box center [733, 434] width 386 height 34
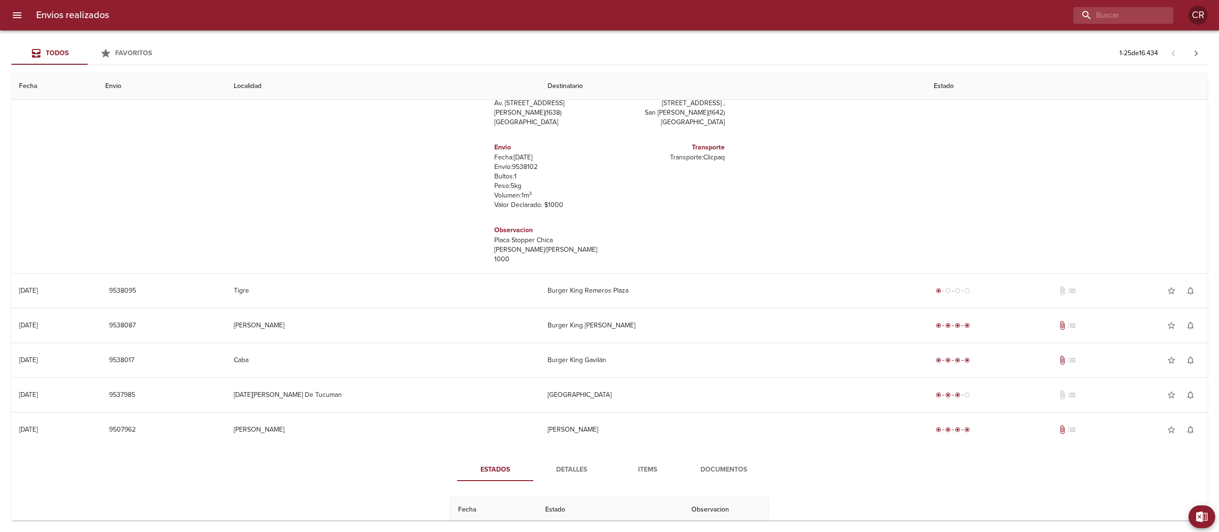
click at [566, 475] on span "Detalles" at bounding box center [571, 470] width 65 height 12
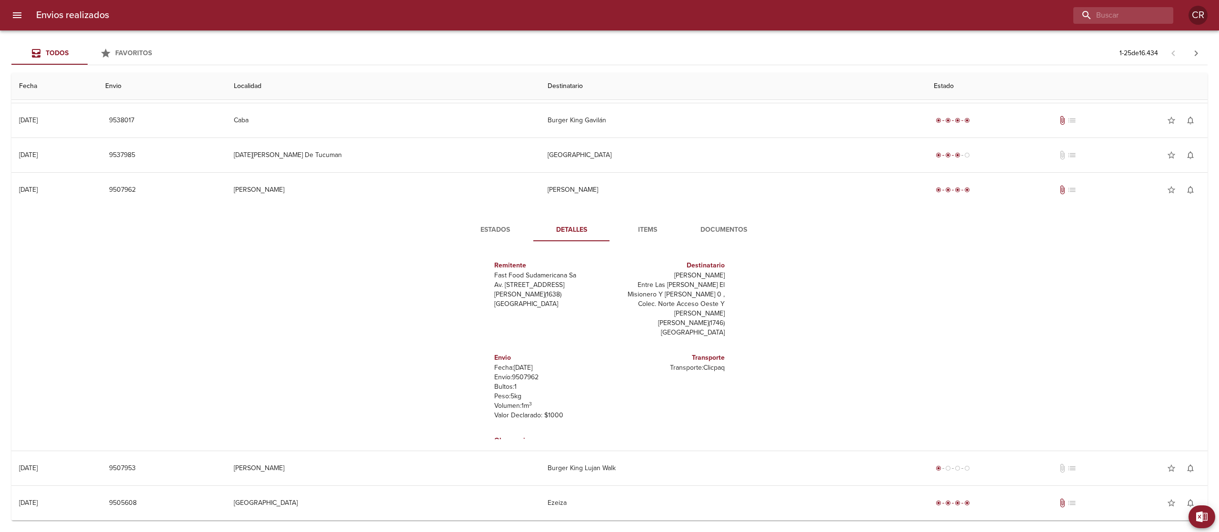
scroll to position [14, 0]
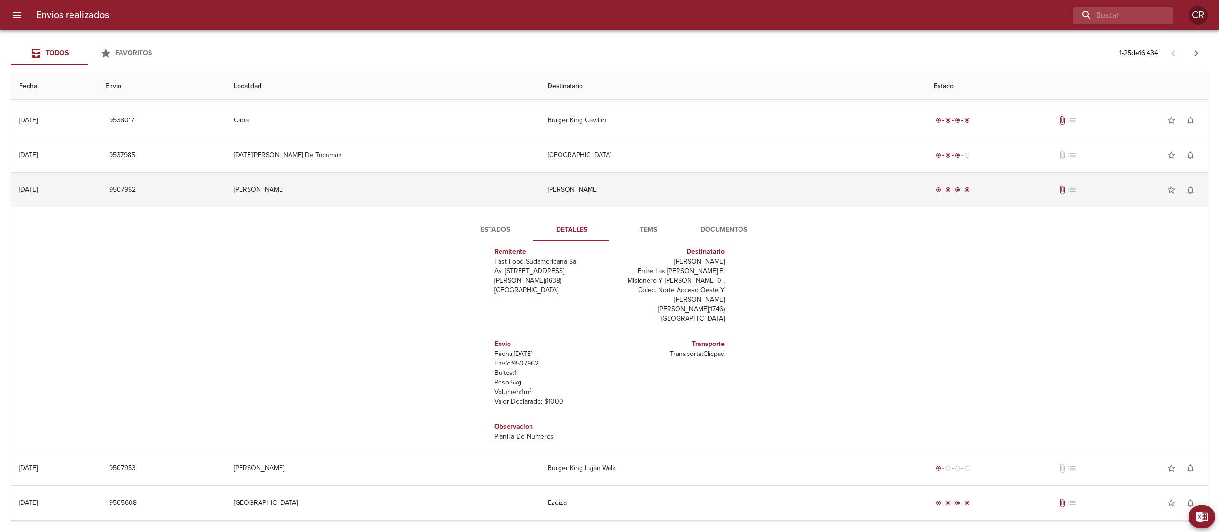
click at [591, 196] on td "[PERSON_NAME]" at bounding box center [733, 190] width 386 height 34
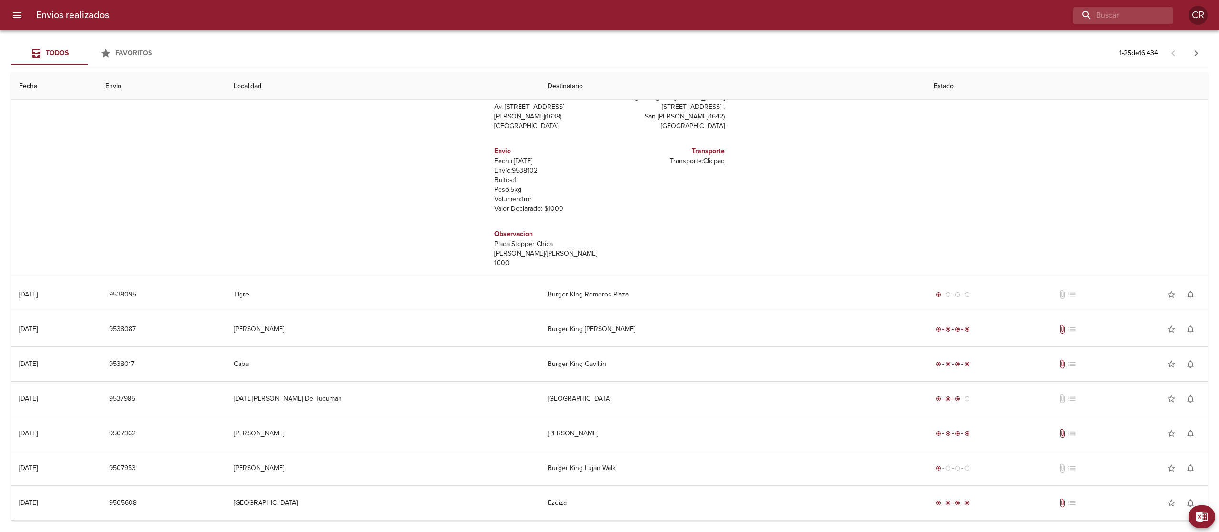
scroll to position [696, 0]
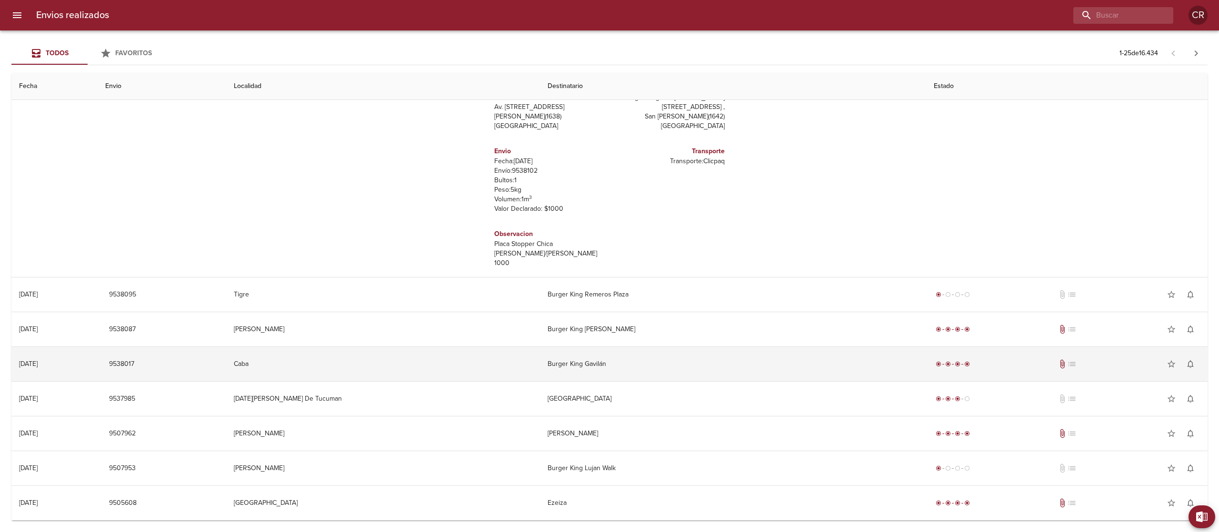
click at [616, 355] on td "Burger King Gavilán" at bounding box center [733, 364] width 386 height 34
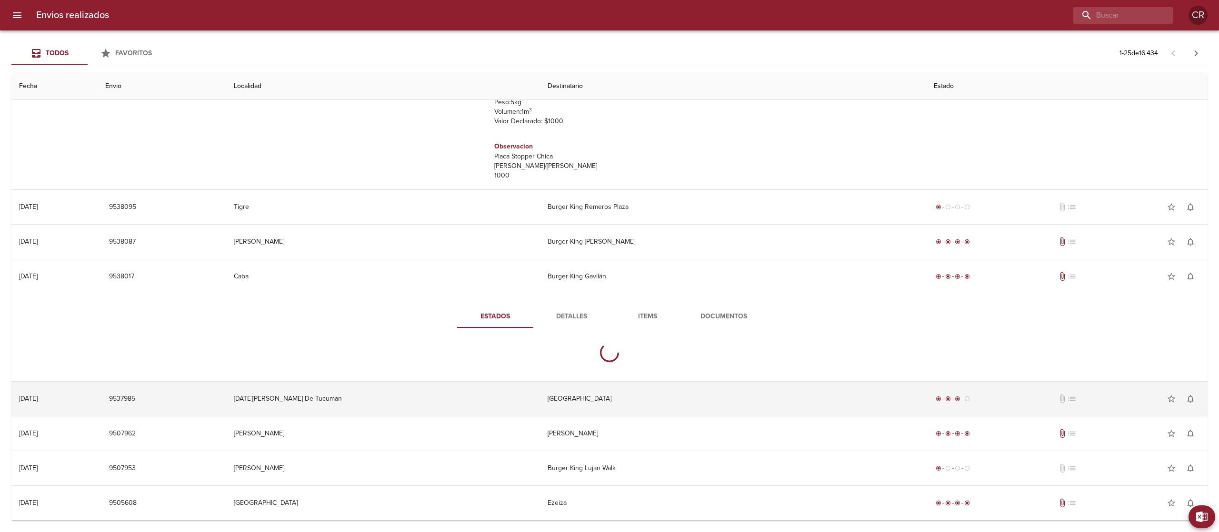
scroll to position [866, 0]
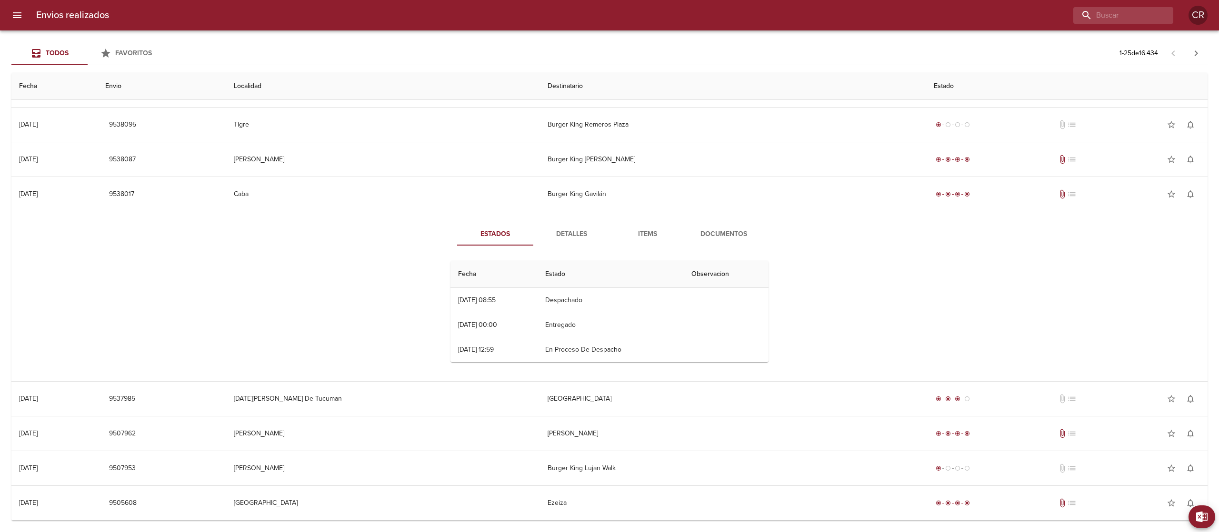
click at [583, 221] on div "Estados Detalles Items Documentos Fecha Estado Observacion 28/08 [DATE] 08:55 D…" at bounding box center [609, 296] width 1181 height 170
click at [581, 239] on span "Detalles" at bounding box center [571, 235] width 65 height 12
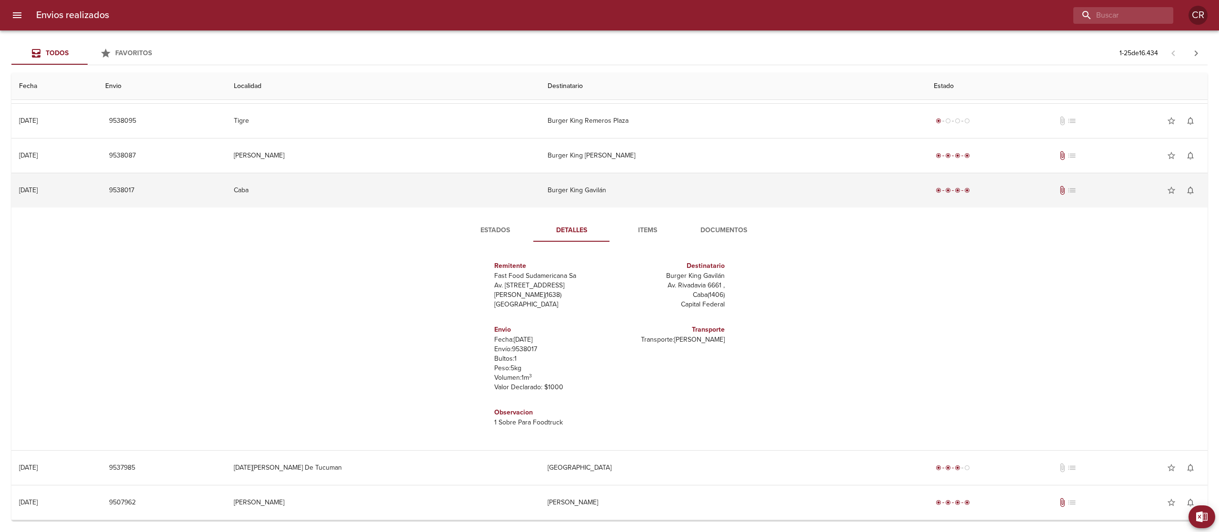
click at [604, 192] on td "Burger King Gavilán" at bounding box center [733, 190] width 386 height 34
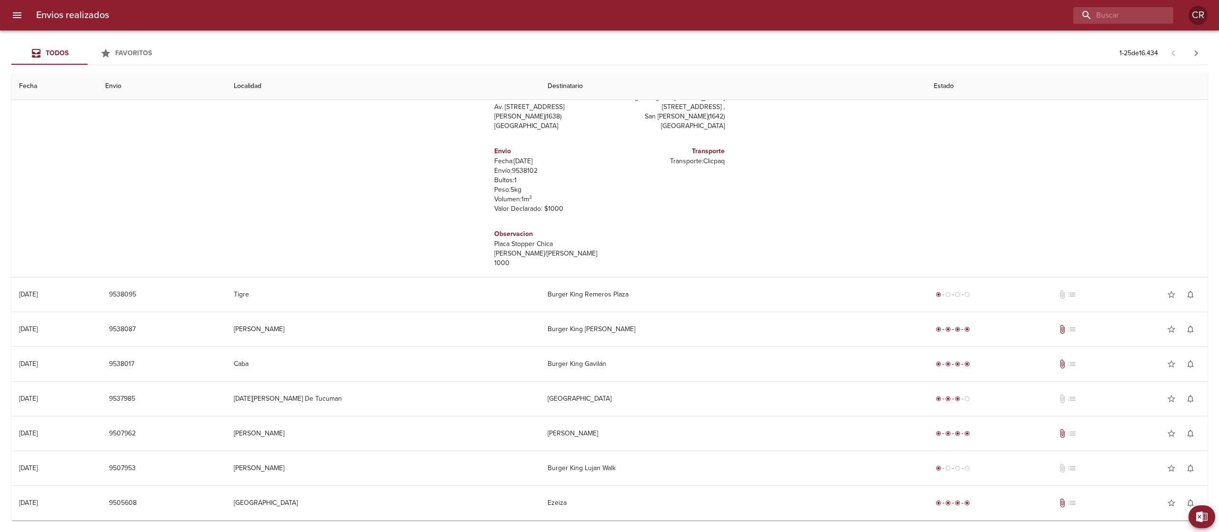
scroll to position [696, 0]
click at [1195, 48] on icon "button" at bounding box center [1196, 53] width 11 height 11
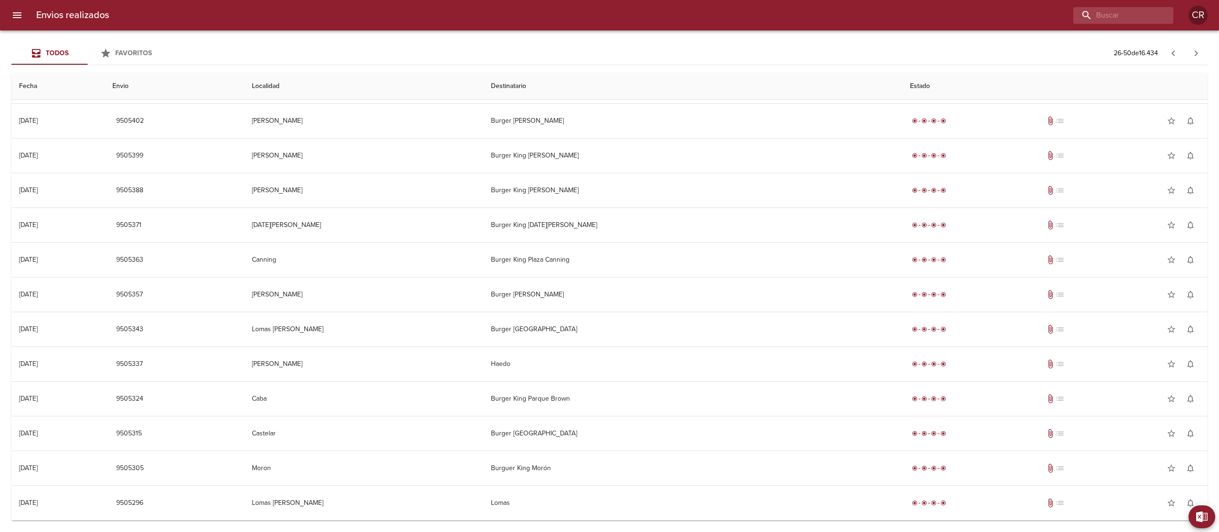
scroll to position [0, 0]
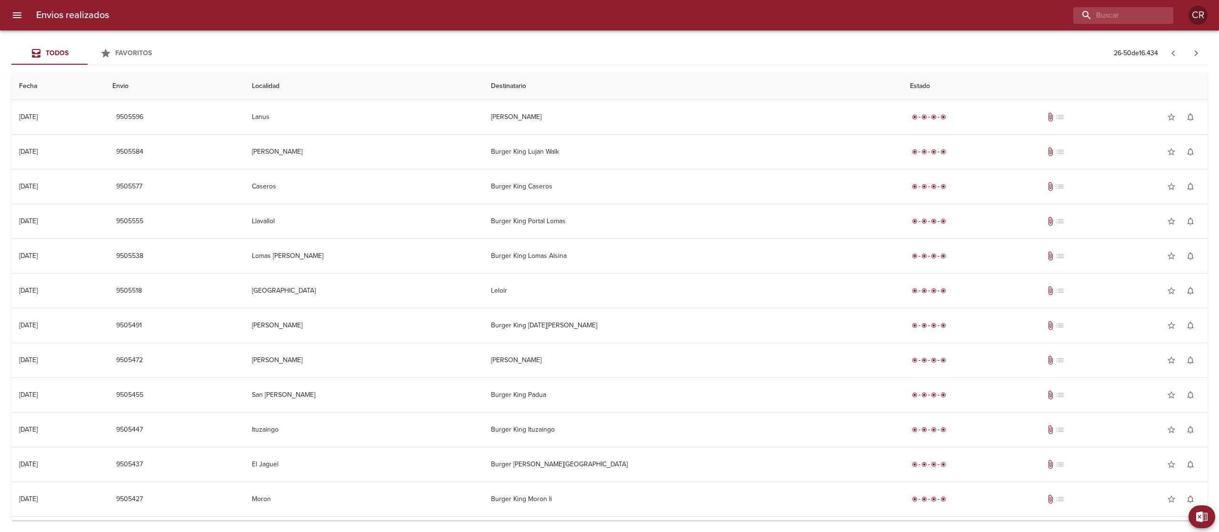
click at [712, 11] on div at bounding box center [645, 15] width 1057 height 17
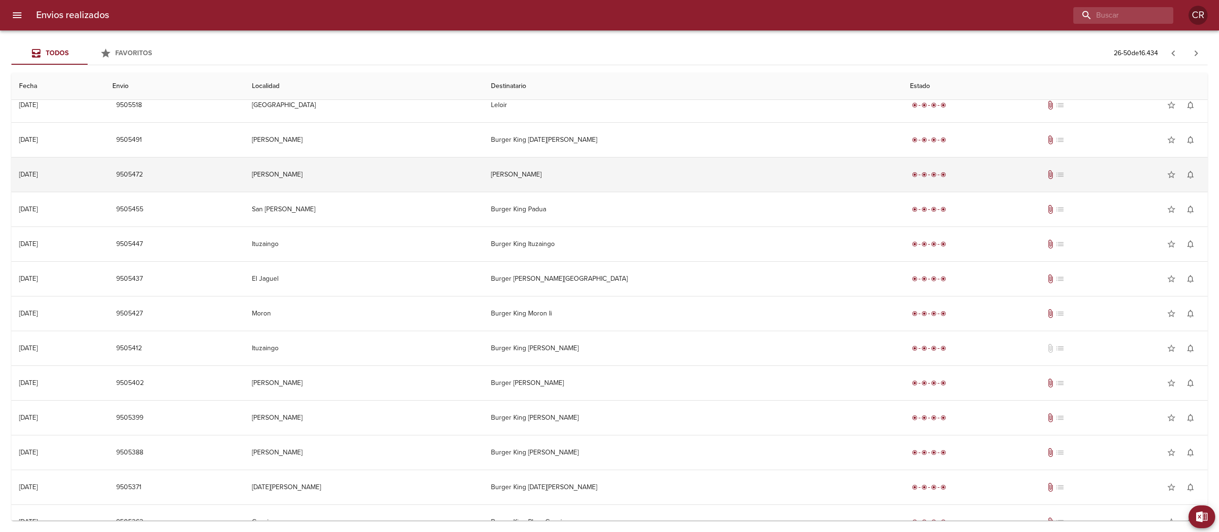
scroll to position [190, 0]
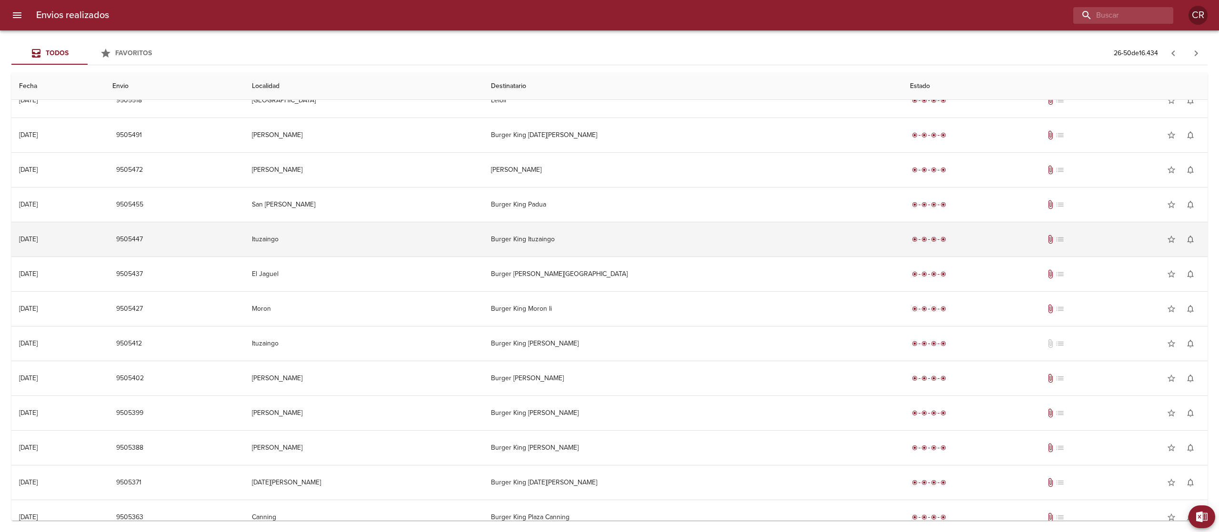
click at [611, 236] on td "Burger King Ituzaingo" at bounding box center [692, 239] width 419 height 34
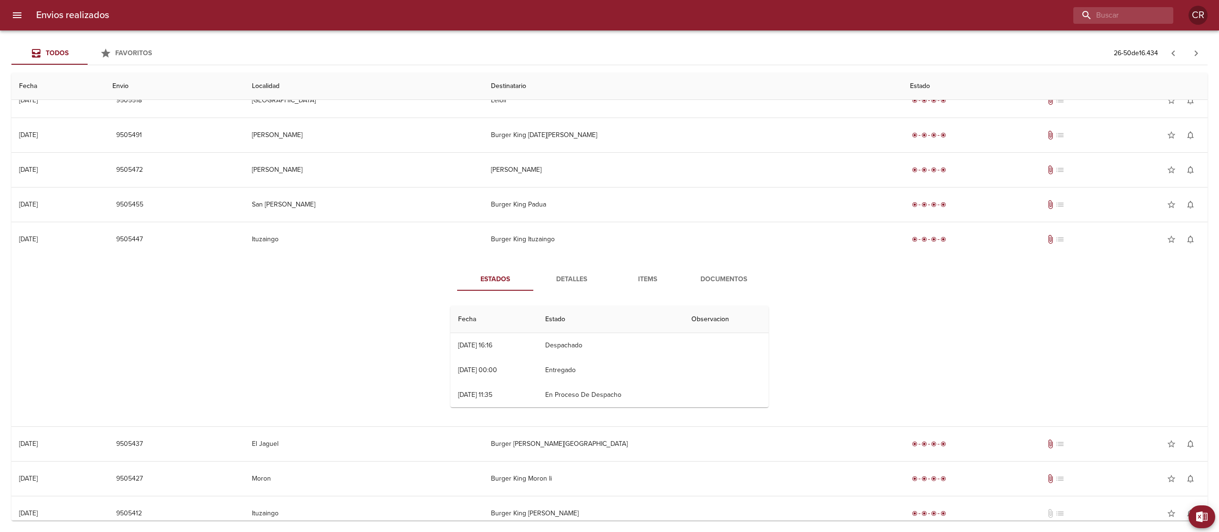
click at [567, 281] on span "Detalles" at bounding box center [571, 280] width 65 height 12
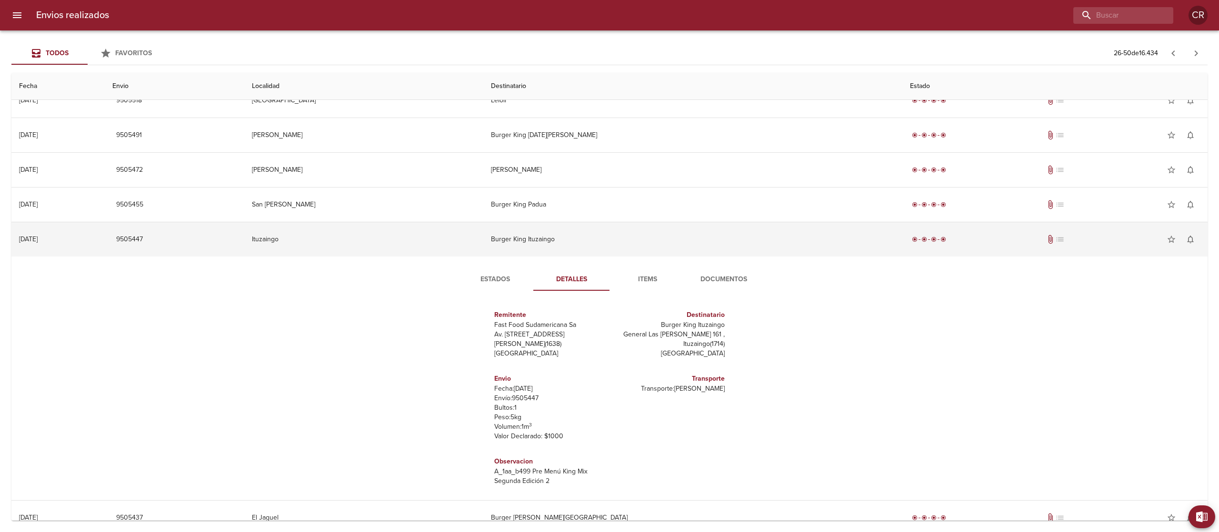
click at [606, 245] on td "Burger King Ituzaingo" at bounding box center [692, 239] width 419 height 34
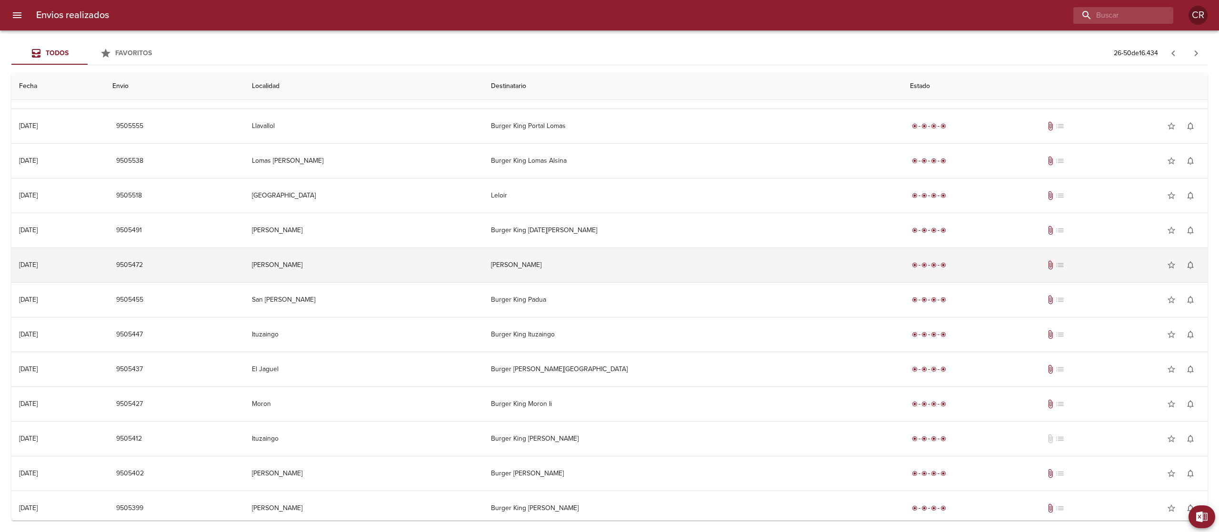
scroll to position [0, 0]
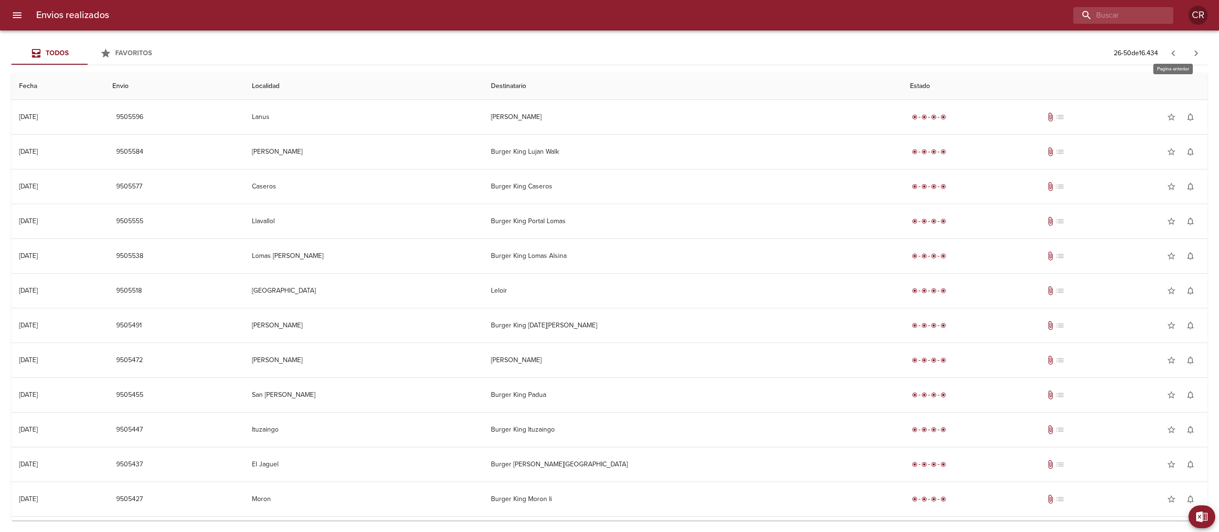
click at [1169, 50] on icon "button" at bounding box center [1173, 53] width 11 height 11
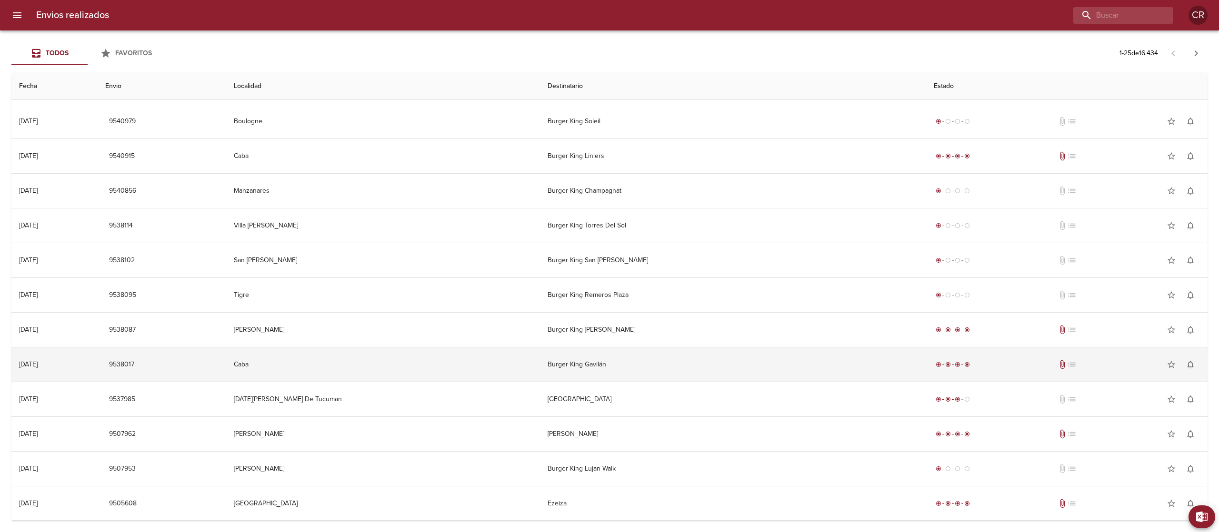
scroll to position [452, 0]
click at [611, 366] on td "Burger King Gavilán" at bounding box center [733, 364] width 386 height 34
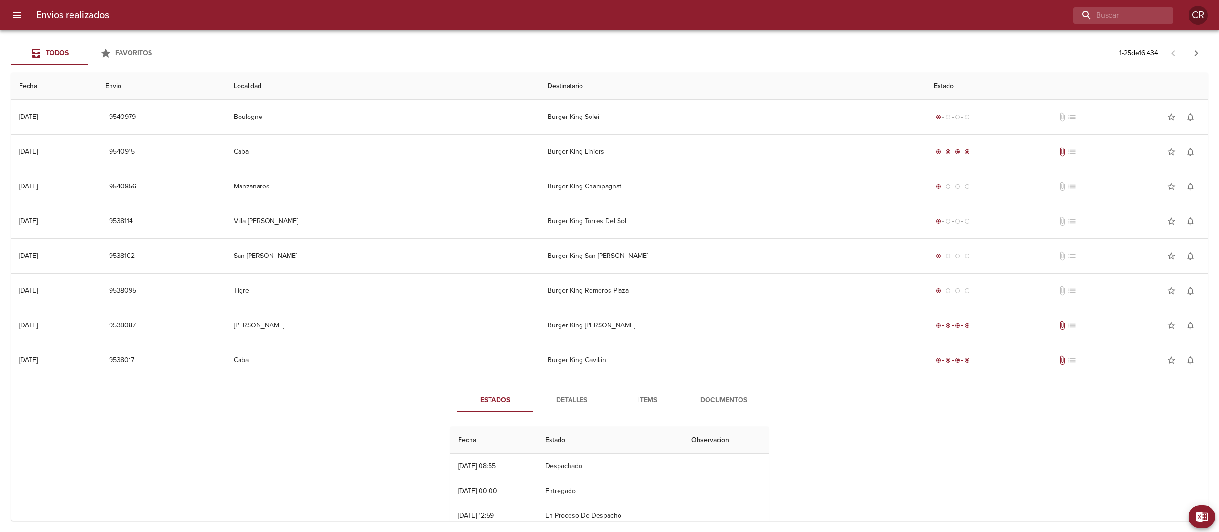
click at [576, 417] on div "Estados Detalles Items Documentos Fecha Estado Observacion 28/08 [DATE] 08:55 D…" at bounding box center [609, 462] width 343 height 147
click at [576, 411] on button "Detalles" at bounding box center [571, 400] width 76 height 23
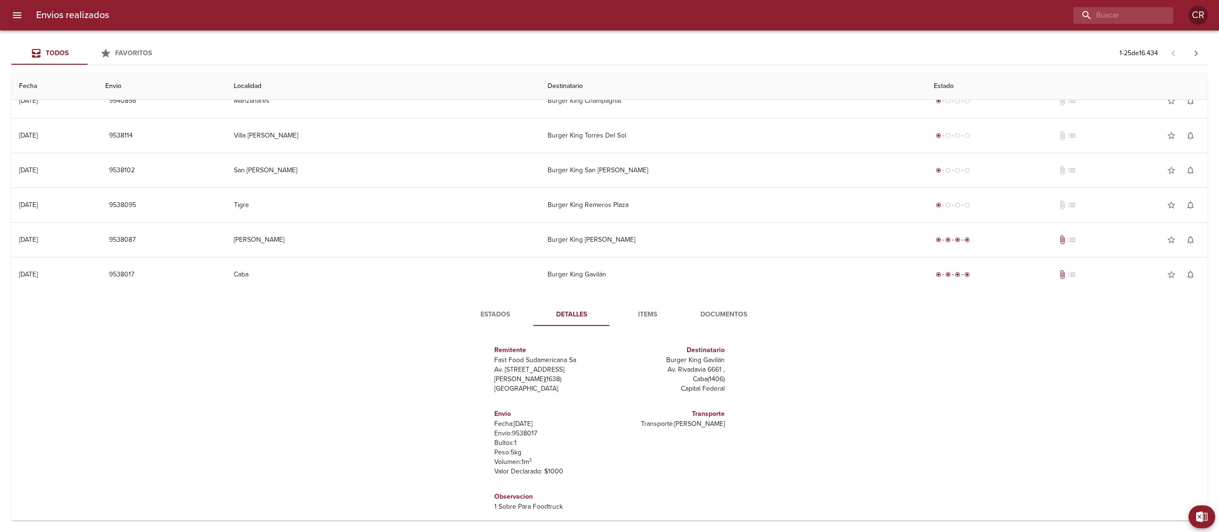
scroll to position [642, 0]
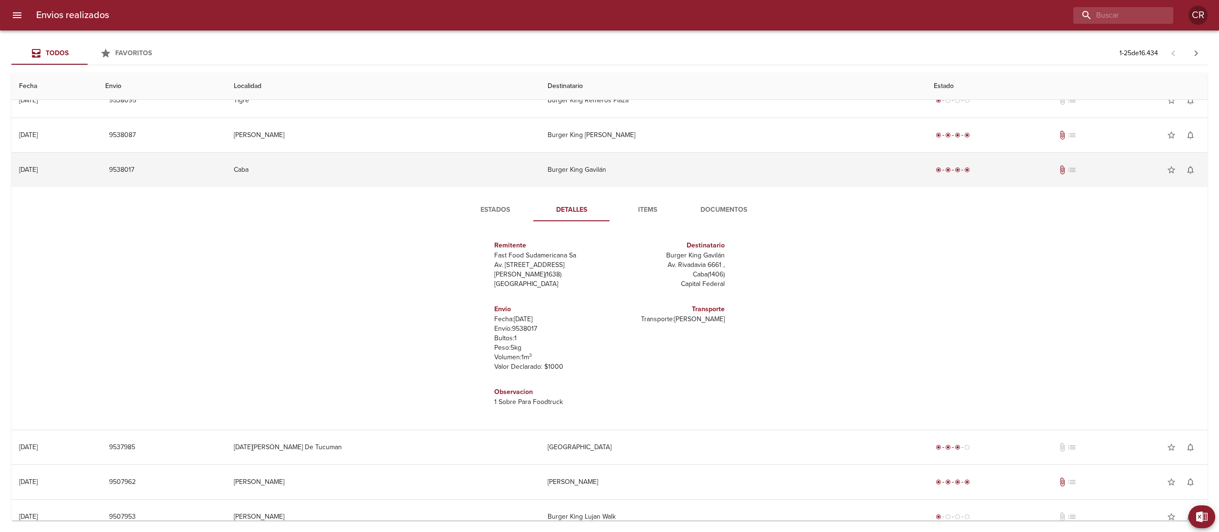
click at [589, 181] on td "Burger King Gavilán" at bounding box center [733, 170] width 386 height 34
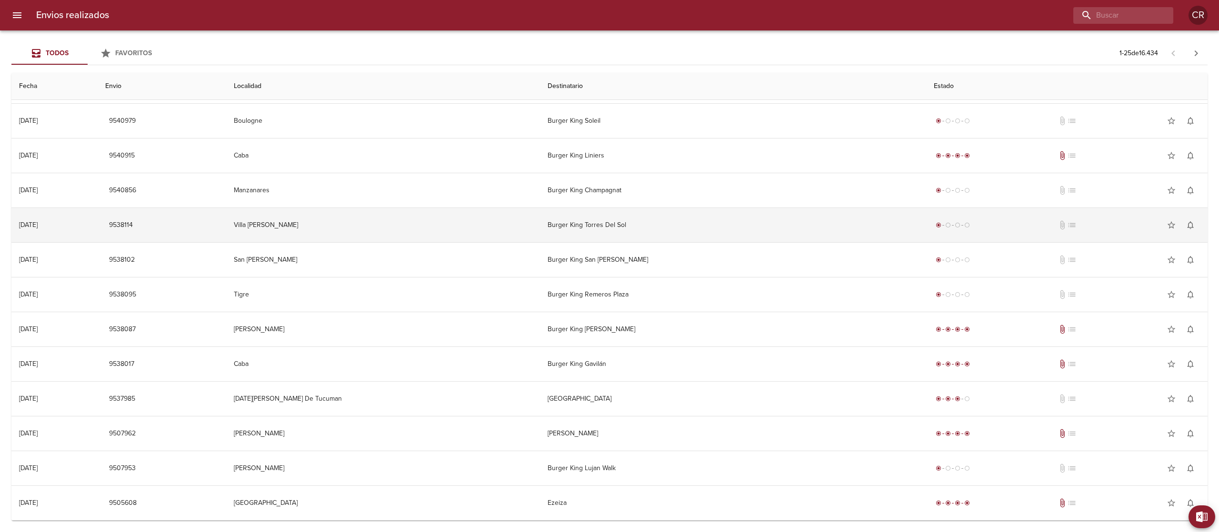
scroll to position [452, 0]
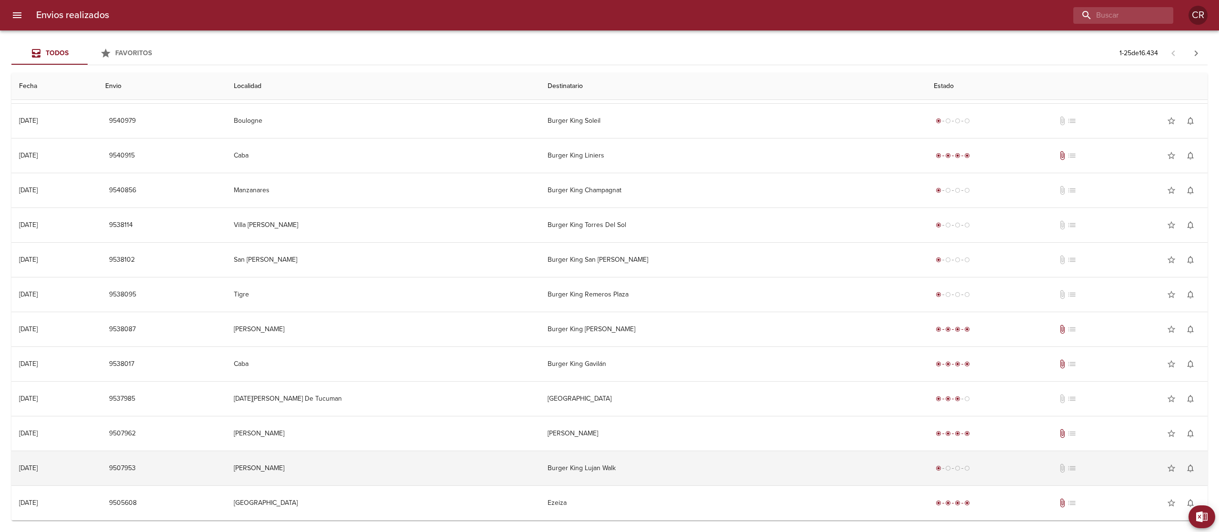
click at [595, 474] on td "Burger King Lujan Walk" at bounding box center [733, 468] width 386 height 34
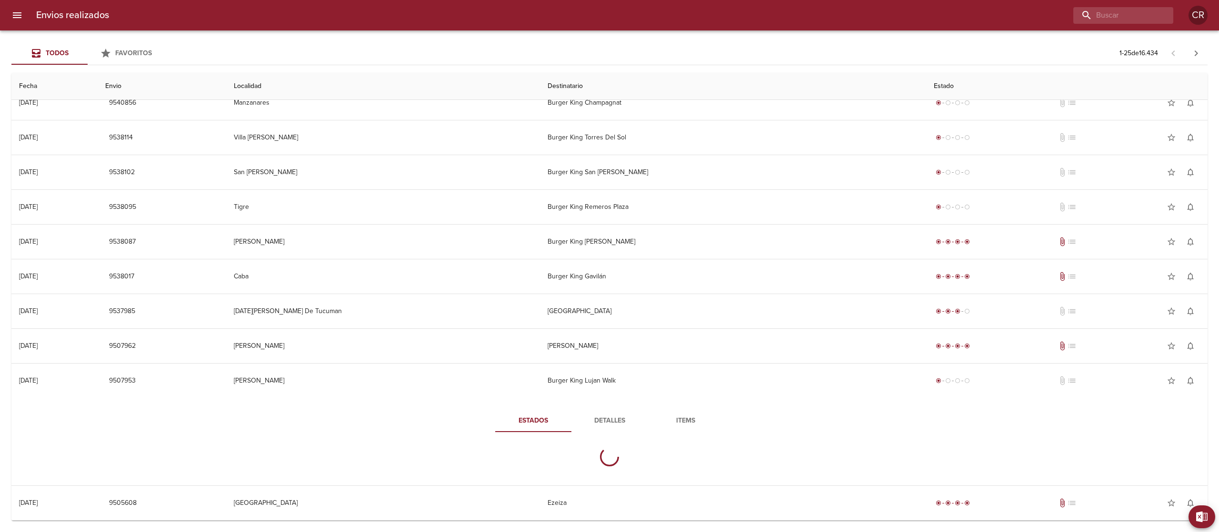
scroll to position [622, 0]
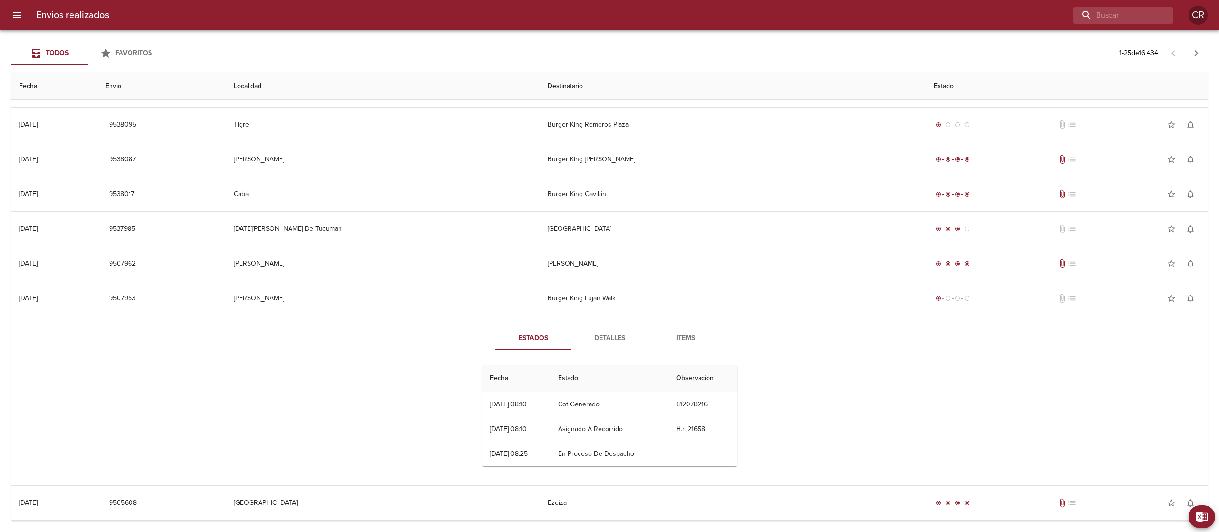
click at [620, 341] on span "Detalles" at bounding box center [609, 339] width 65 height 12
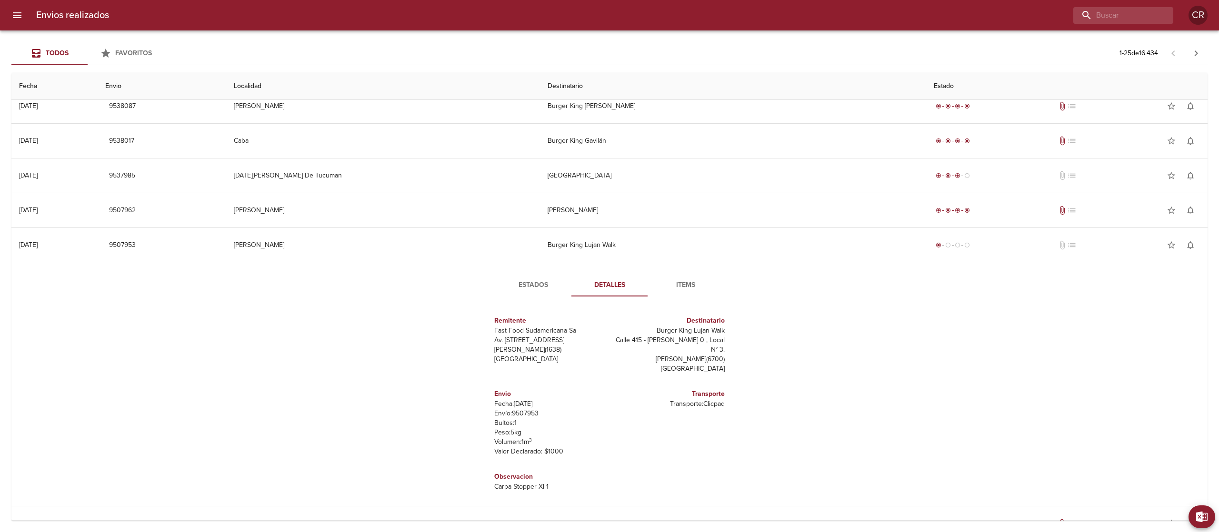
scroll to position [694, 0]
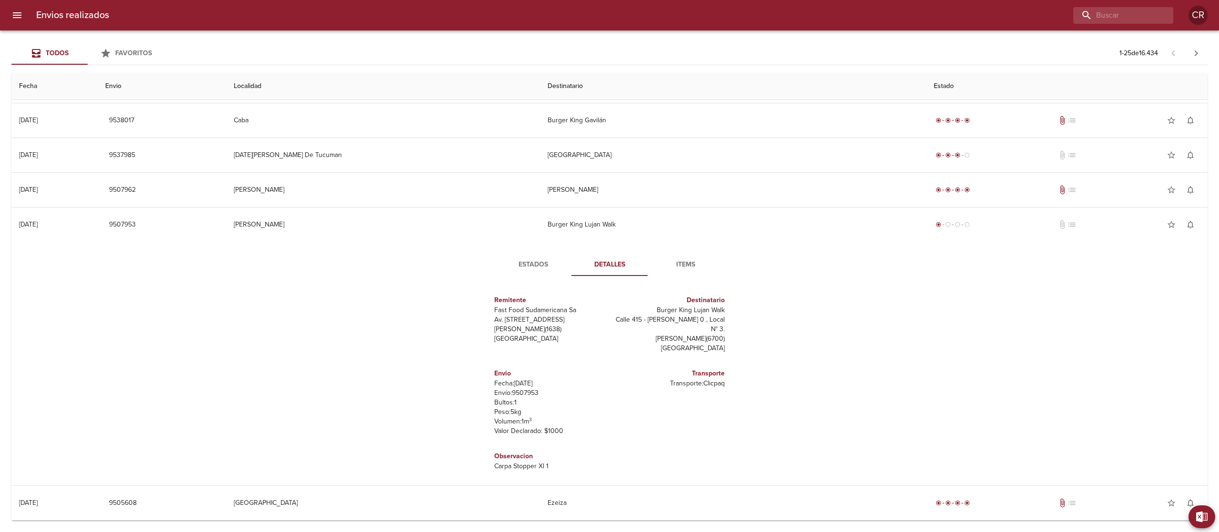
click at [534, 271] on span "Estados" at bounding box center [533, 265] width 65 height 12
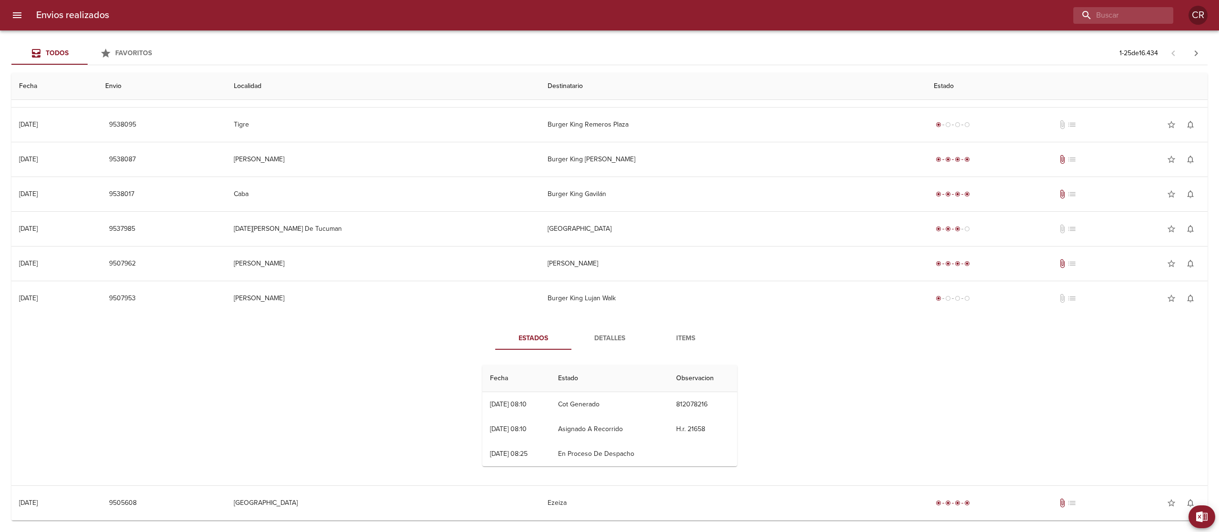
scroll to position [622, 0]
drag, startPoint x: 577, startPoint y: 404, endPoint x: 608, endPoint y: 405, distance: 30.5
click at [608, 405] on td "Cot Generado" at bounding box center [610, 404] width 118 height 25
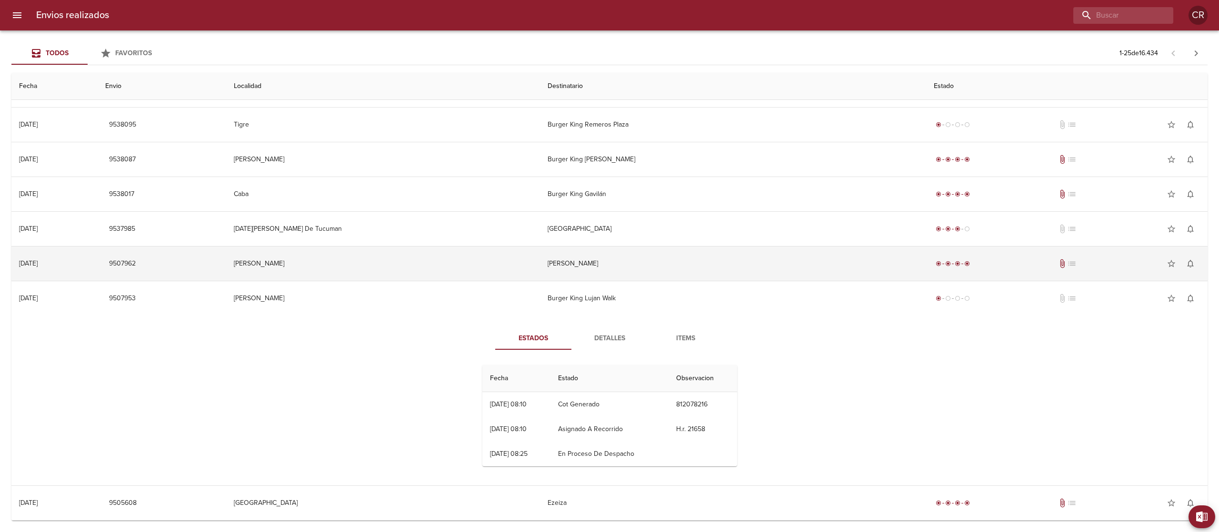
click at [606, 267] on td "[PERSON_NAME]" at bounding box center [733, 264] width 386 height 34
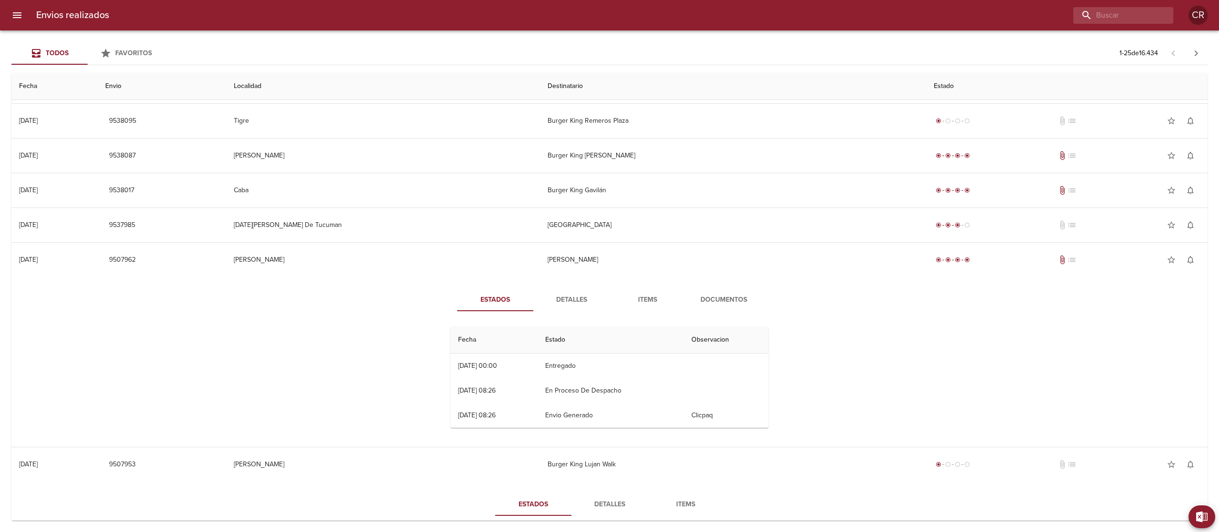
click at [577, 301] on span "Detalles" at bounding box center [571, 300] width 65 height 12
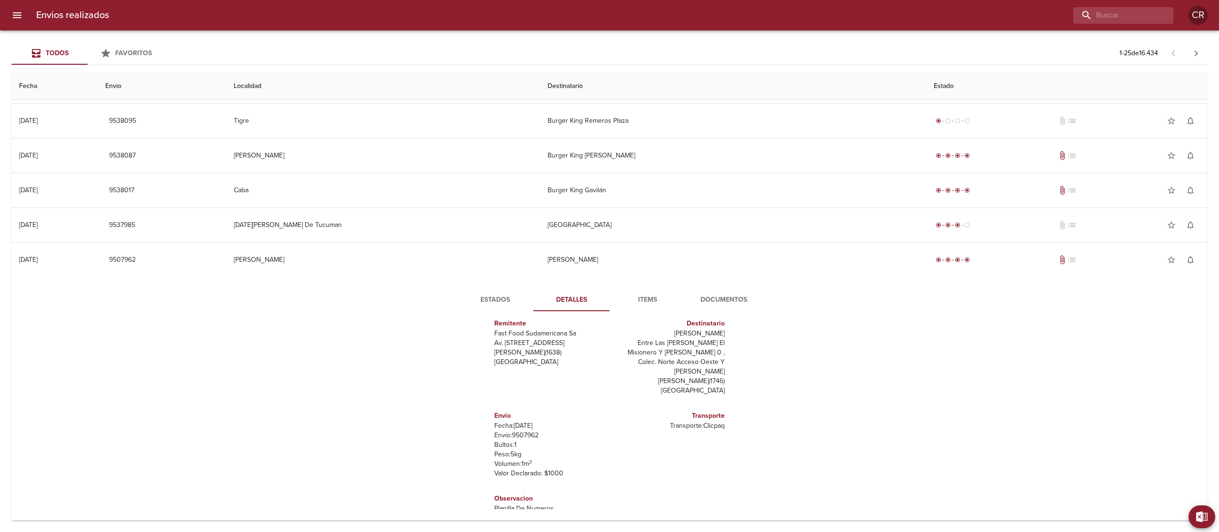
scroll to position [14, 0]
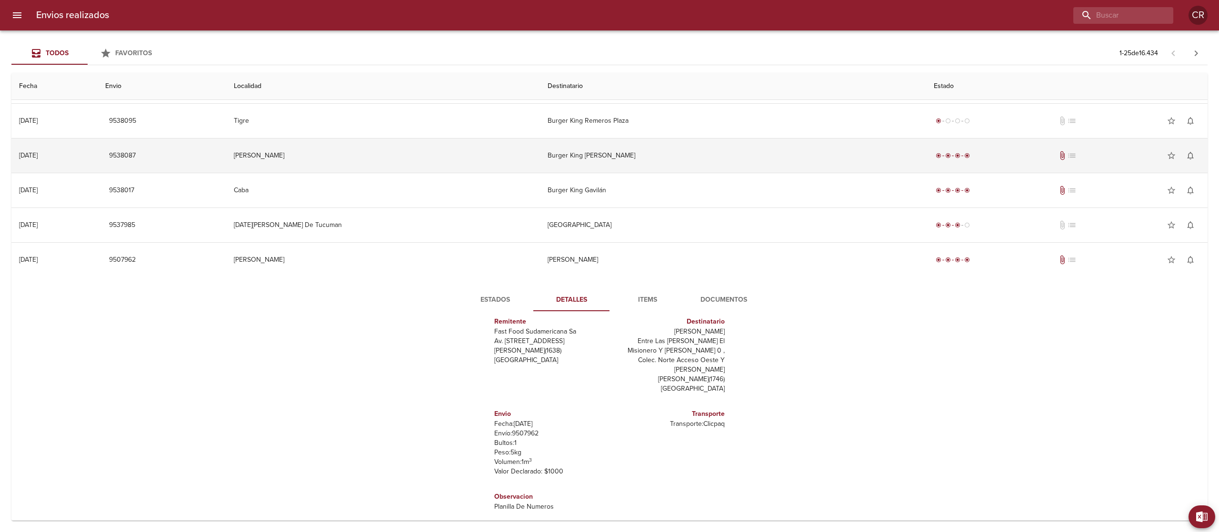
click at [611, 171] on td "Burger King [PERSON_NAME]" at bounding box center [733, 156] width 386 height 34
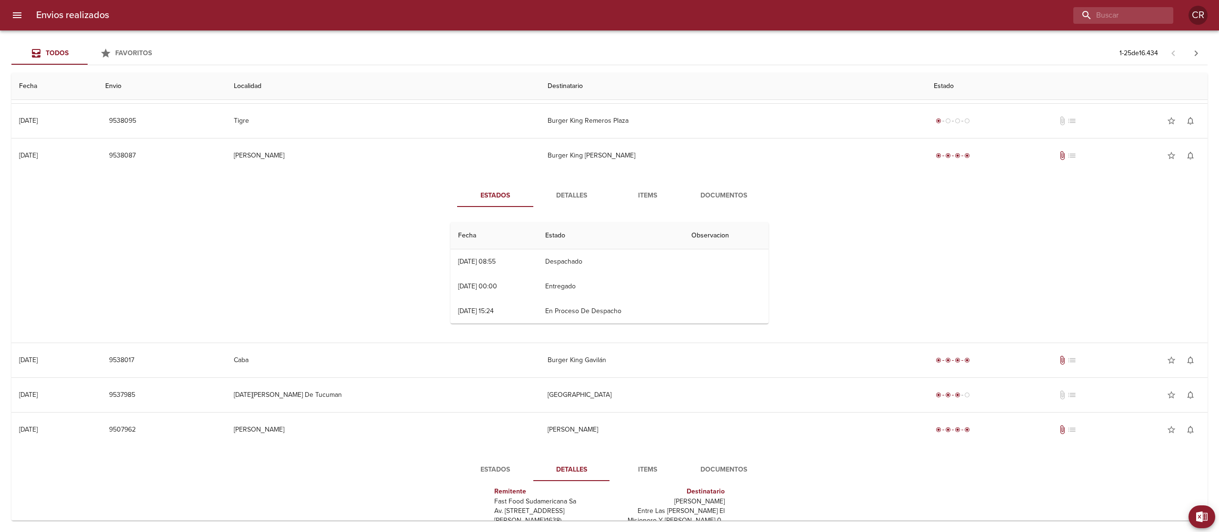
click at [578, 196] on span "Detalles" at bounding box center [571, 196] width 65 height 12
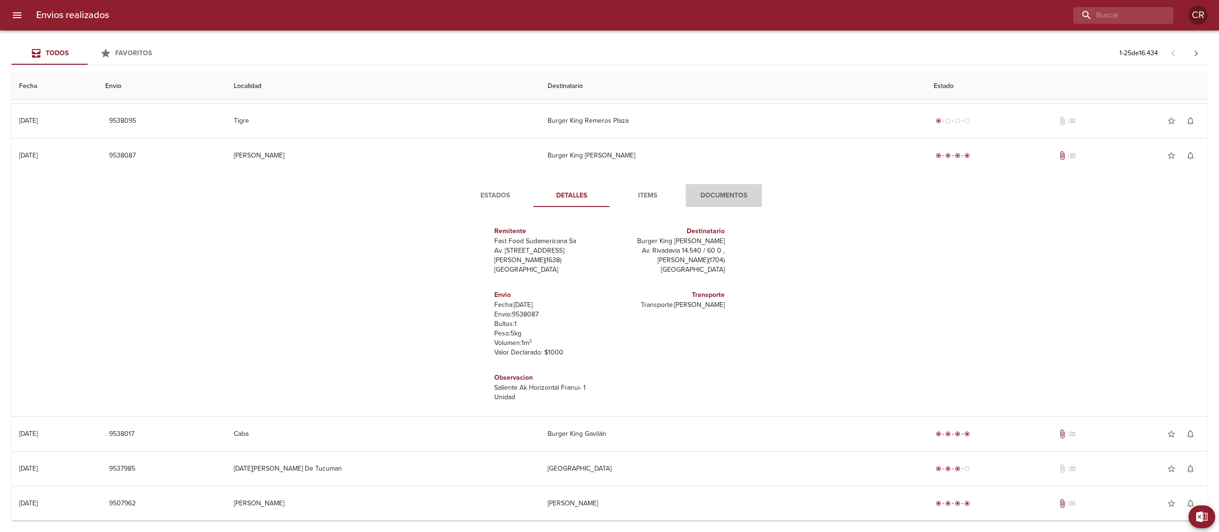
click at [727, 195] on span "Documentos" at bounding box center [723, 196] width 65 height 12
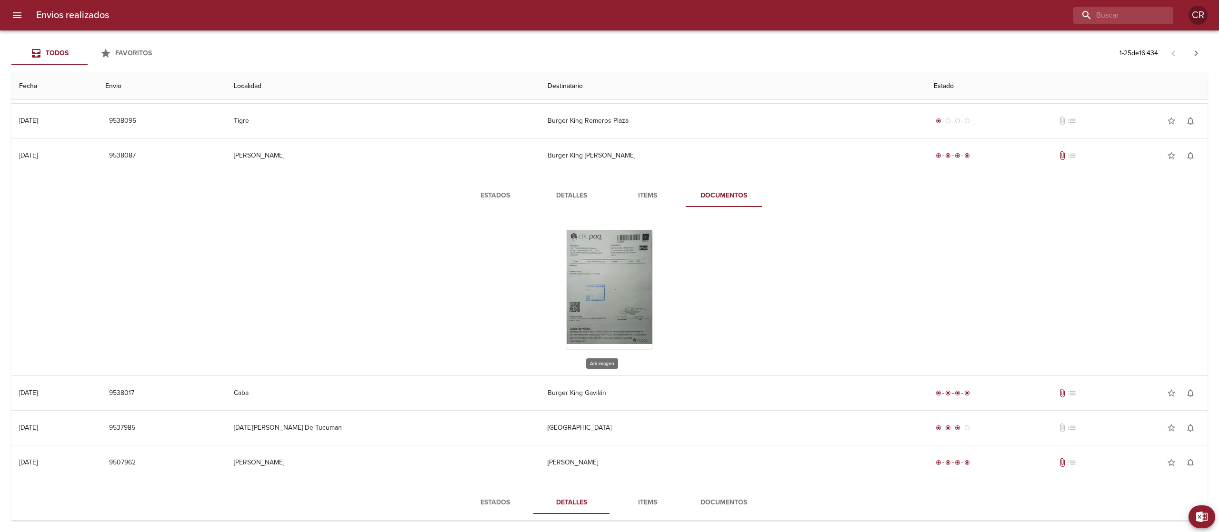
click at [599, 289] on div "Tabla de envíos del cliente" at bounding box center [610, 289] width 86 height 119
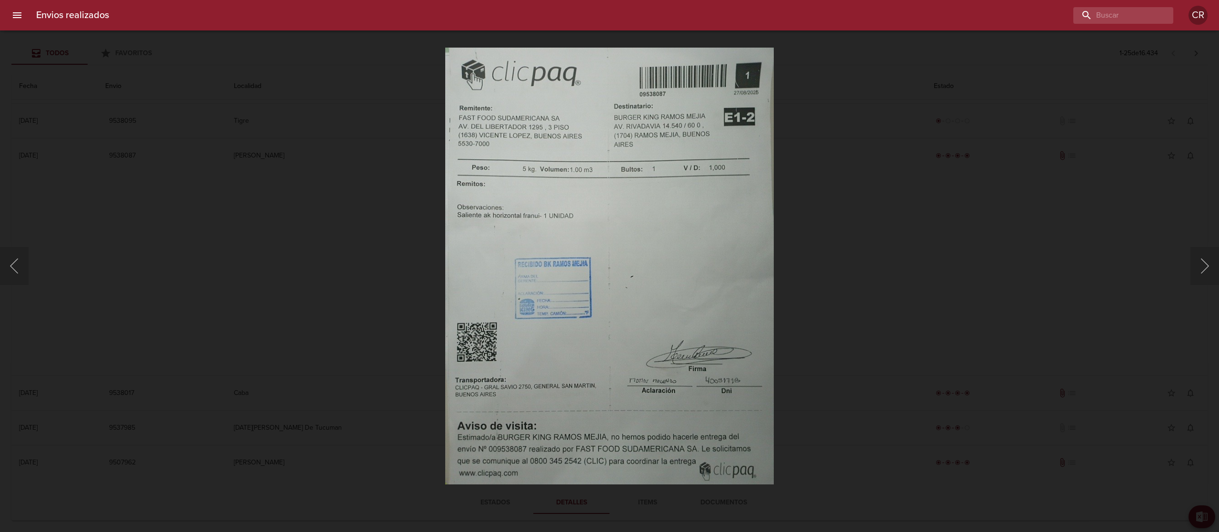
click at [991, 140] on div "Lightbox" at bounding box center [609, 266] width 1219 height 532
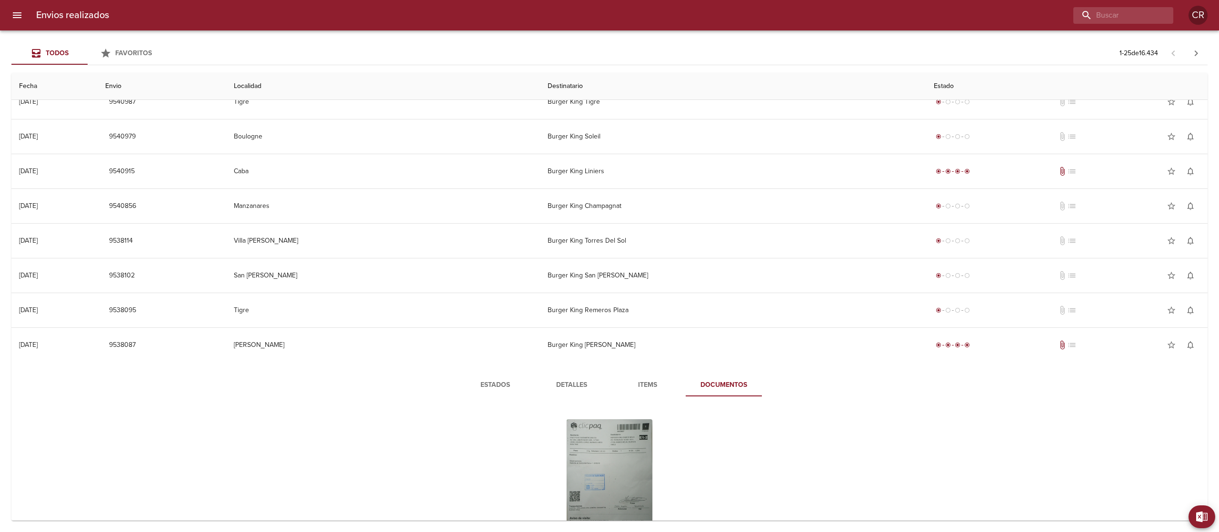
scroll to position [336, 0]
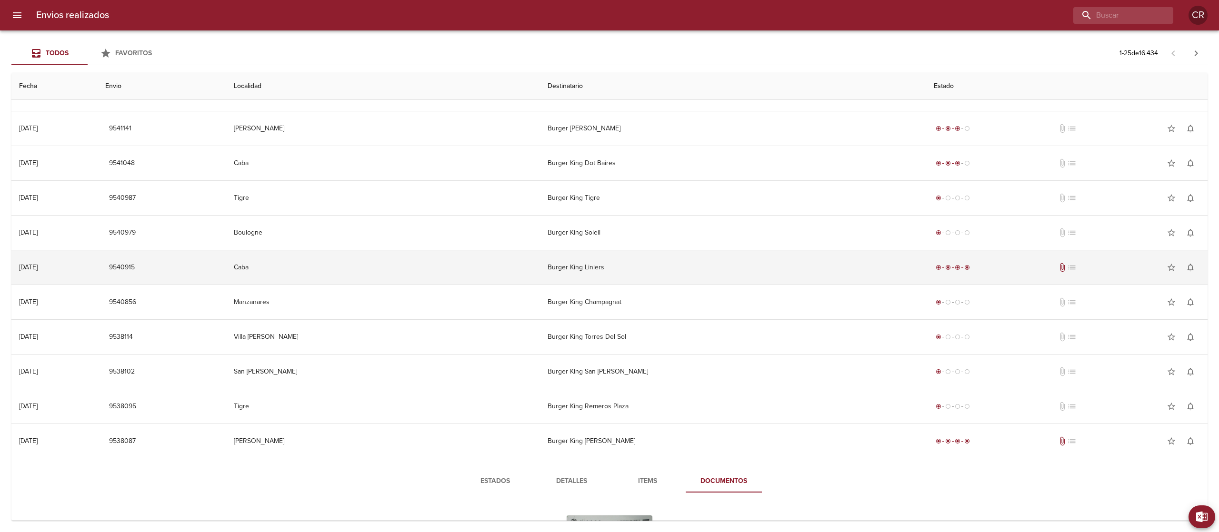
click at [610, 272] on td "Burger King Liniers" at bounding box center [733, 267] width 386 height 34
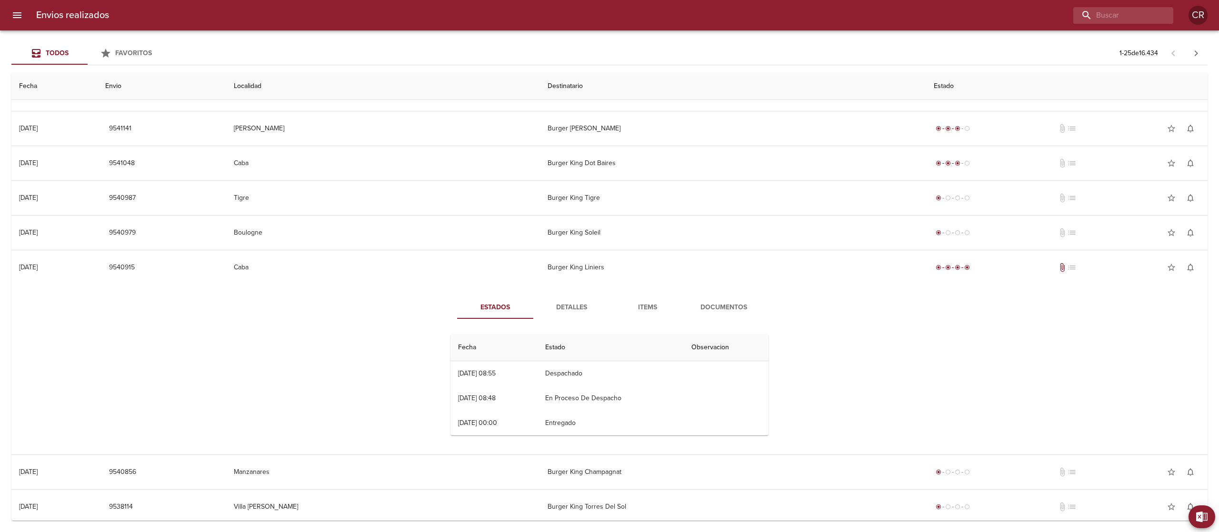
click at [574, 313] on span "Detalles" at bounding box center [571, 308] width 65 height 12
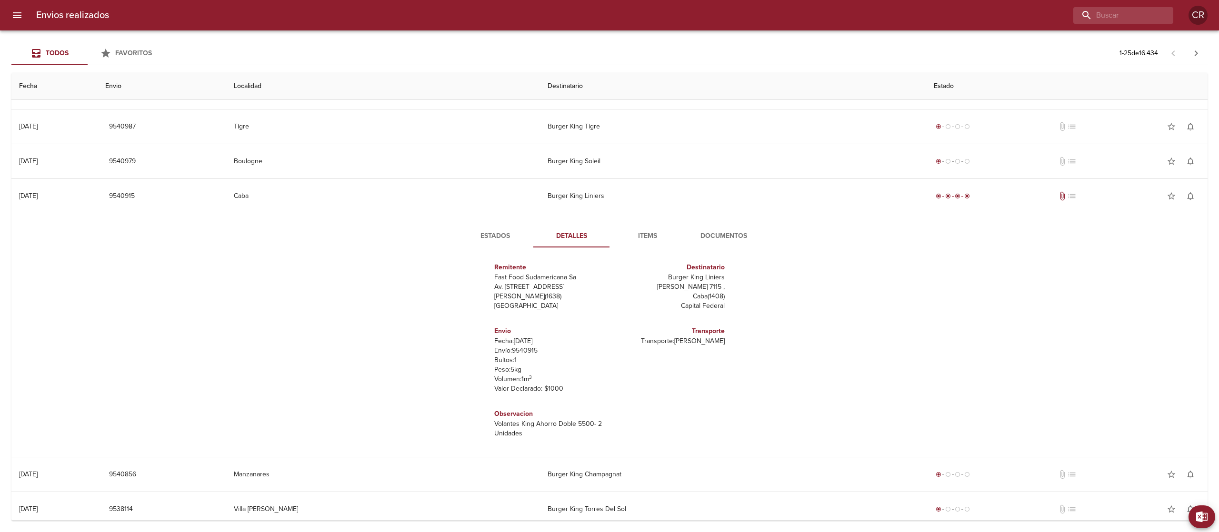
scroll to position [431, 0]
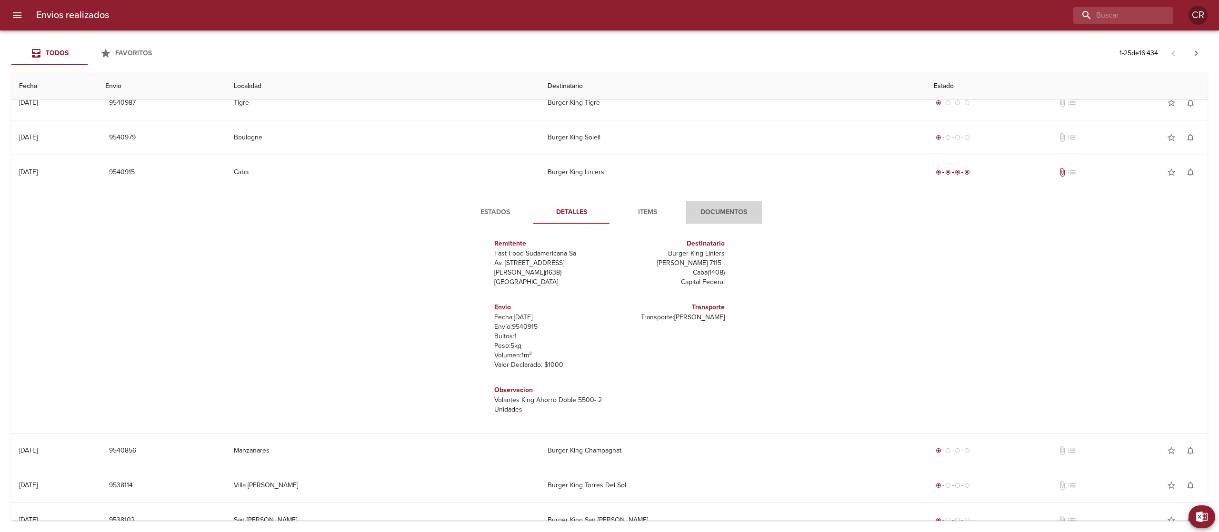
click at [711, 212] on span "Documentos" at bounding box center [723, 213] width 65 height 12
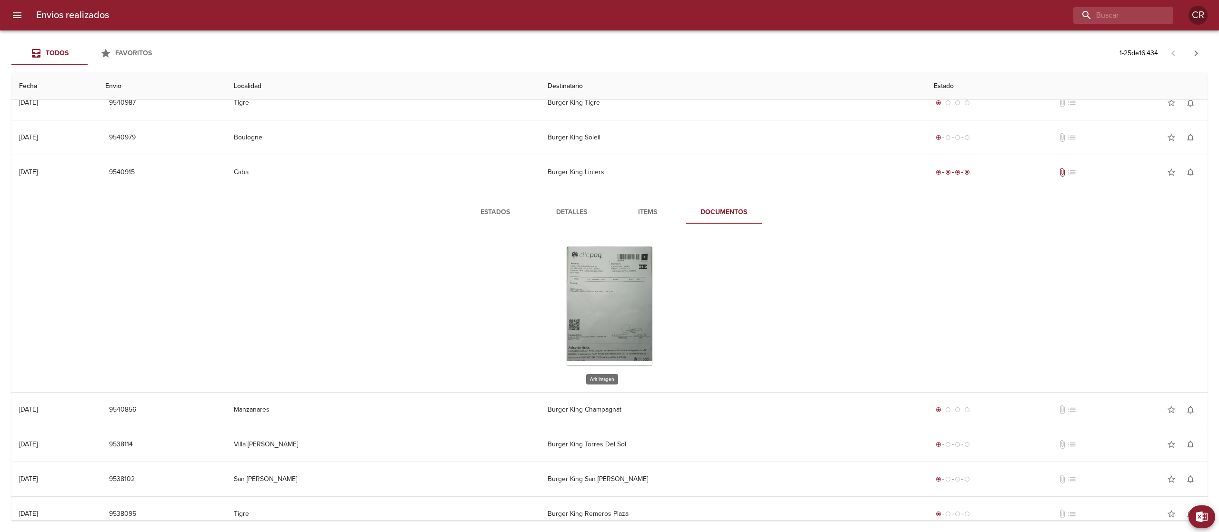
click at [596, 302] on div "Tabla de envíos del cliente" at bounding box center [610, 306] width 86 height 119
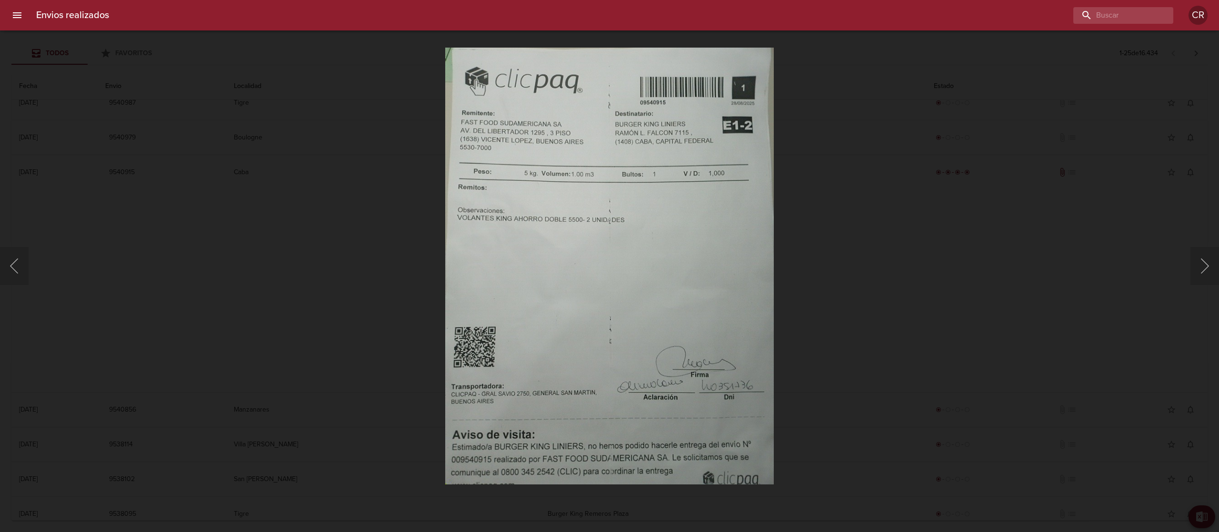
click at [863, 301] on div "Lightbox" at bounding box center [609, 266] width 1219 height 532
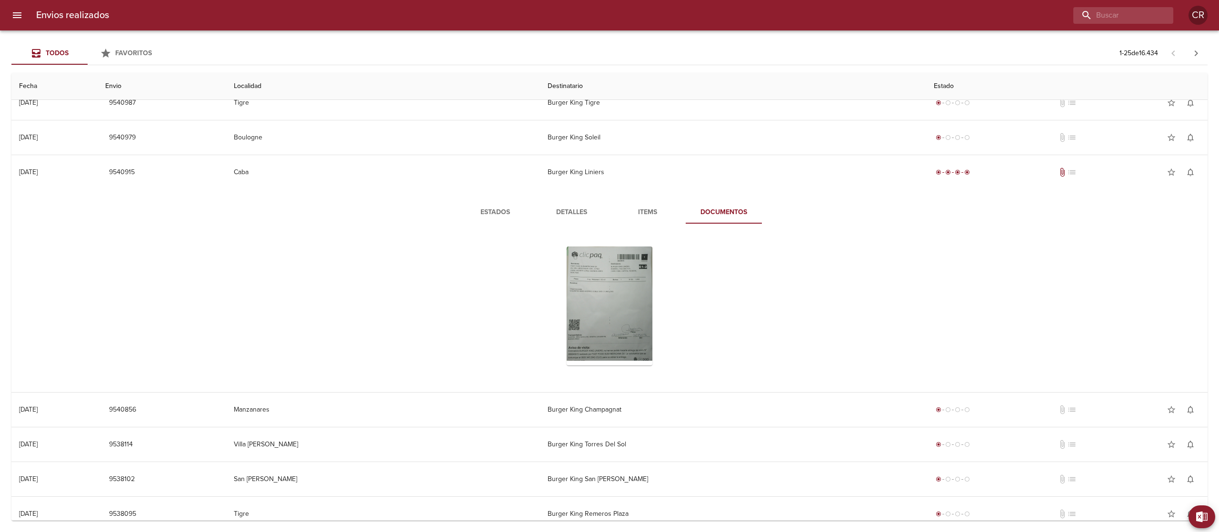
click at [489, 203] on button "Estados" at bounding box center [495, 212] width 76 height 23
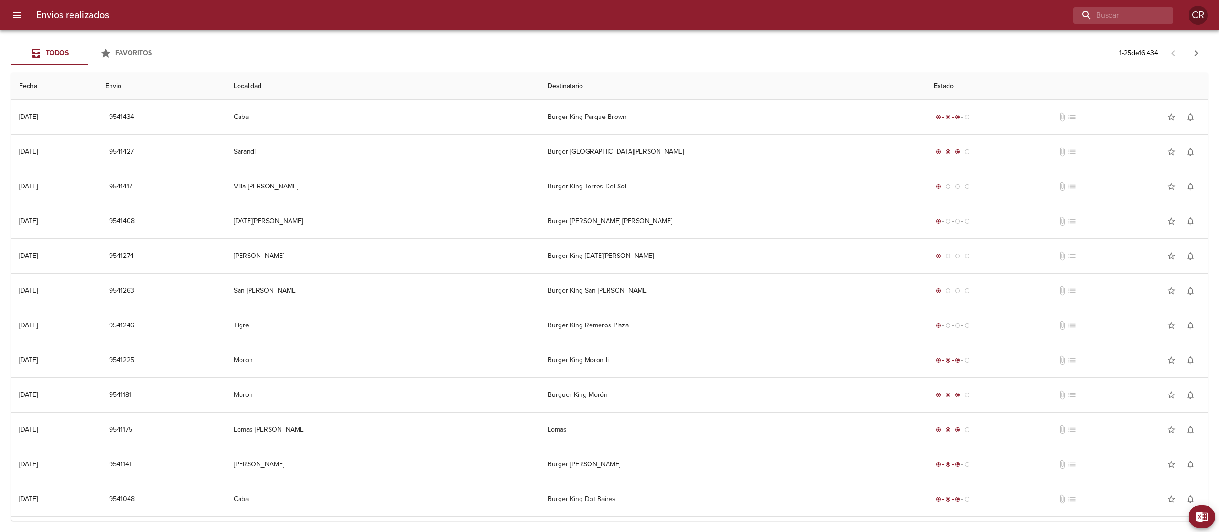
click at [979, 51] on div "Todos Favoritos 1 - 25 de 16.434" at bounding box center [609, 53] width 1196 height 23
